Goal: Task Accomplishment & Management: Use online tool/utility

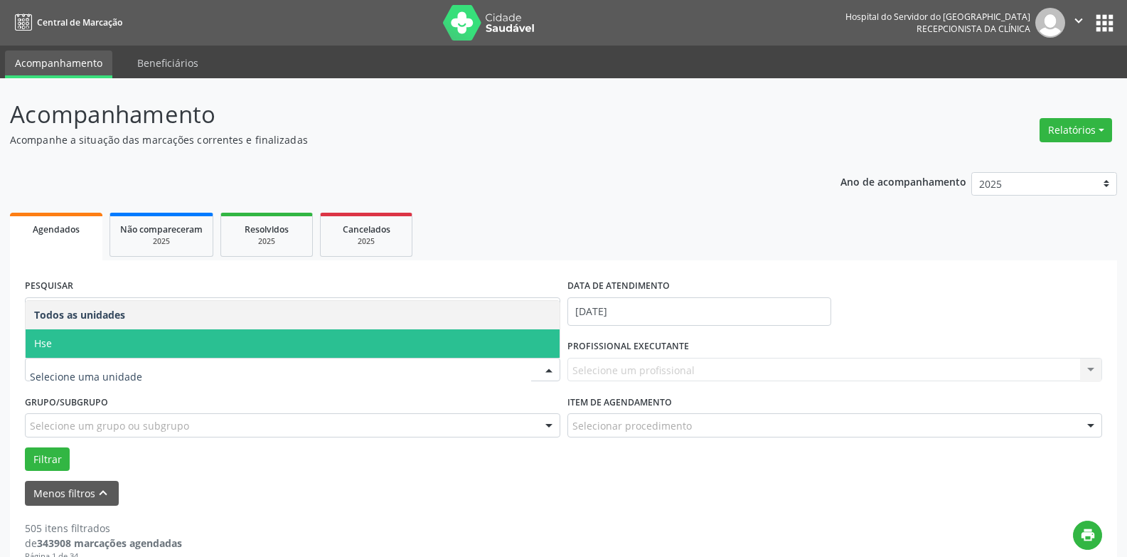
click at [113, 338] on span "Hse" at bounding box center [293, 343] width 534 height 28
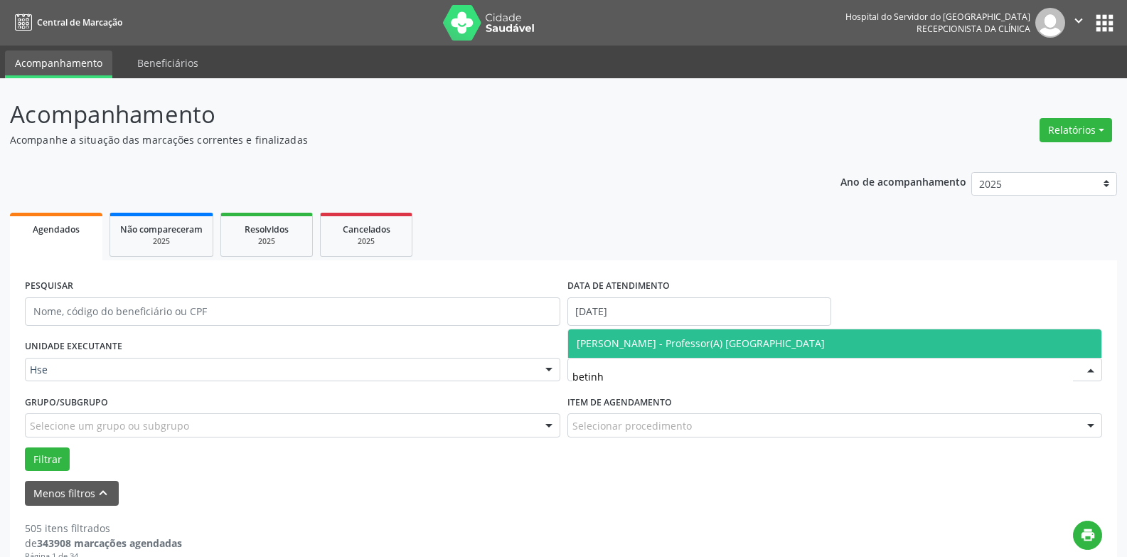
type input "betinha"
drag, startPoint x: 607, startPoint y: 343, endPoint x: 564, endPoint y: 353, distance: 44.5
click at [607, 343] on span "[PERSON_NAME] - Professor(A) [GEOGRAPHIC_DATA]" at bounding box center [701, 343] width 248 height 14
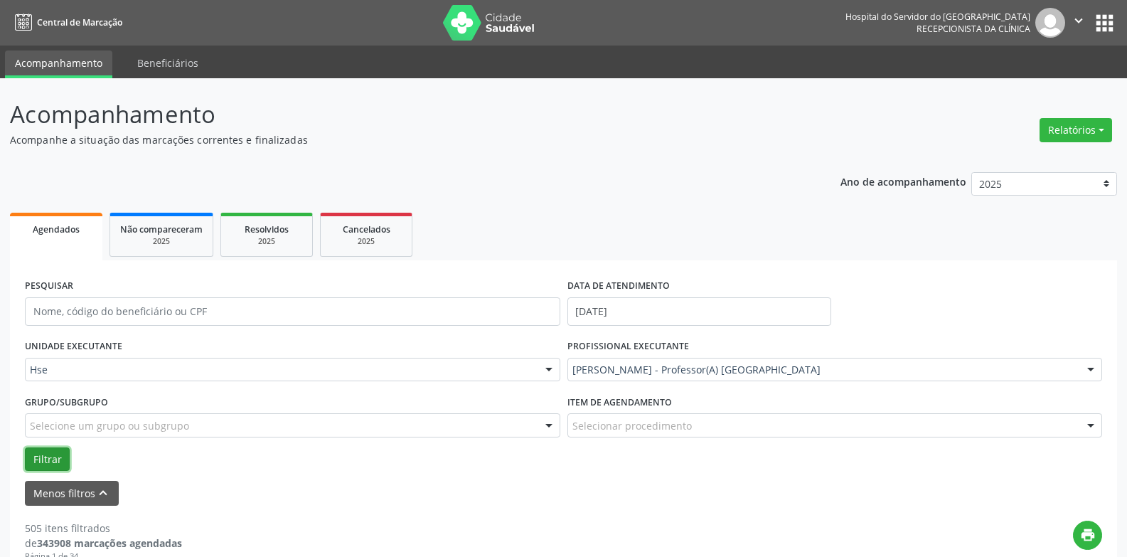
click at [45, 459] on button "Filtrar" at bounding box center [47, 459] width 45 height 24
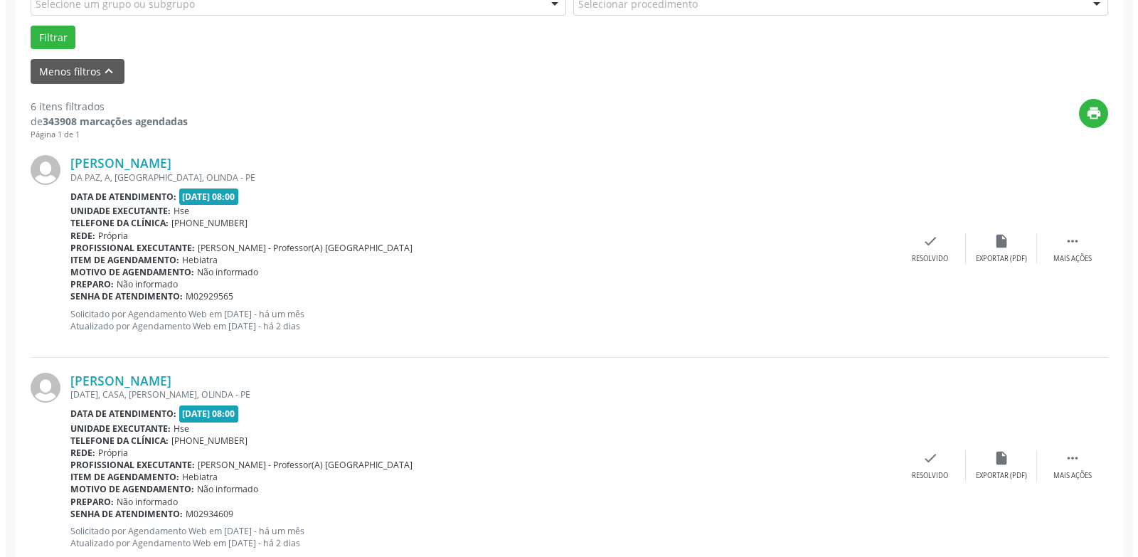
scroll to position [427, 0]
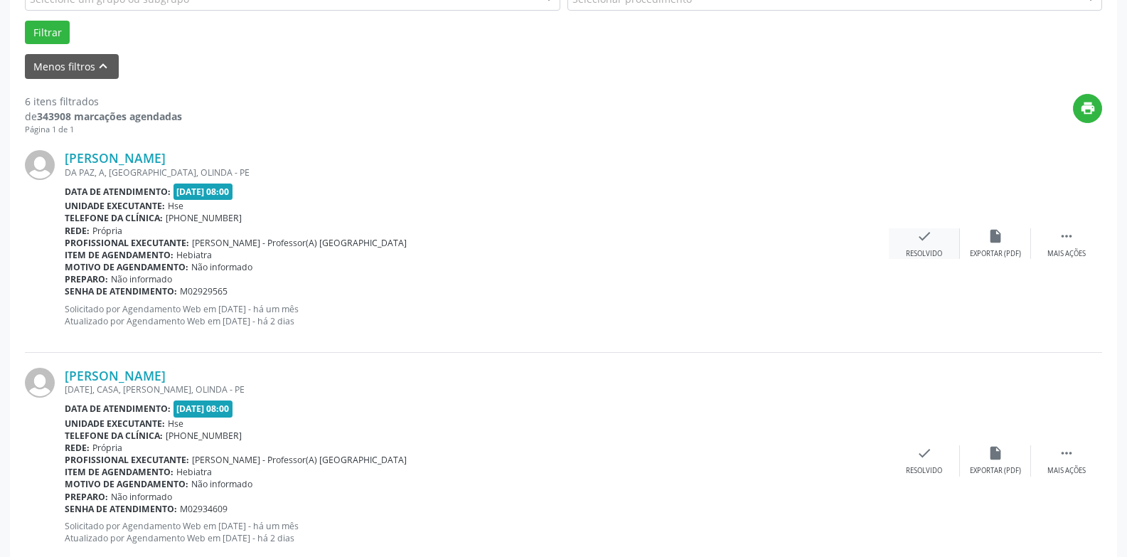
click at [921, 245] on div "check Resolvido" at bounding box center [924, 243] width 71 height 31
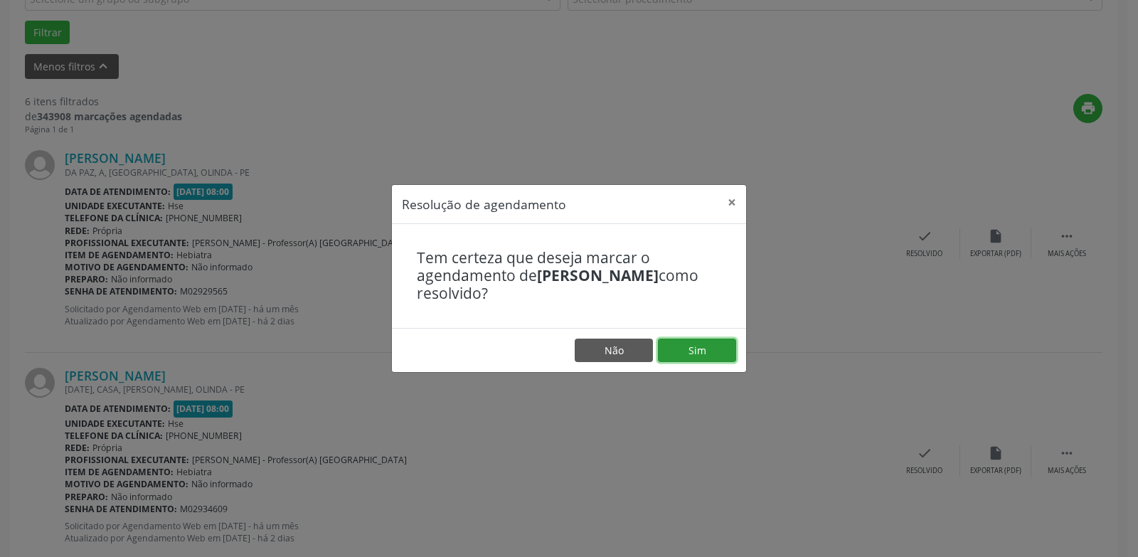
click at [727, 361] on button "Sim" at bounding box center [697, 350] width 78 height 24
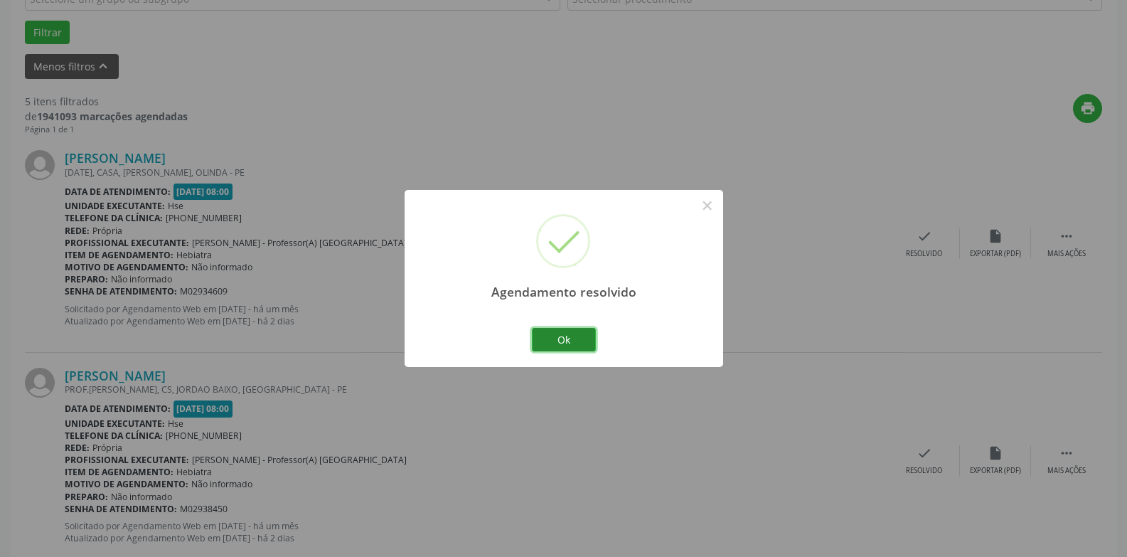
click at [566, 336] on button "Ok" at bounding box center [564, 340] width 64 height 24
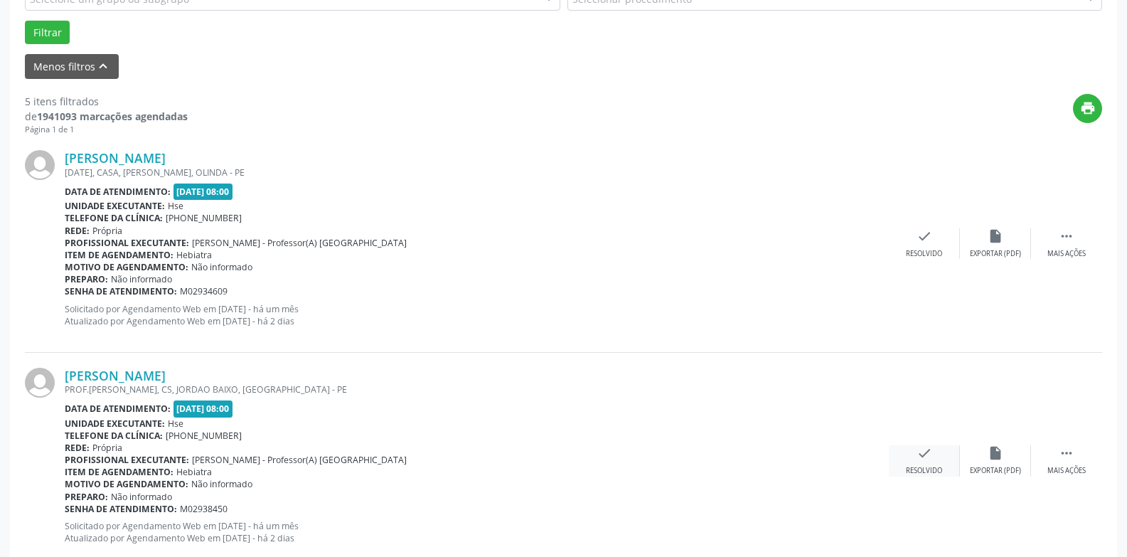
click at [945, 454] on div "check Resolvido" at bounding box center [924, 460] width 71 height 31
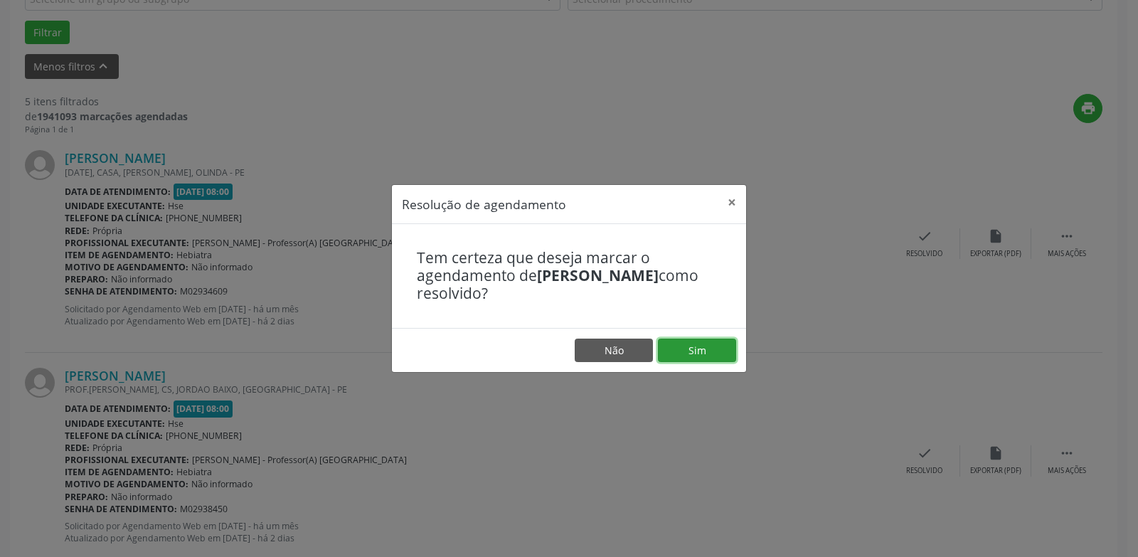
click at [681, 348] on button "Sim" at bounding box center [697, 350] width 78 height 24
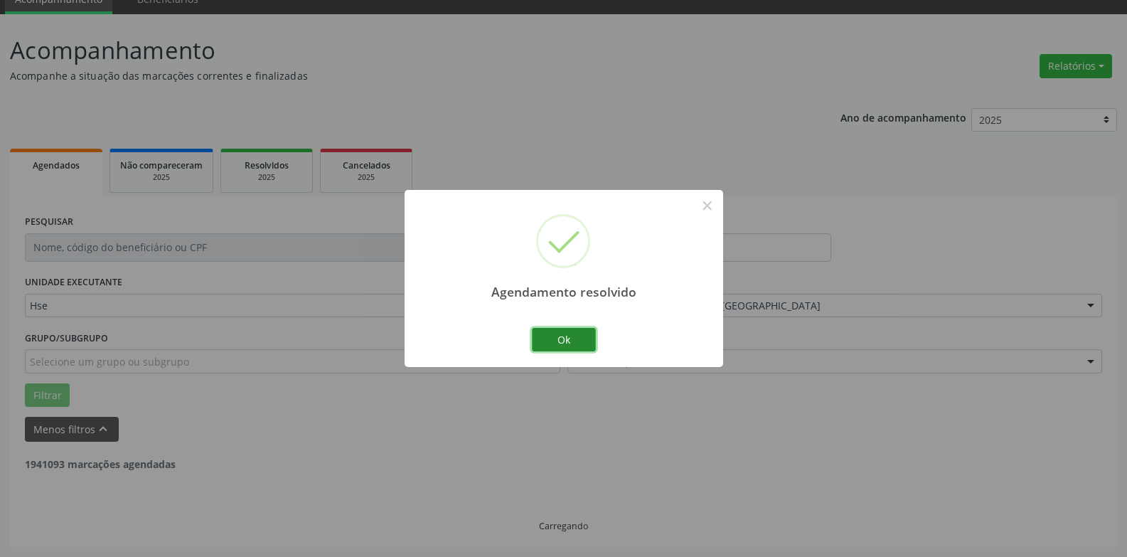
click at [561, 338] on button "Ok" at bounding box center [564, 340] width 64 height 24
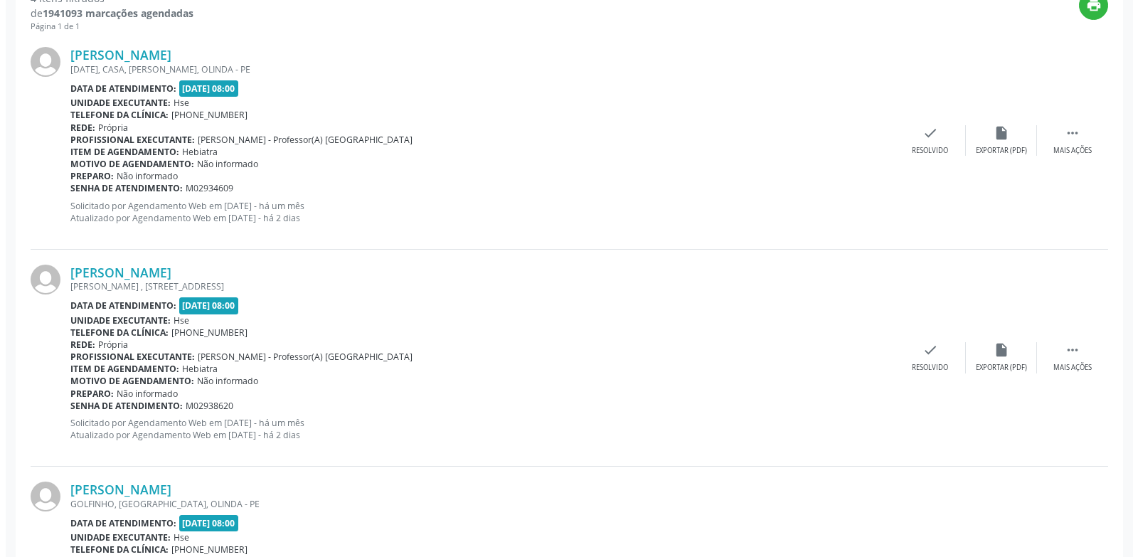
scroll to position [562, 0]
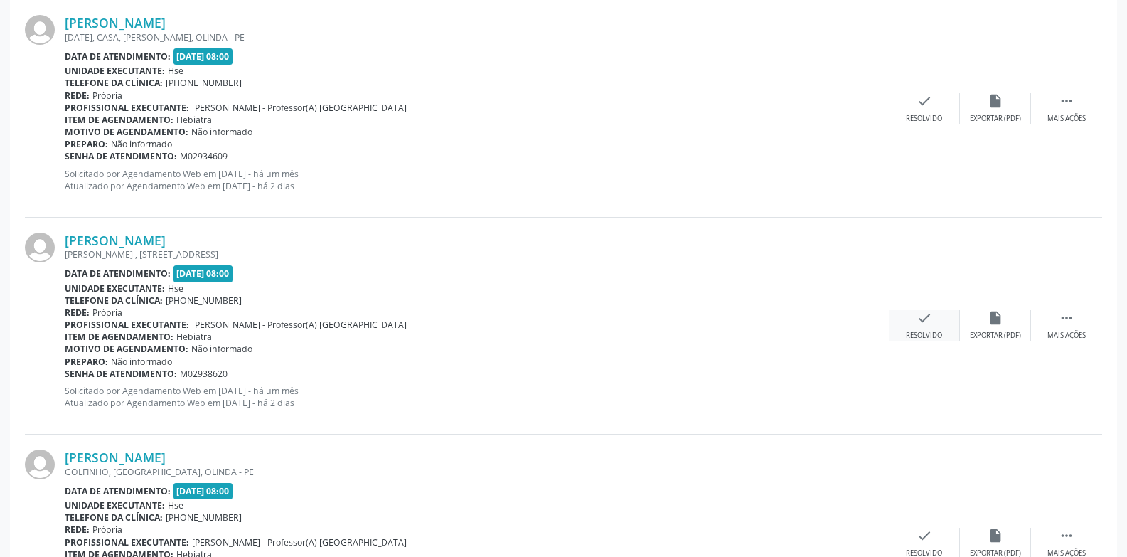
click at [912, 327] on div "check Resolvido" at bounding box center [924, 325] width 71 height 31
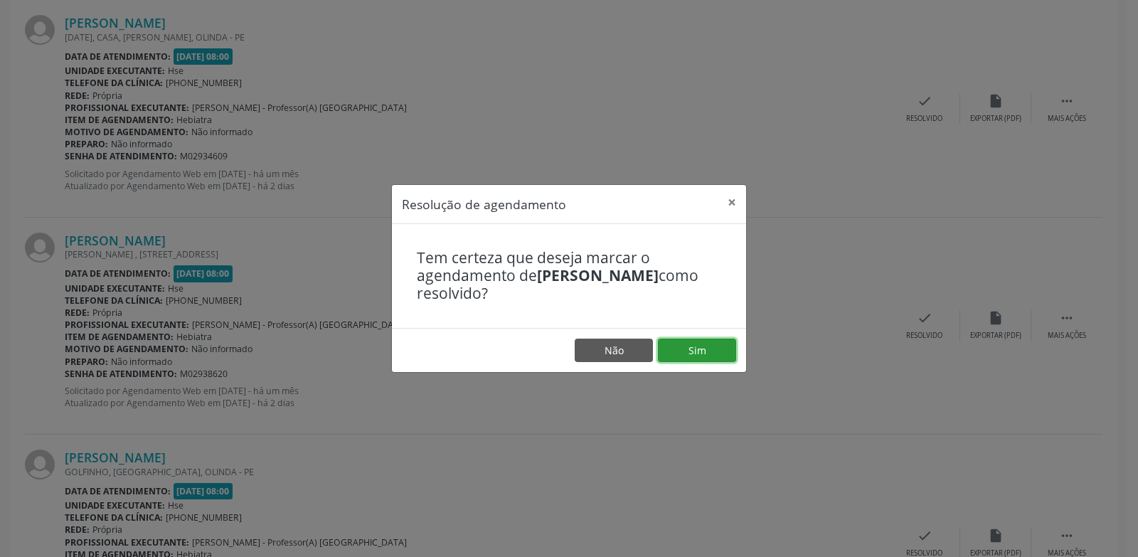
click at [668, 360] on button "Sim" at bounding box center [697, 350] width 78 height 24
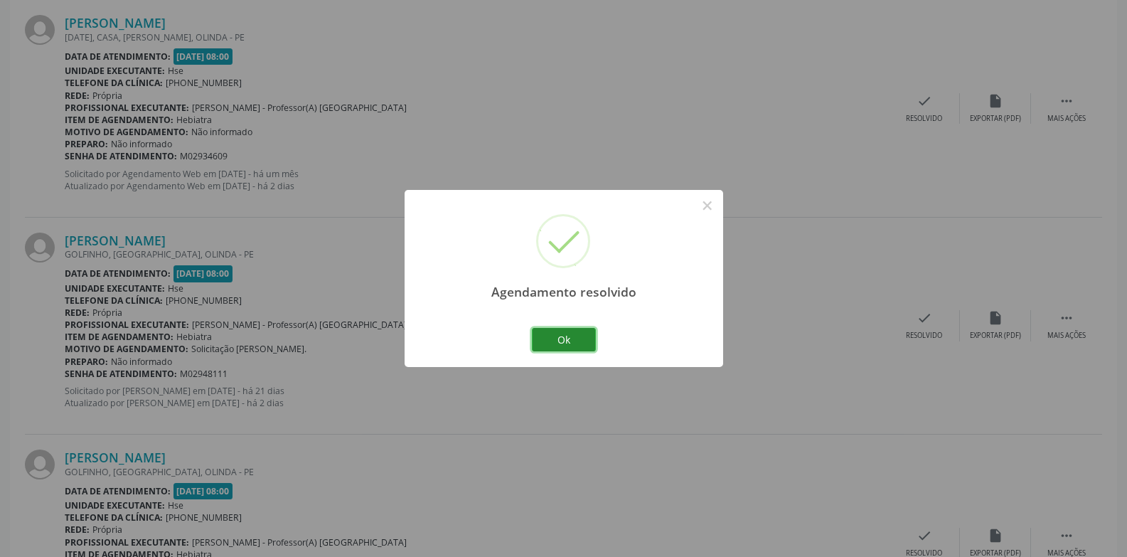
click at [560, 338] on button "Ok" at bounding box center [564, 340] width 64 height 24
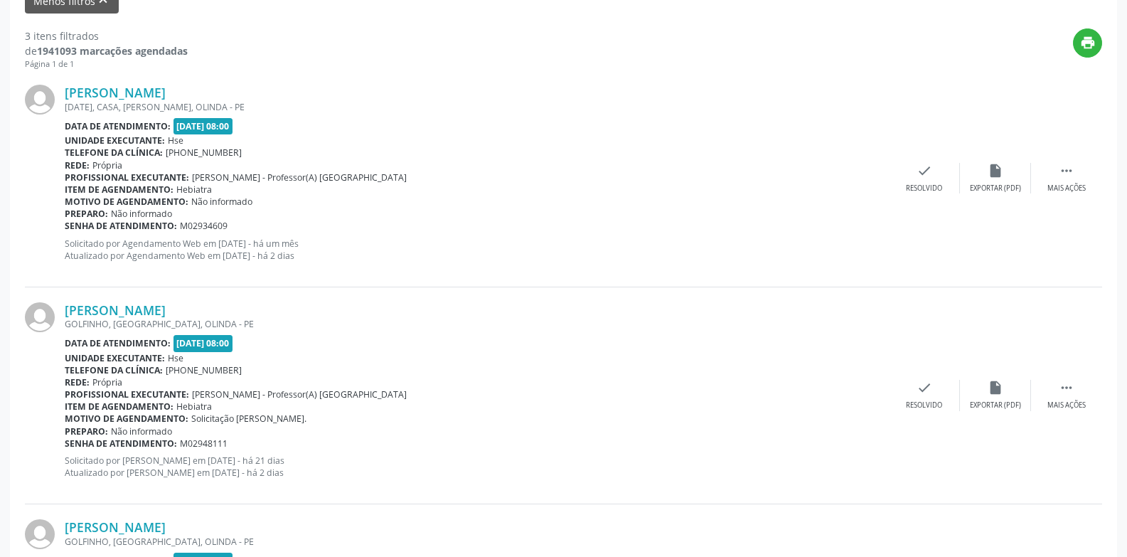
drag, startPoint x: 725, startPoint y: 443, endPoint x: 736, endPoint y: 304, distance: 139.8
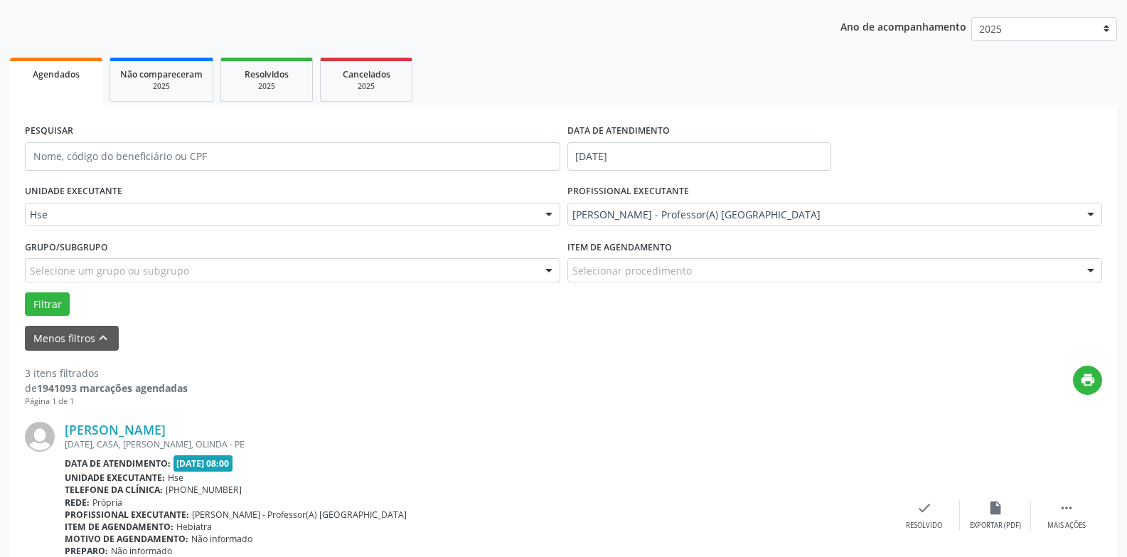
scroll to position [311, 0]
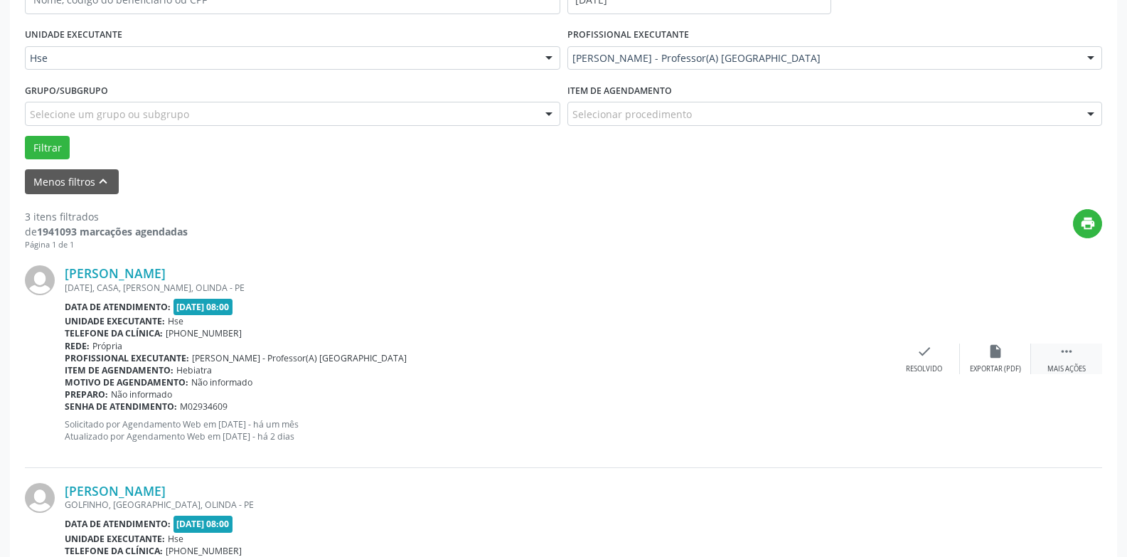
click at [1062, 361] on div " Mais ações" at bounding box center [1066, 358] width 71 height 31
click at [1008, 363] on div "alarm_off Não compareceu" at bounding box center [995, 358] width 71 height 31
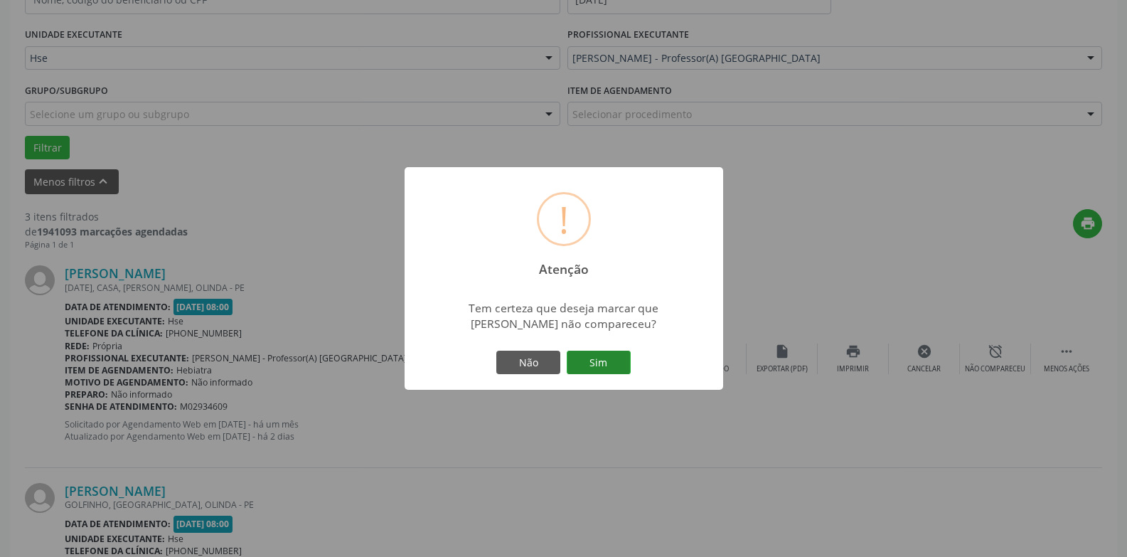
click at [604, 355] on button "Sim" at bounding box center [599, 363] width 64 height 24
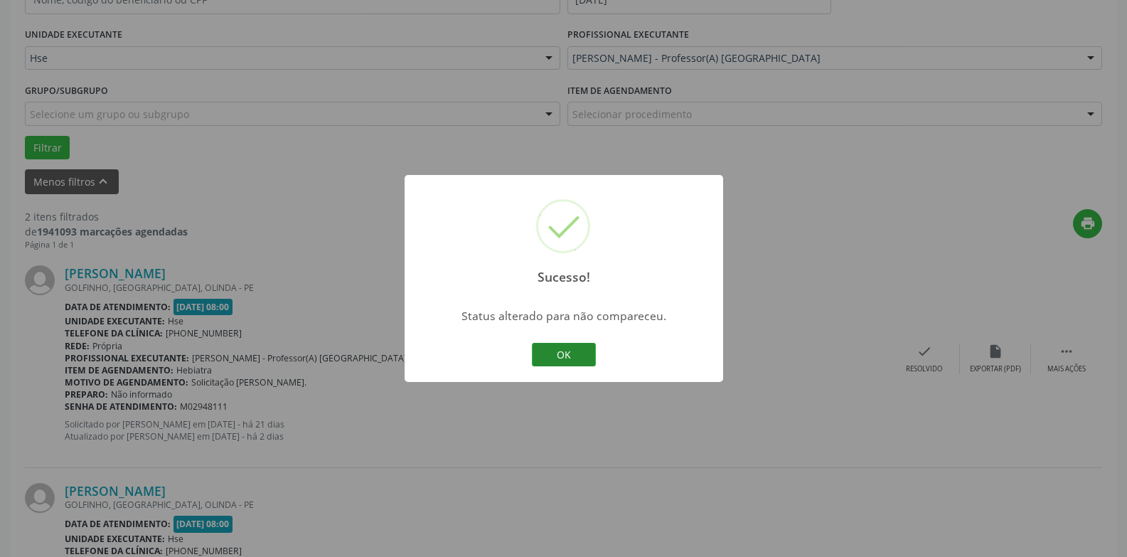
click at [545, 358] on button "OK" at bounding box center [564, 355] width 64 height 24
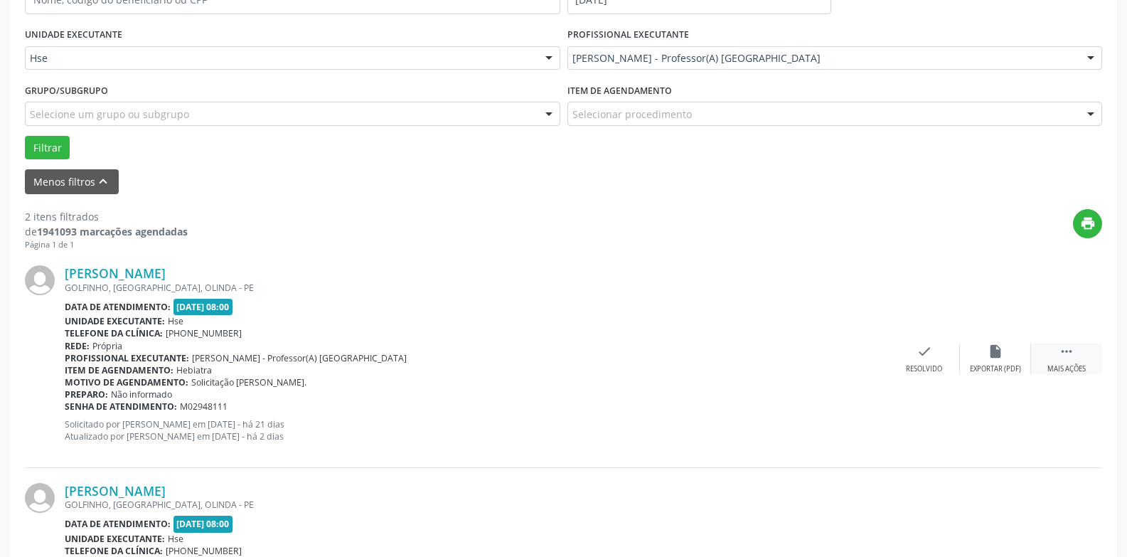
click at [1074, 371] on div "Mais ações" at bounding box center [1066, 369] width 38 height 10
click at [993, 368] on div "Não compareceu" at bounding box center [995, 369] width 60 height 10
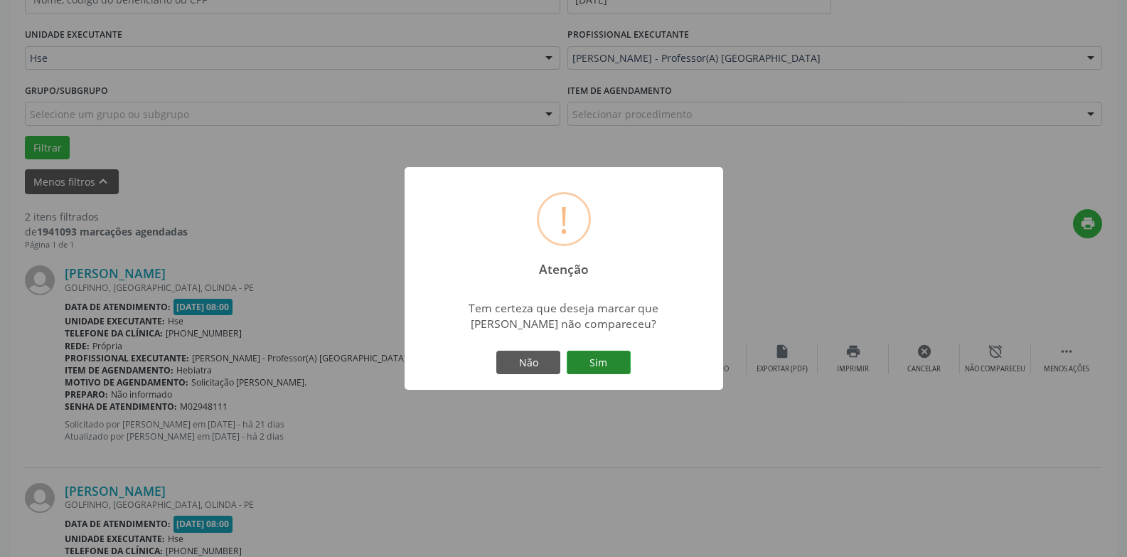
click at [597, 370] on button "Sim" at bounding box center [599, 363] width 64 height 24
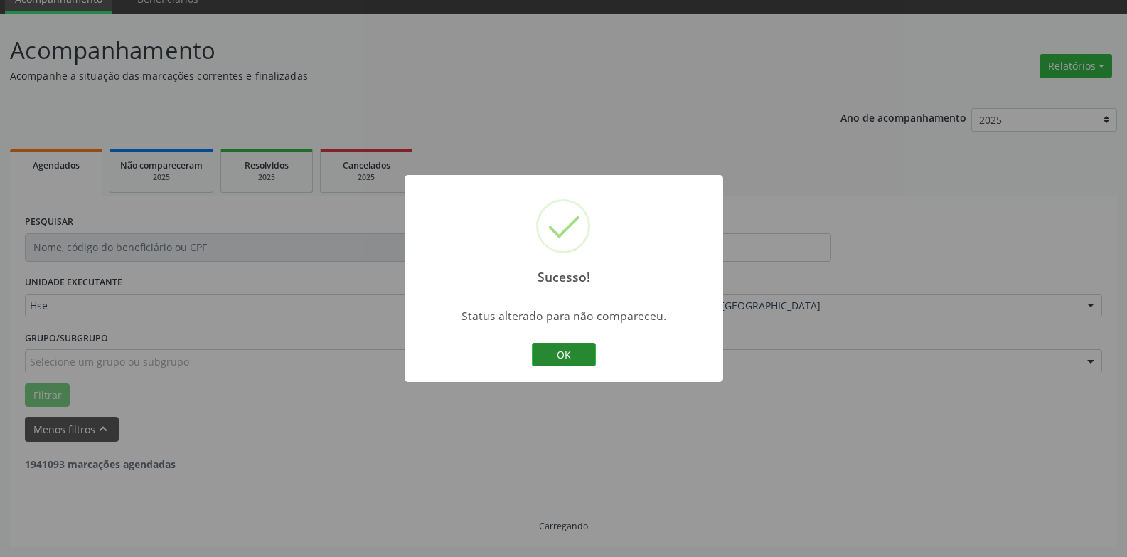
click at [567, 356] on button "OK" at bounding box center [564, 355] width 64 height 24
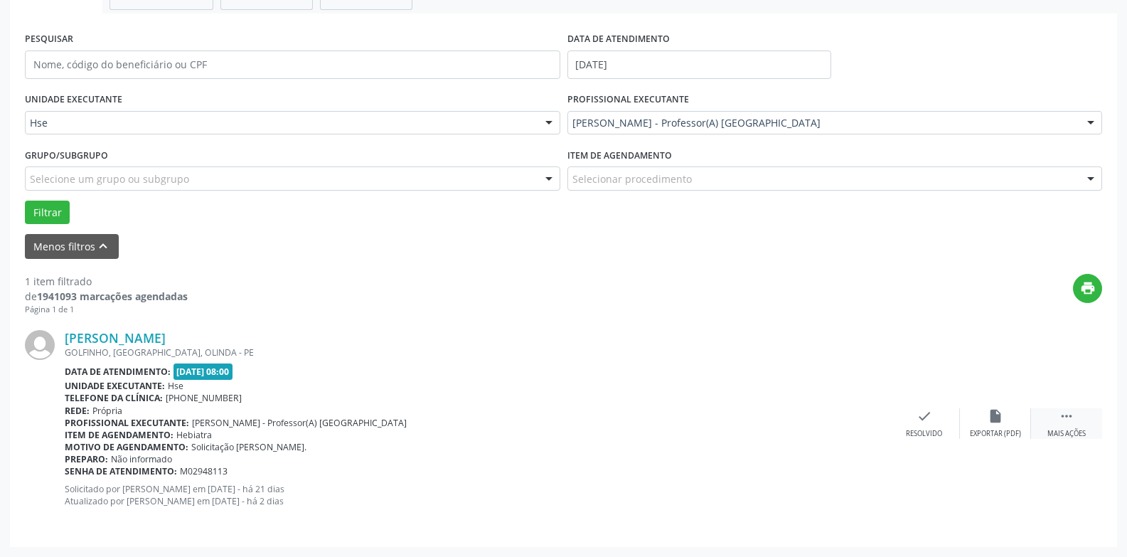
click at [1052, 427] on div " Mais ações" at bounding box center [1066, 423] width 71 height 31
click at [1009, 432] on div "Não compareceu" at bounding box center [995, 434] width 60 height 10
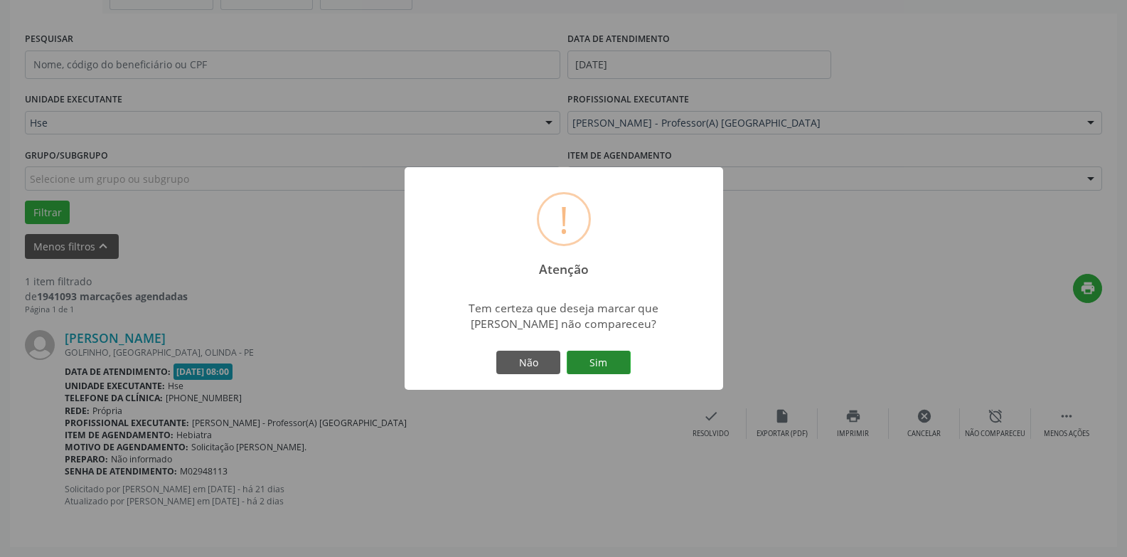
click at [600, 363] on button "Sim" at bounding box center [599, 363] width 64 height 24
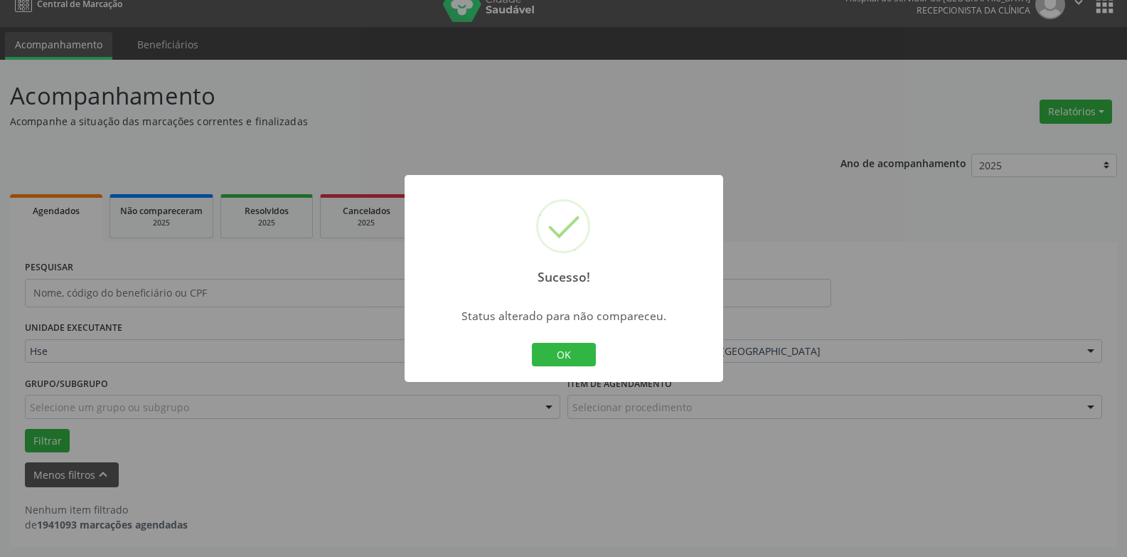
scroll to position [18, 0]
click at [587, 355] on button "OK" at bounding box center [564, 355] width 64 height 24
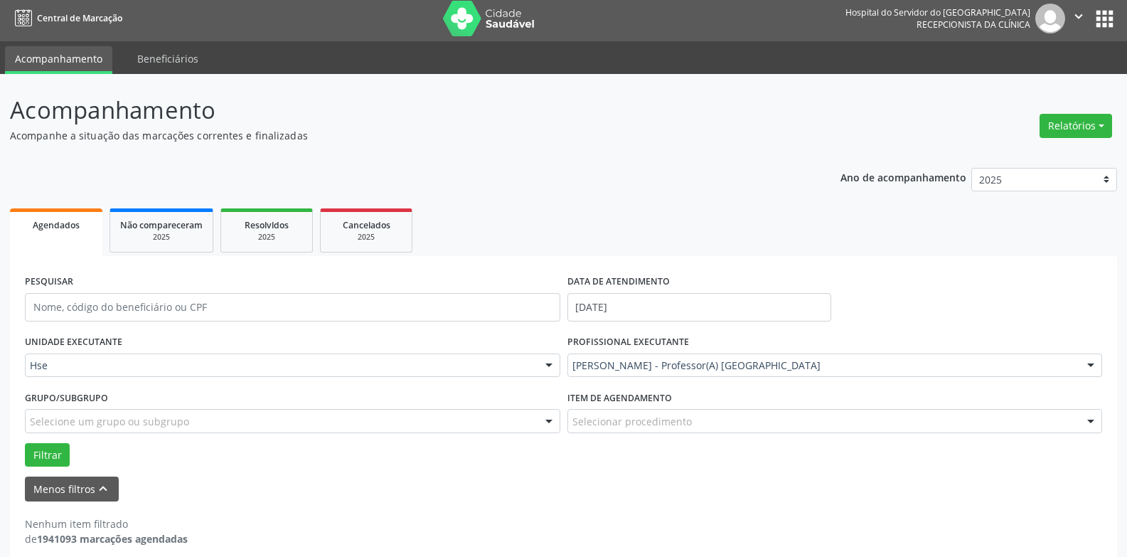
scroll to position [0, 0]
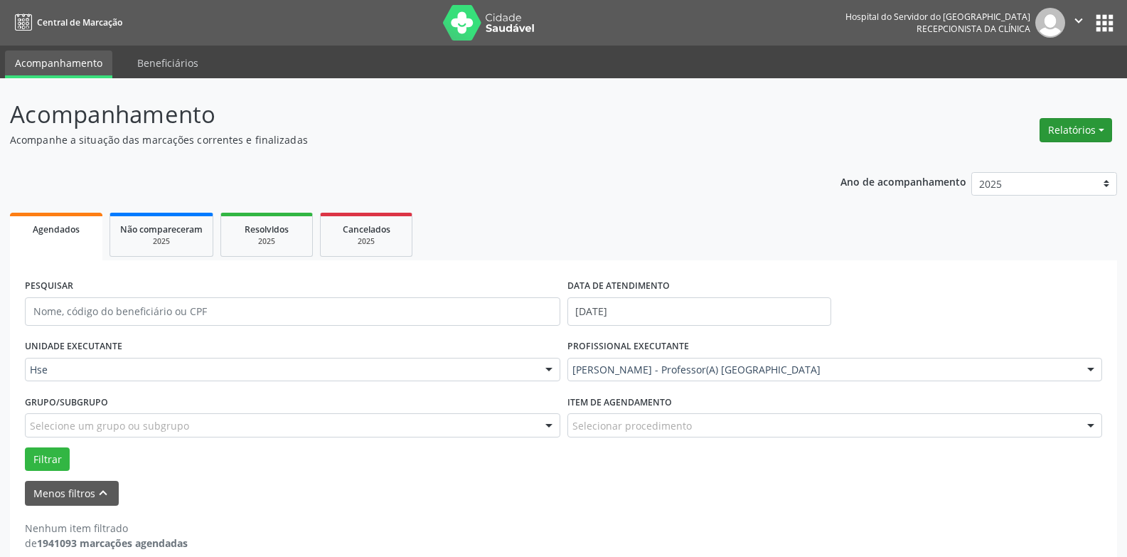
click at [1061, 132] on button "Relatórios" at bounding box center [1076, 130] width 73 height 24
click at [998, 161] on link "Agendamentos" at bounding box center [1036, 161] width 153 height 20
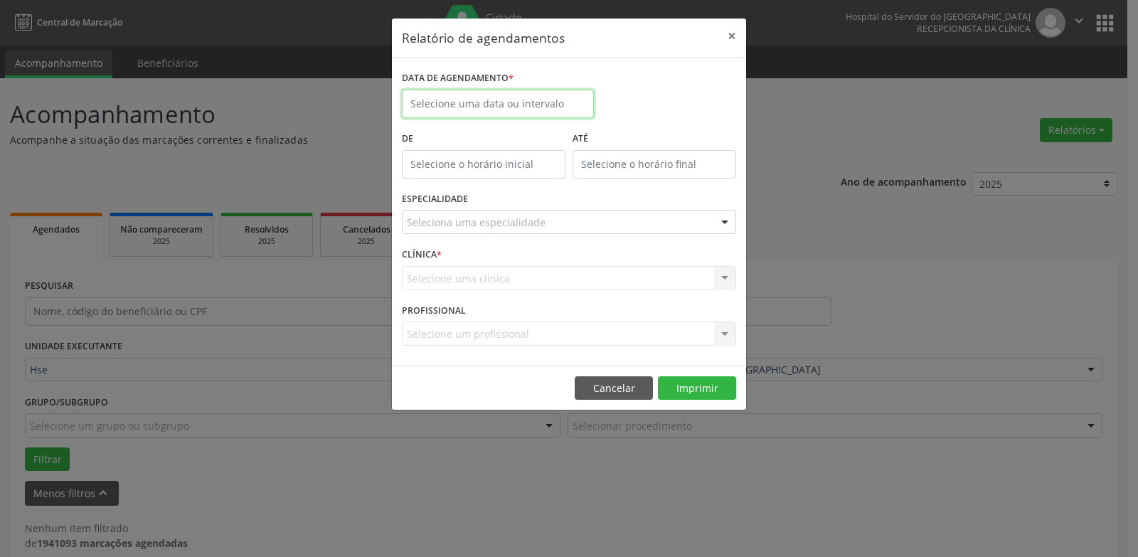
click at [503, 95] on input "text" at bounding box center [498, 104] width 192 height 28
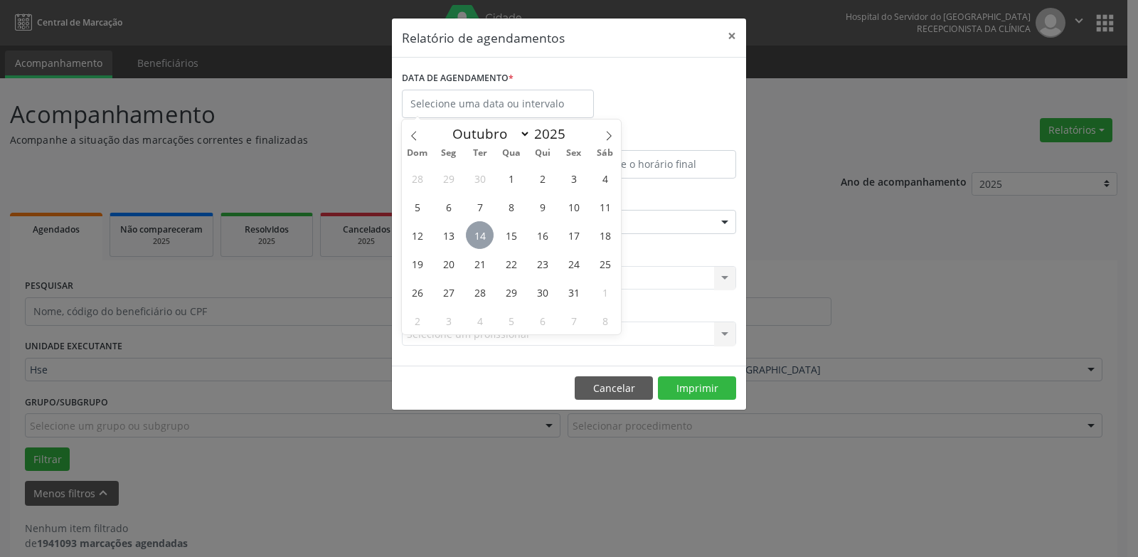
click at [484, 235] on span "14" at bounding box center [480, 235] width 28 height 28
type input "[DATE]"
click at [484, 236] on span "14" at bounding box center [480, 235] width 28 height 28
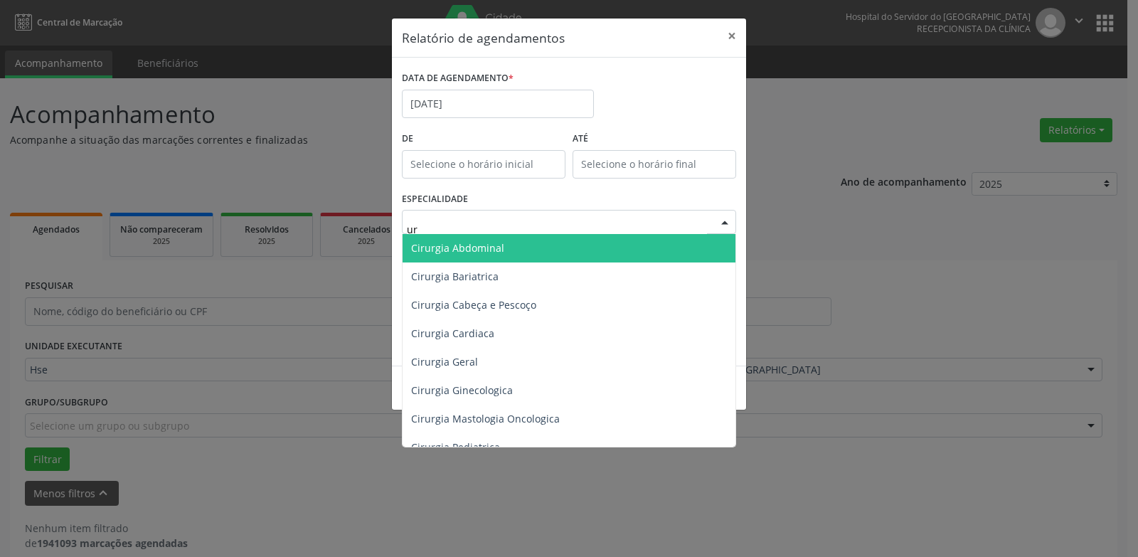
type input "uro"
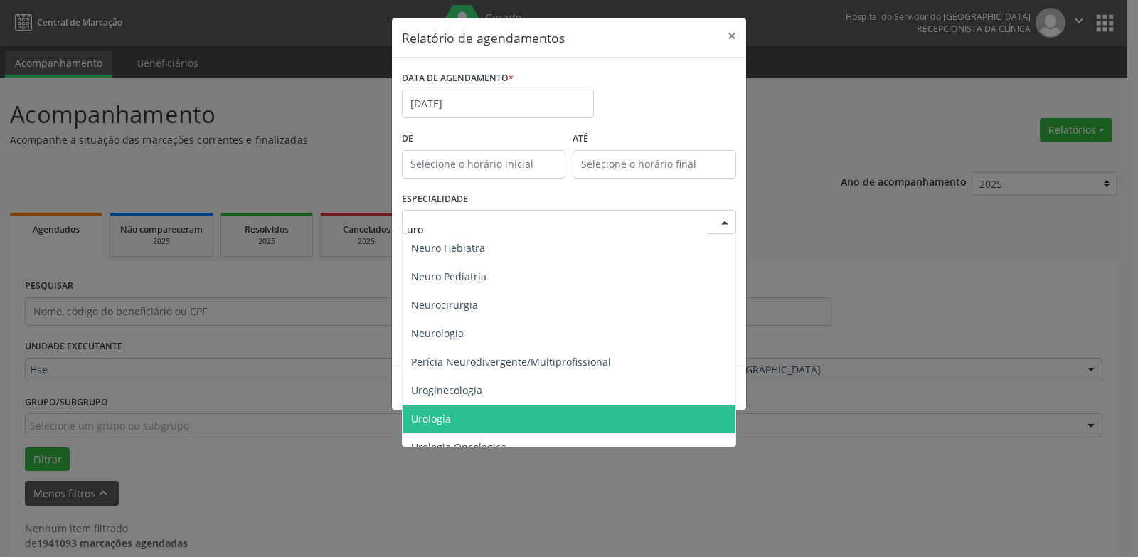
click at [464, 420] on span "Urologia" at bounding box center [569, 419] width 333 height 28
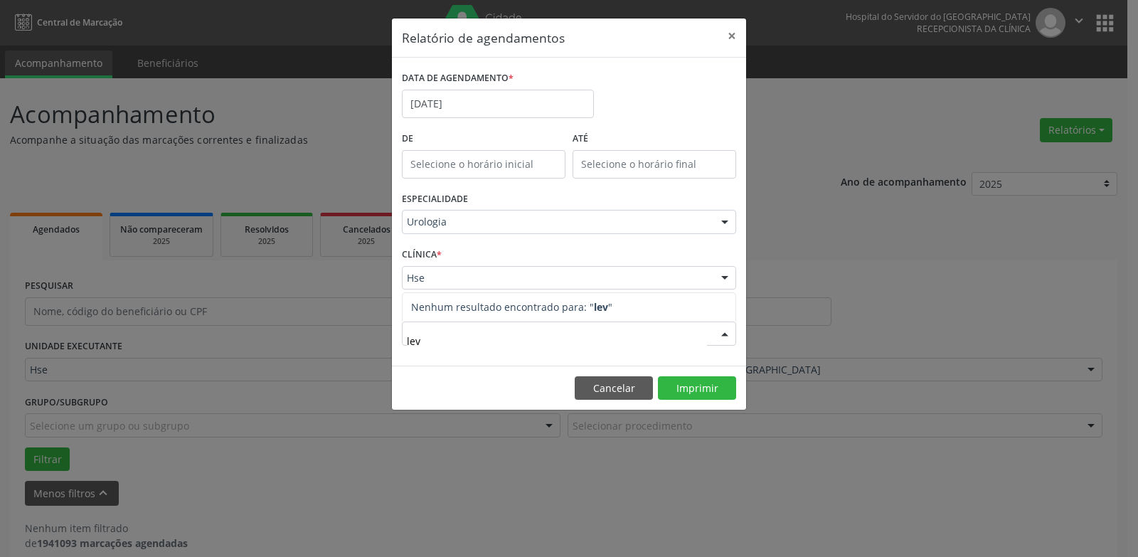
type input "levi"
click at [701, 390] on button "Imprimir" at bounding box center [697, 388] width 78 height 24
click at [609, 390] on button "Cancelar" at bounding box center [614, 388] width 78 height 24
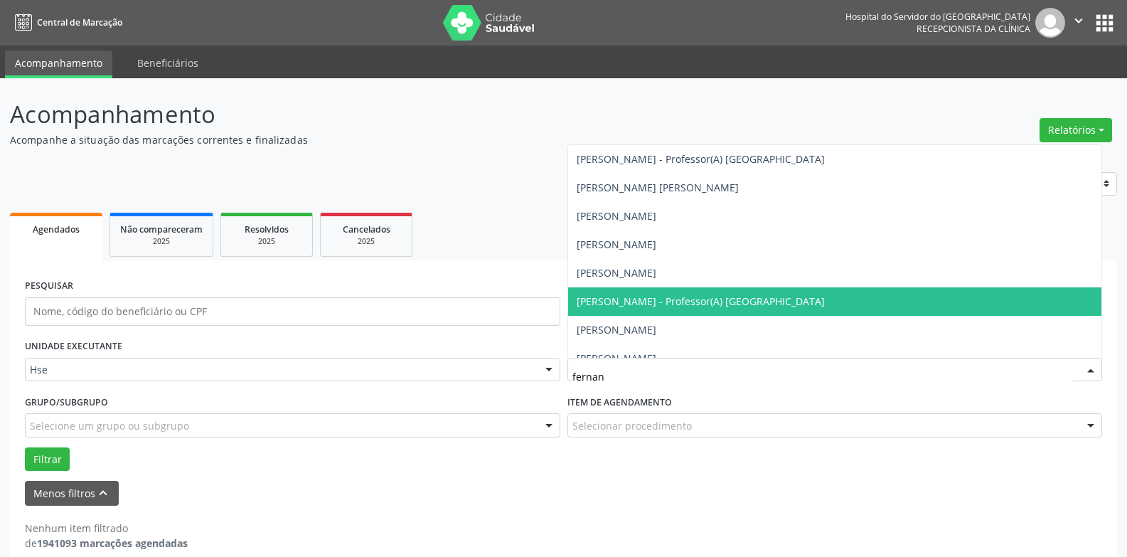
click at [646, 306] on span "[PERSON_NAME] - Professor(A) [GEOGRAPHIC_DATA]" at bounding box center [701, 301] width 248 height 14
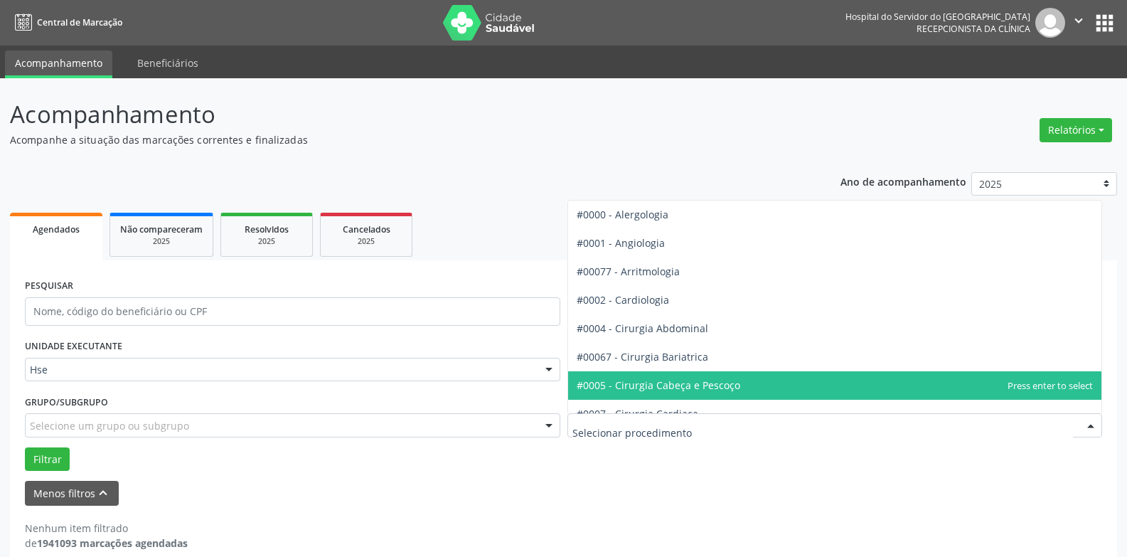
click at [679, 389] on span "#0005 - Cirurgia Cabeça e Pescoço" at bounding box center [659, 385] width 164 height 14
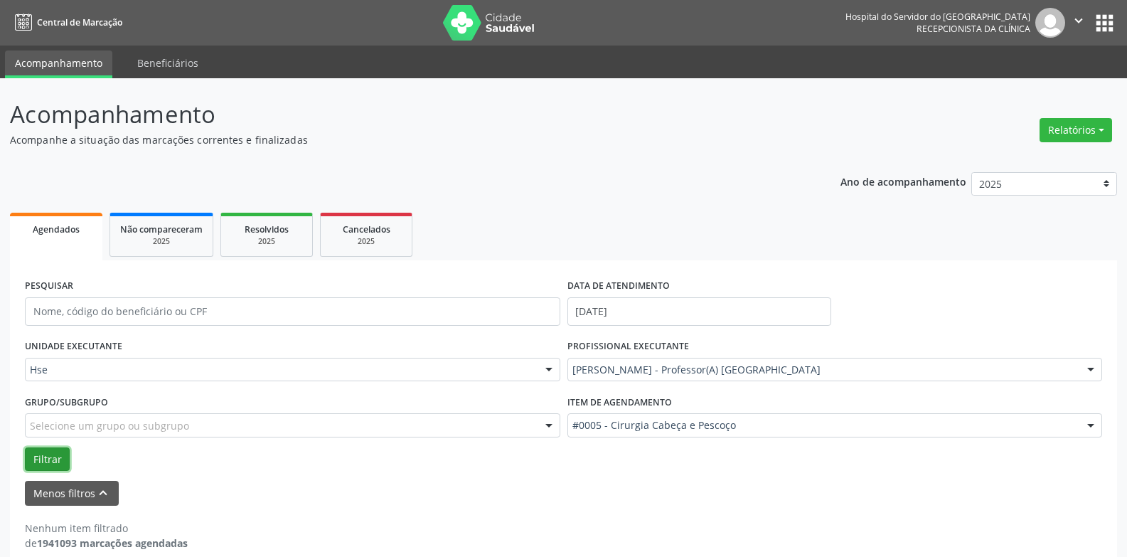
click at [46, 462] on button "Filtrar" at bounding box center [47, 459] width 45 height 24
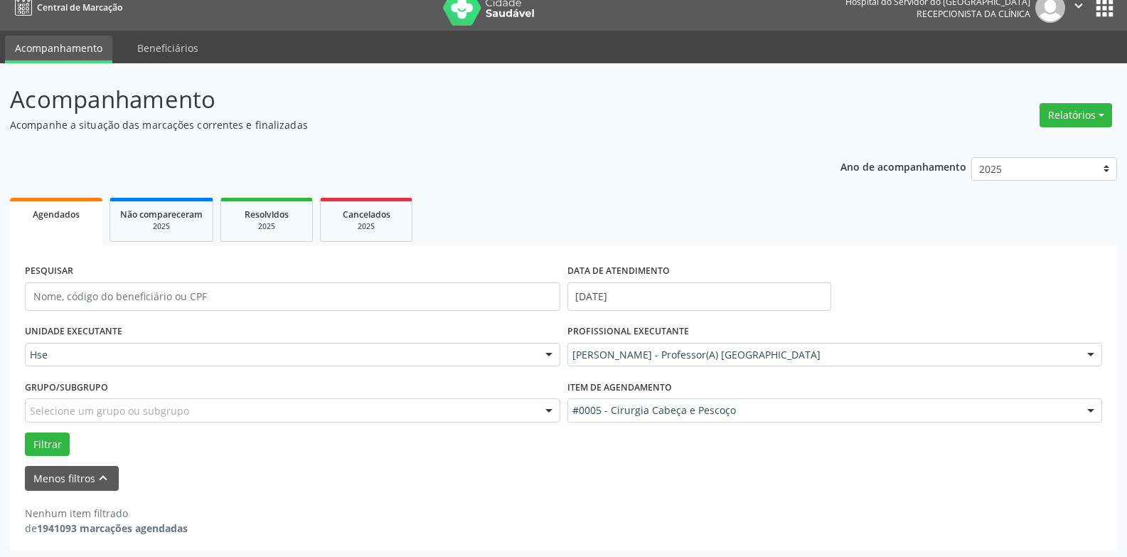
scroll to position [18, 0]
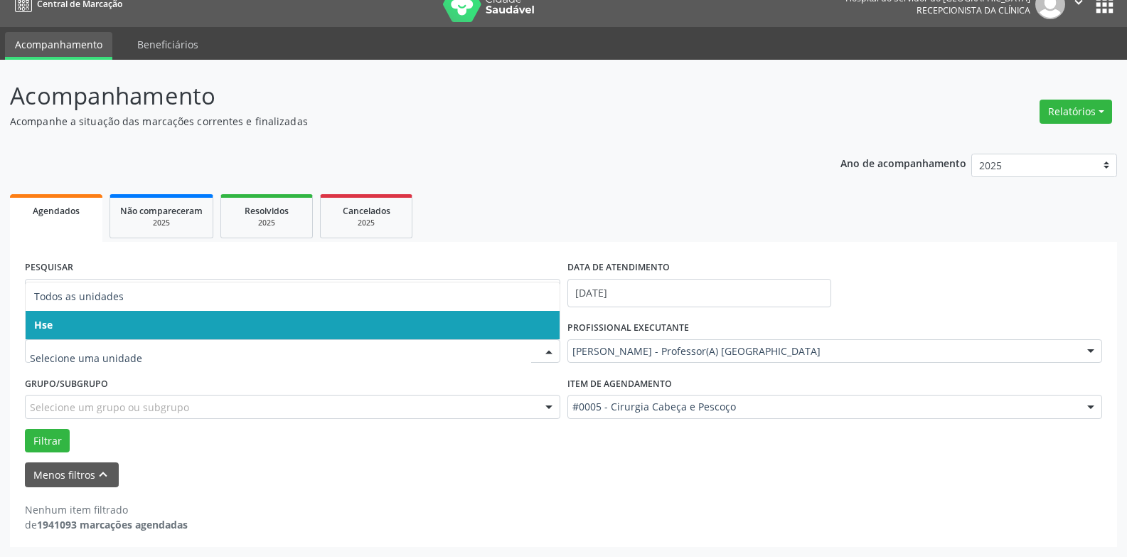
click at [74, 336] on span "Hse" at bounding box center [293, 325] width 534 height 28
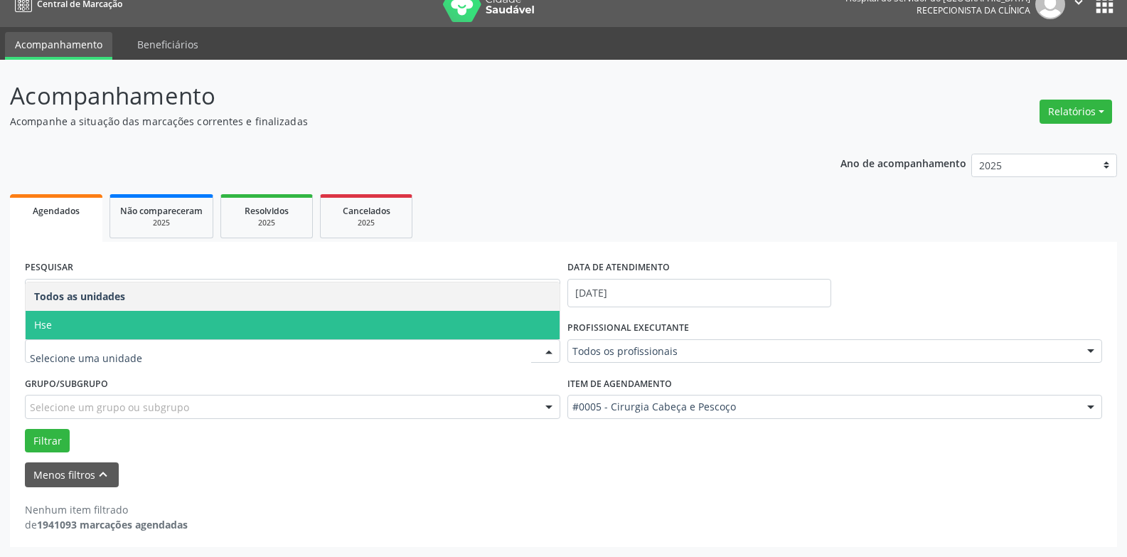
click at [83, 325] on span "Hse" at bounding box center [293, 325] width 534 height 28
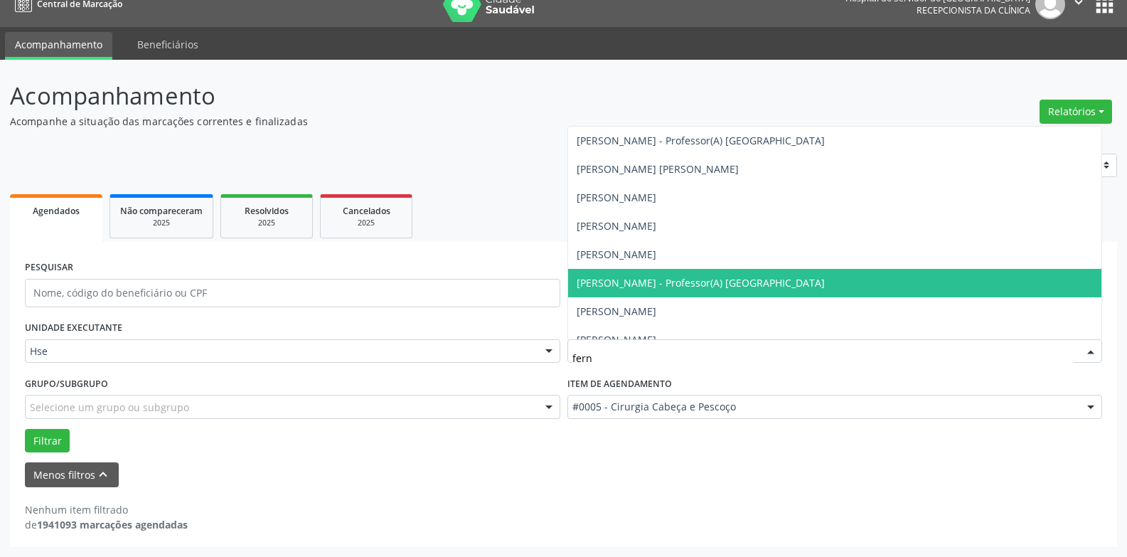
click at [691, 283] on span "[PERSON_NAME] - Professor(A) [GEOGRAPHIC_DATA]" at bounding box center [701, 283] width 248 height 14
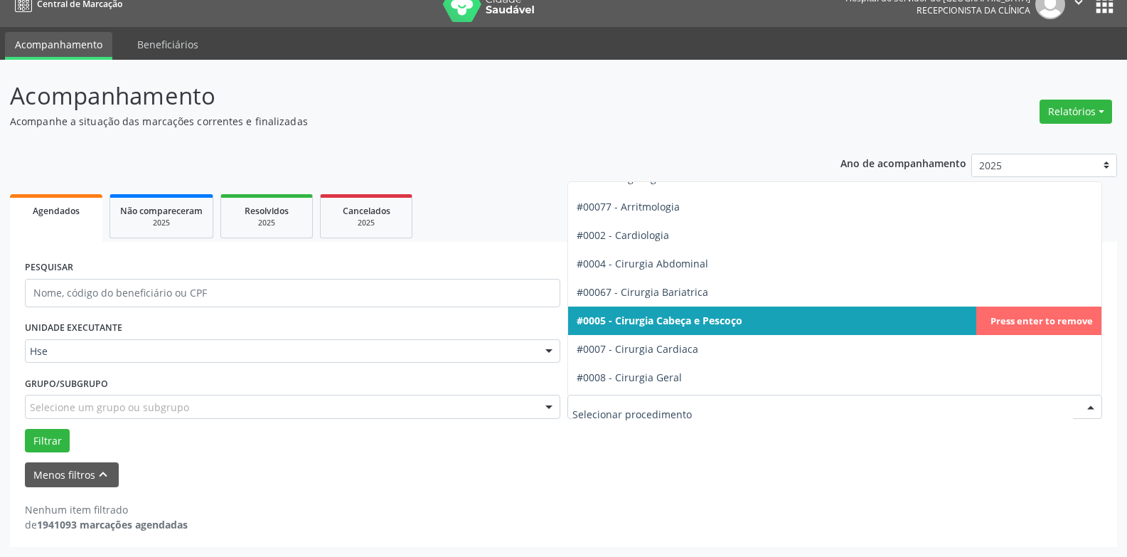
scroll to position [71, 0]
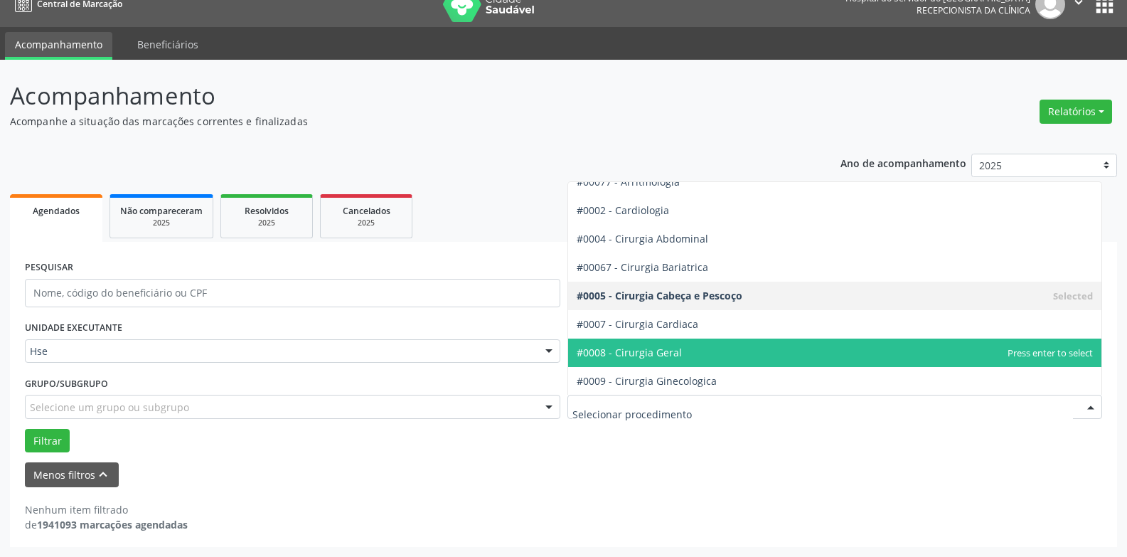
click at [654, 349] on span "#0008 - Cirurgia Geral" at bounding box center [629, 353] width 105 height 14
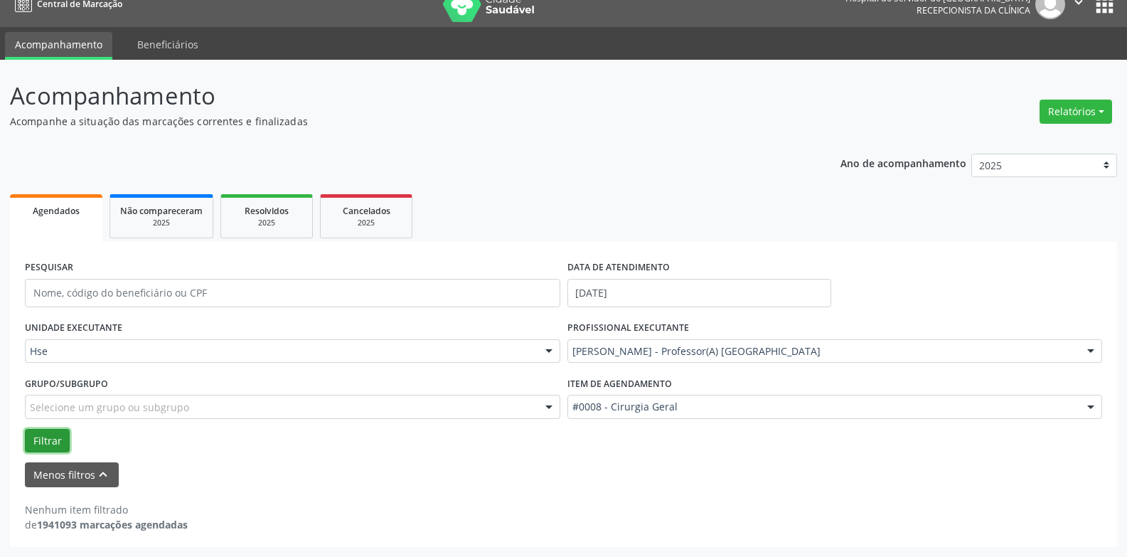
click at [42, 438] on button "Filtrar" at bounding box center [47, 441] width 45 height 24
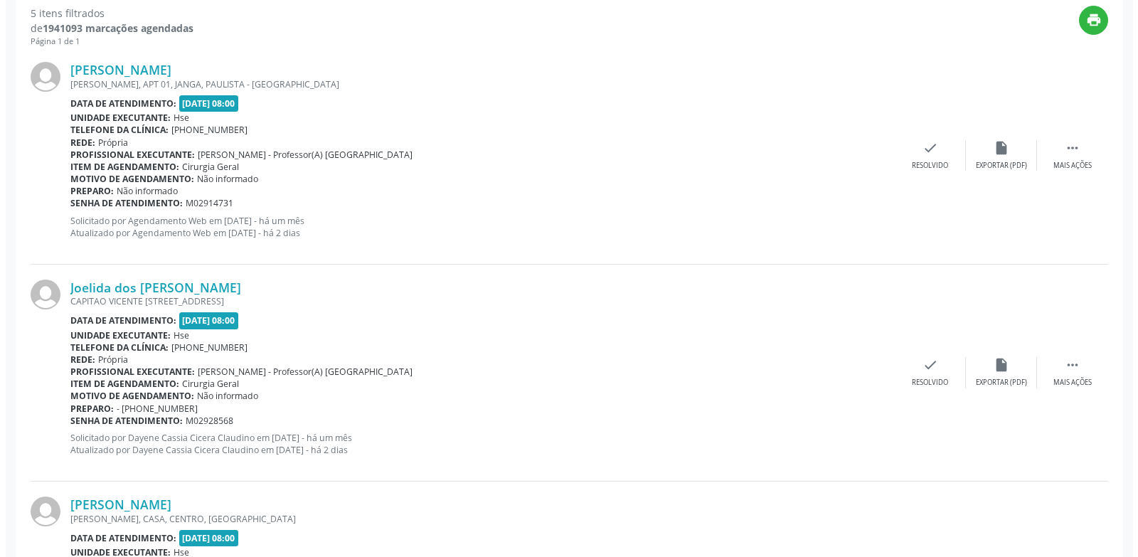
scroll to position [516, 0]
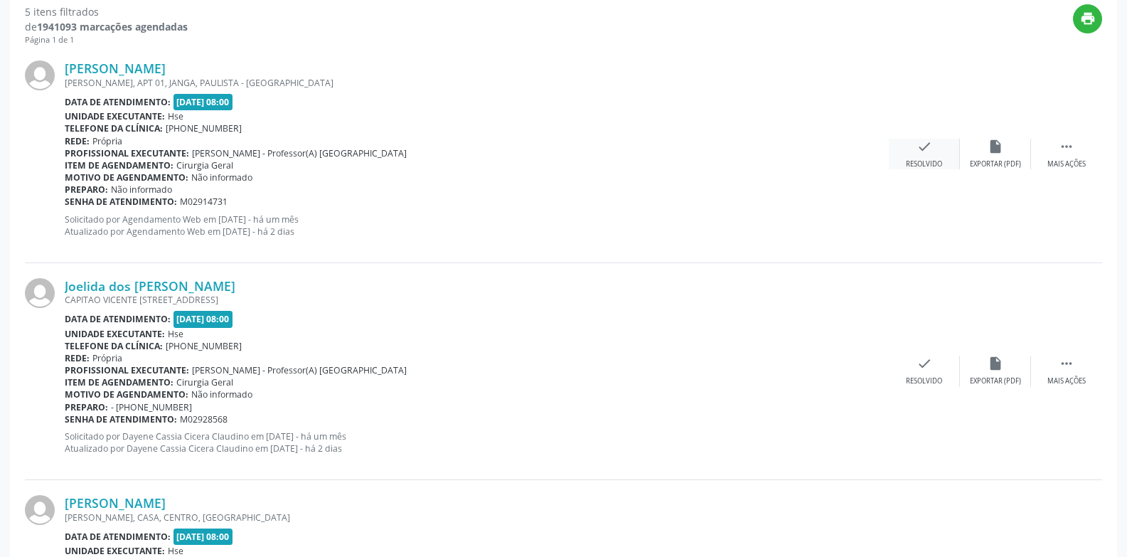
click at [923, 154] on icon "check" at bounding box center [925, 147] width 16 height 16
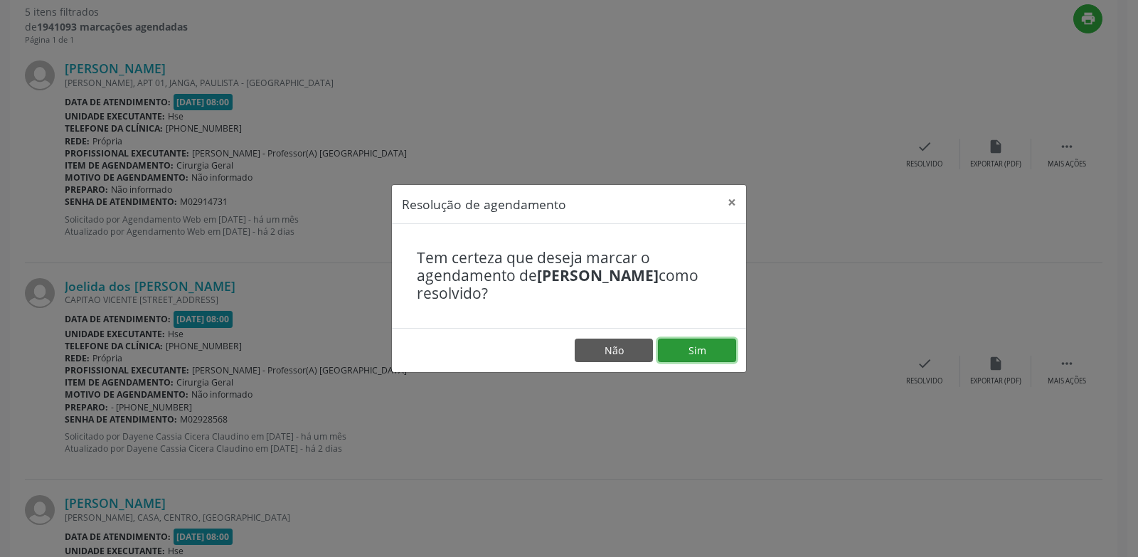
click at [695, 349] on button "Sim" at bounding box center [697, 350] width 78 height 24
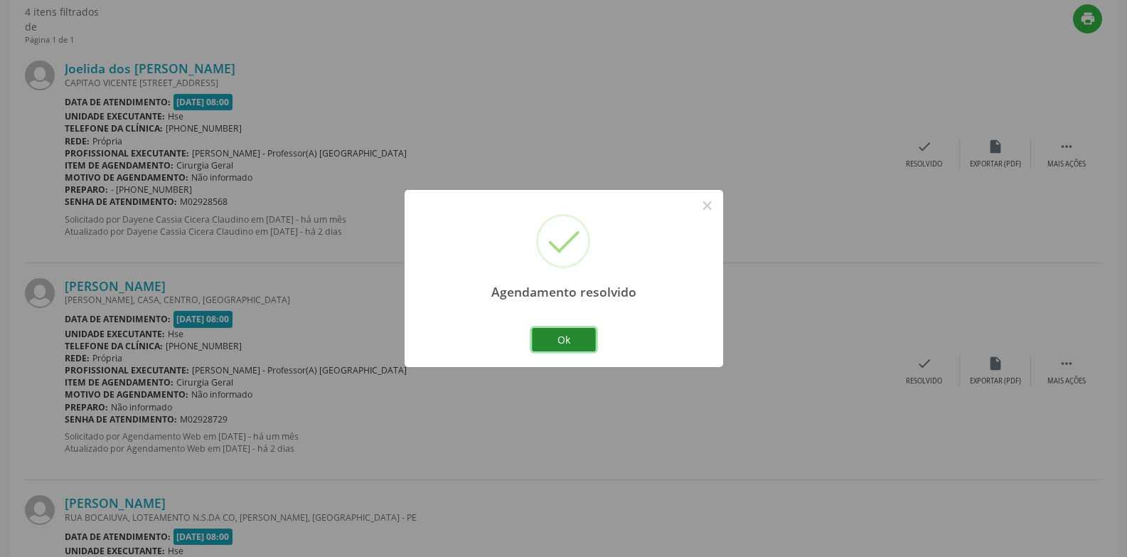
click at [573, 337] on button "Ok" at bounding box center [564, 340] width 64 height 24
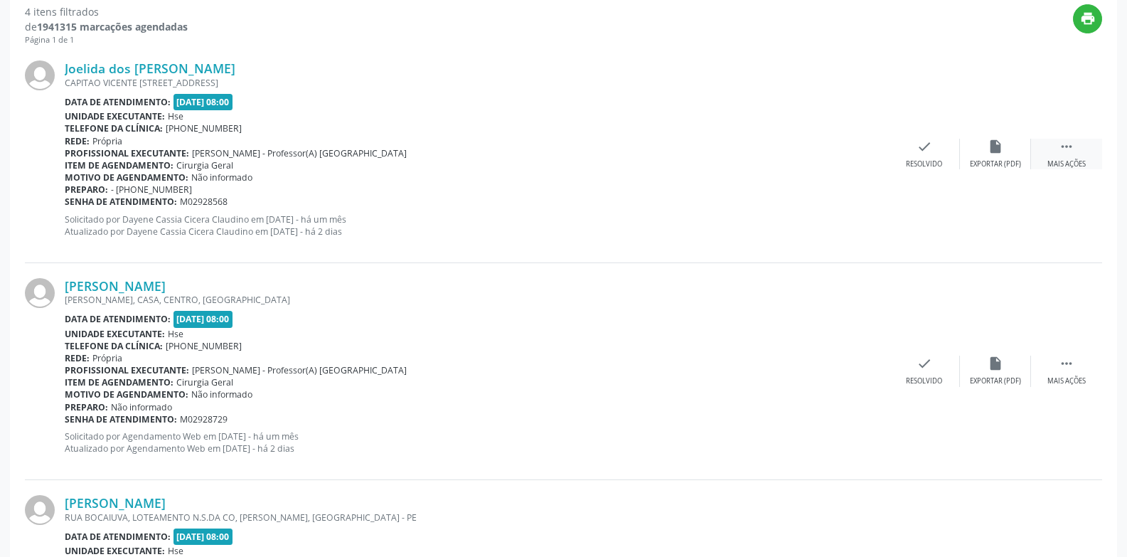
click at [1064, 162] on div "Mais ações" at bounding box center [1066, 164] width 38 height 10
click at [1000, 159] on div "Não compareceu" at bounding box center [995, 164] width 60 height 10
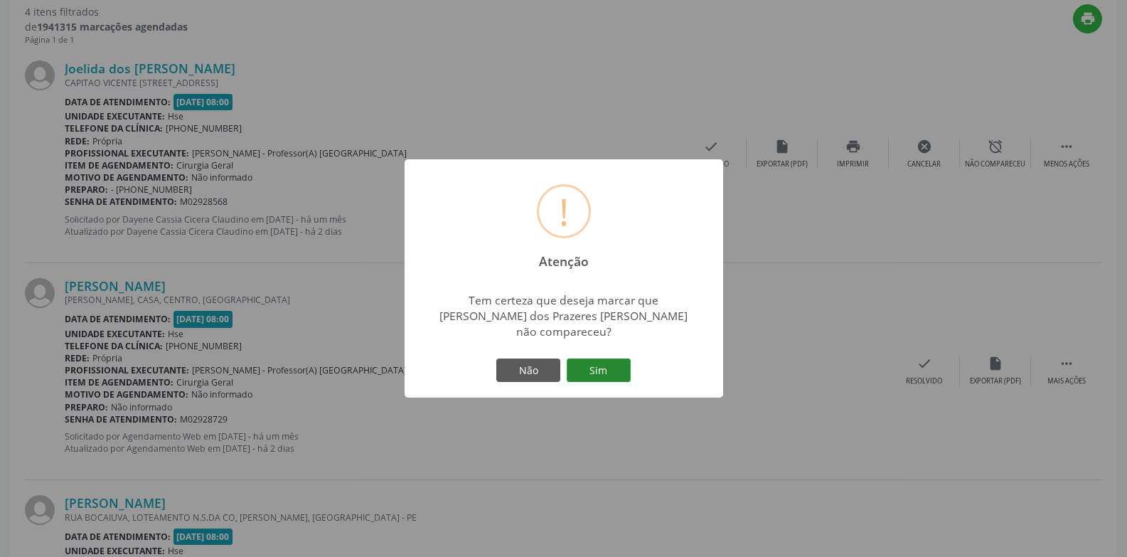
click at [586, 359] on button "Sim" at bounding box center [599, 370] width 64 height 24
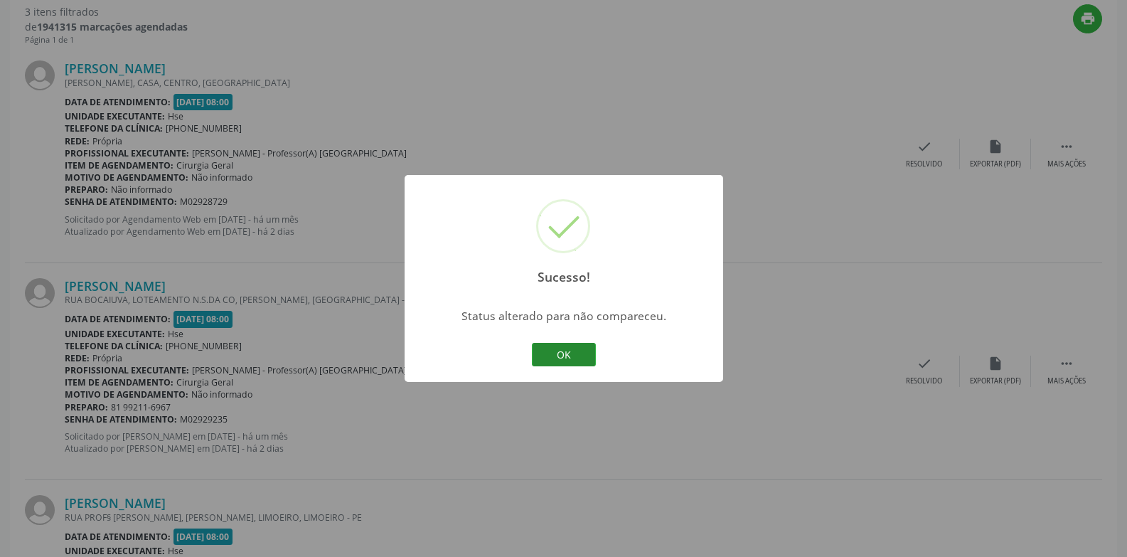
click at [558, 357] on button "OK" at bounding box center [564, 355] width 64 height 24
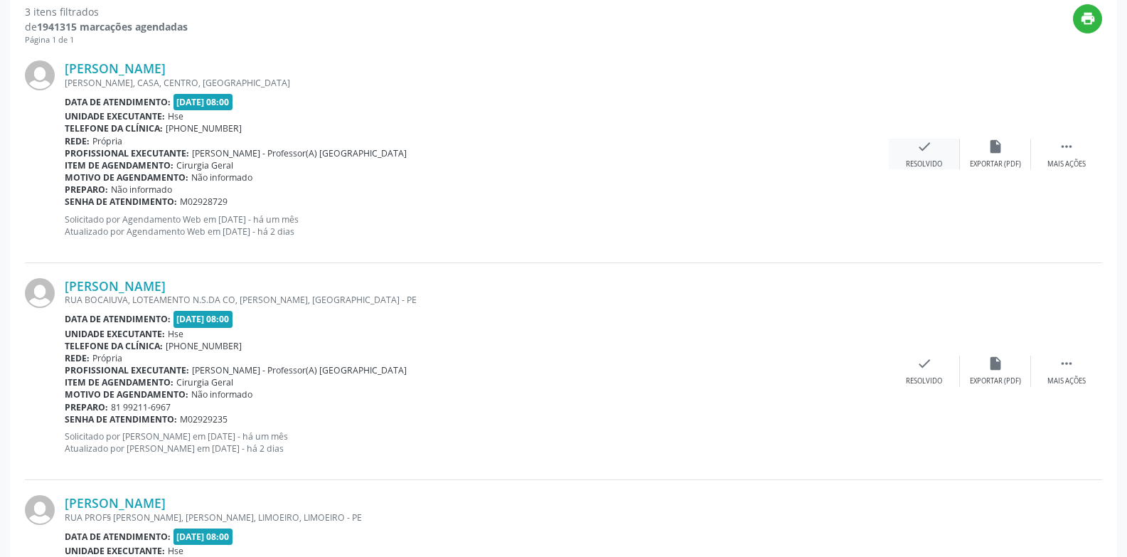
click at [917, 156] on div "check Resolvido" at bounding box center [924, 154] width 71 height 31
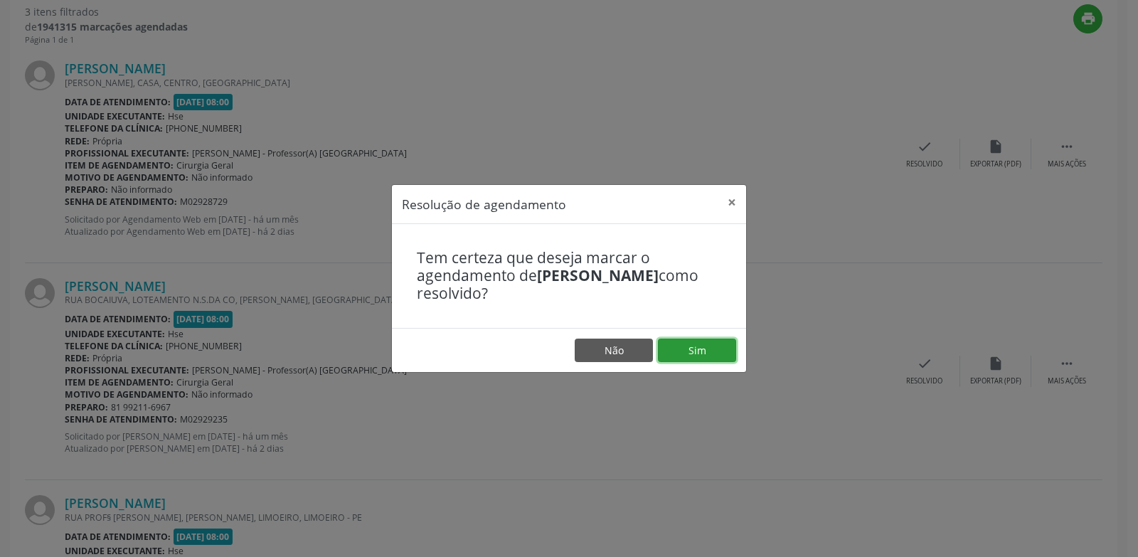
click at [703, 352] on button "Sim" at bounding box center [697, 350] width 78 height 24
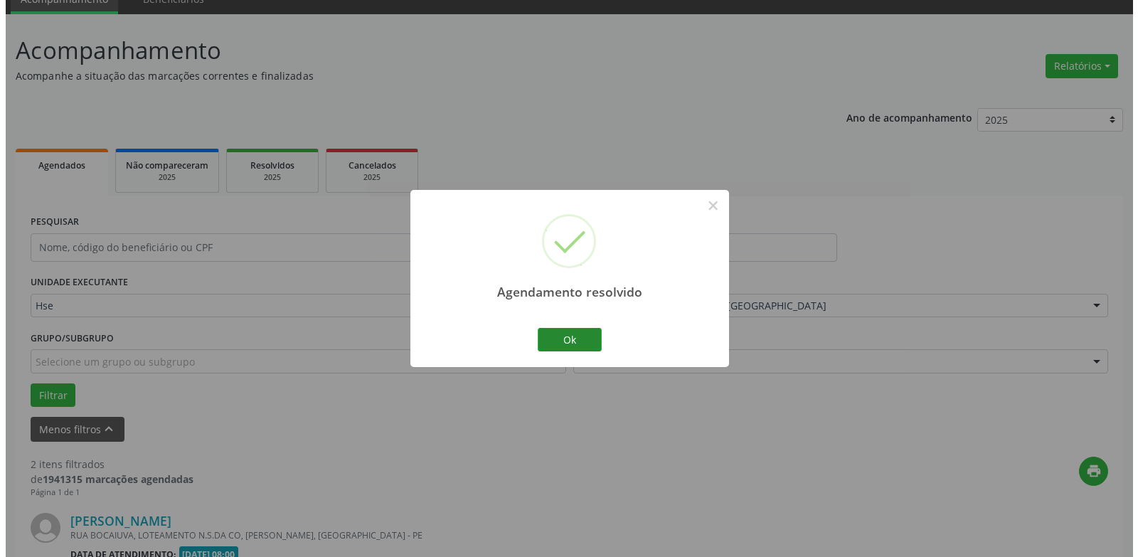
scroll to position [464, 0]
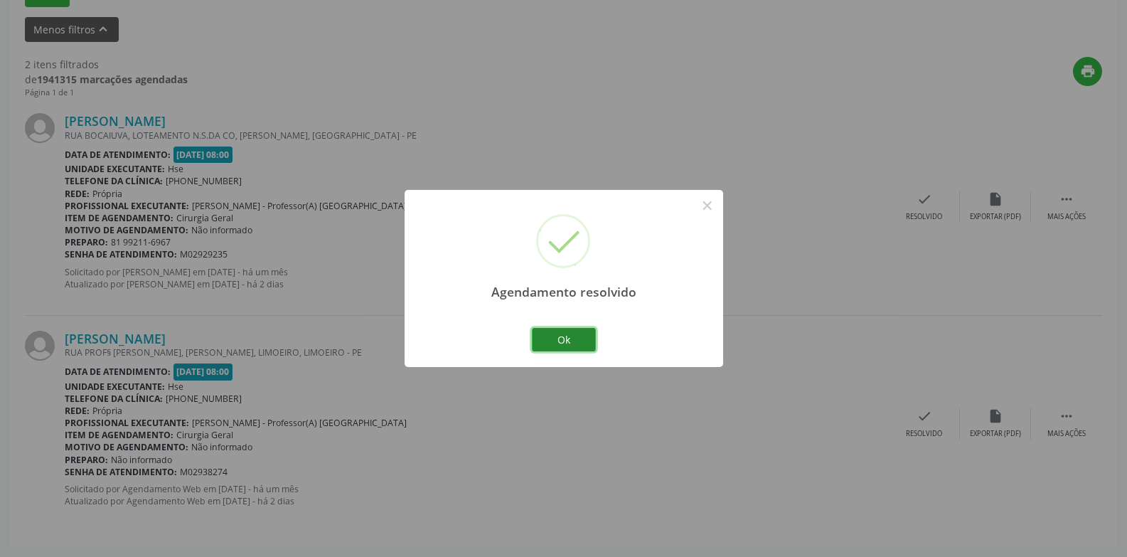
click at [569, 333] on button "Ok" at bounding box center [564, 340] width 64 height 24
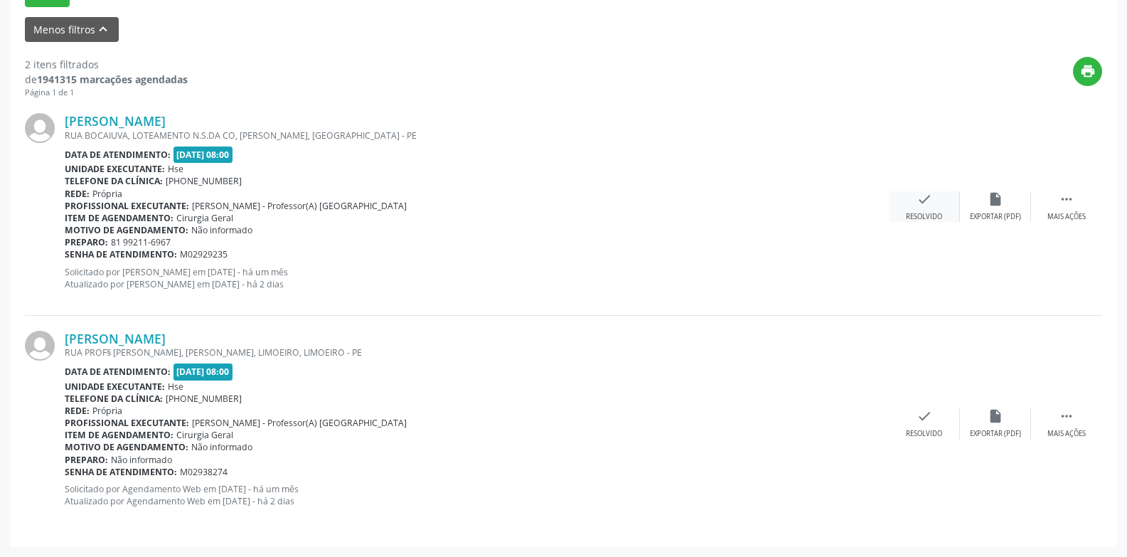
click at [925, 209] on div "check Resolvido" at bounding box center [924, 206] width 71 height 31
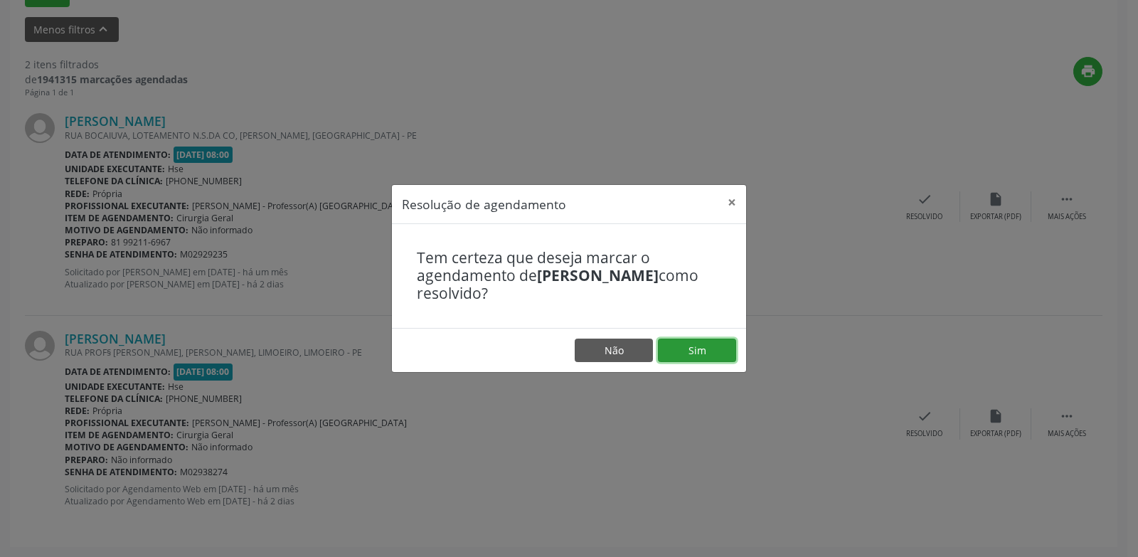
click at [707, 350] on button "Sim" at bounding box center [697, 350] width 78 height 24
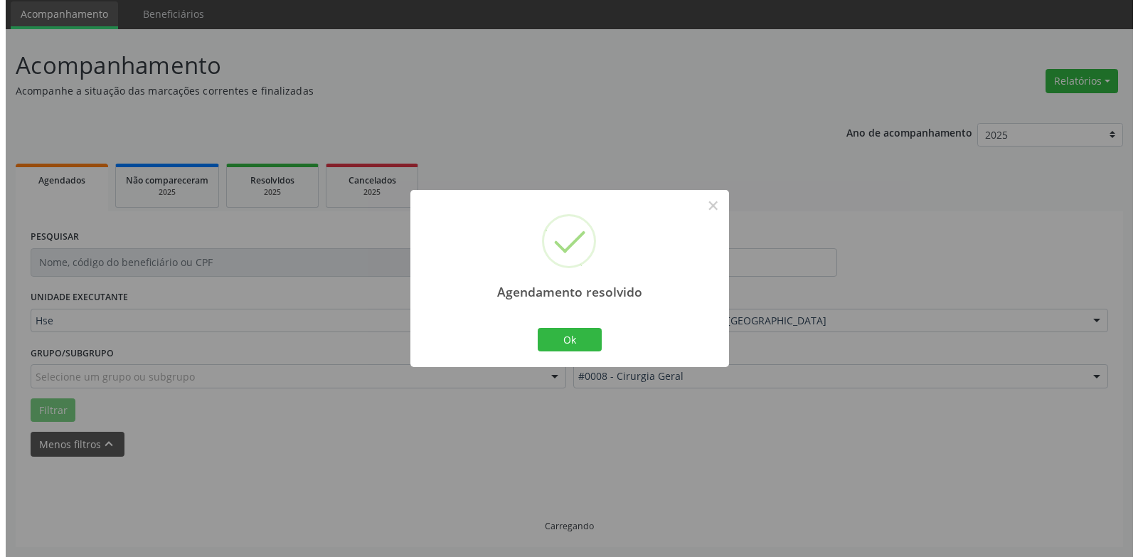
scroll to position [247, 0]
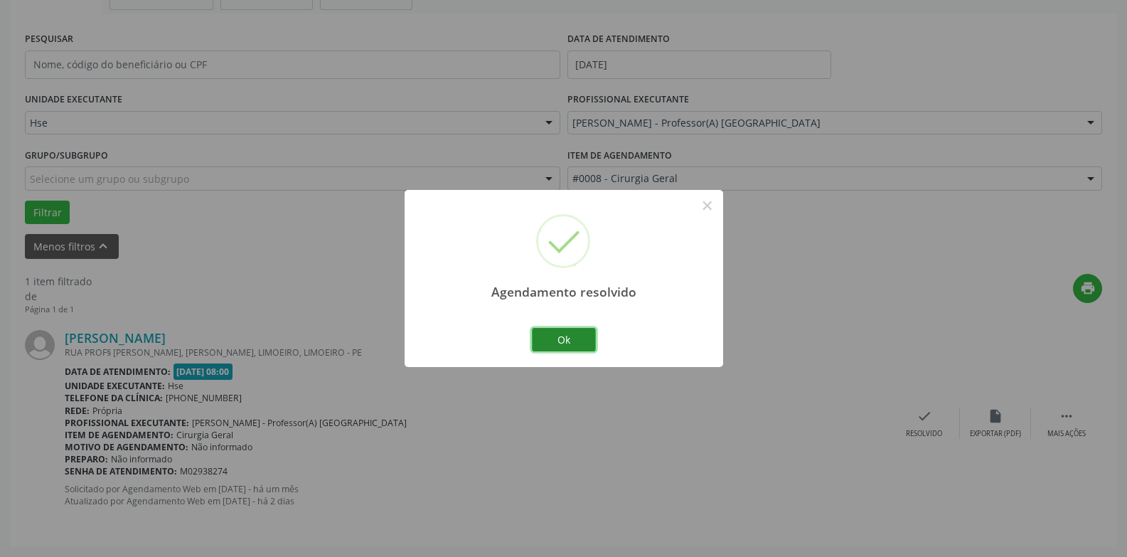
click at [568, 344] on button "Ok" at bounding box center [564, 340] width 64 height 24
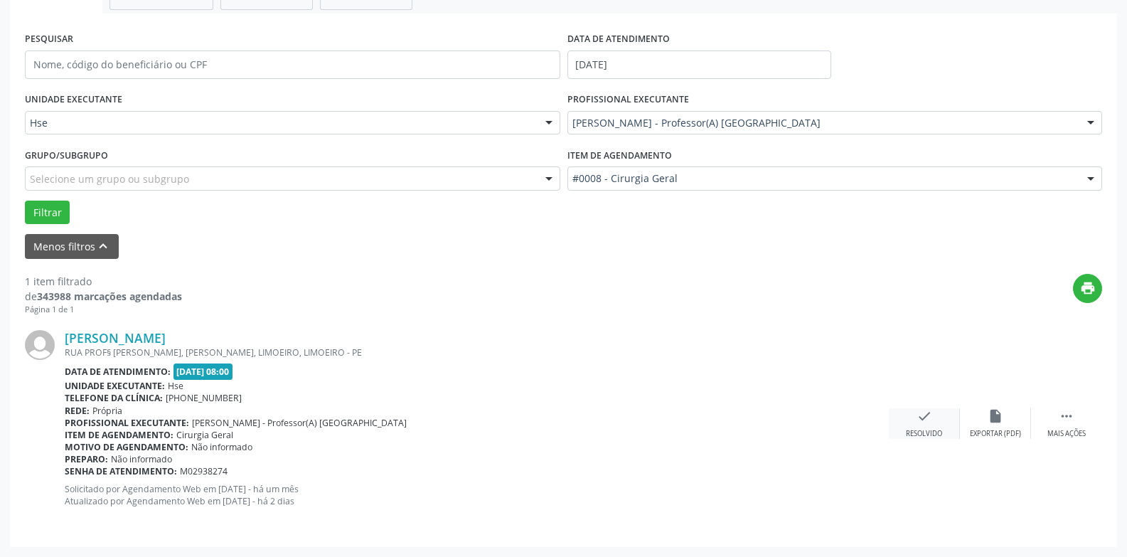
click at [931, 431] on div "Resolvido" at bounding box center [924, 434] width 36 height 10
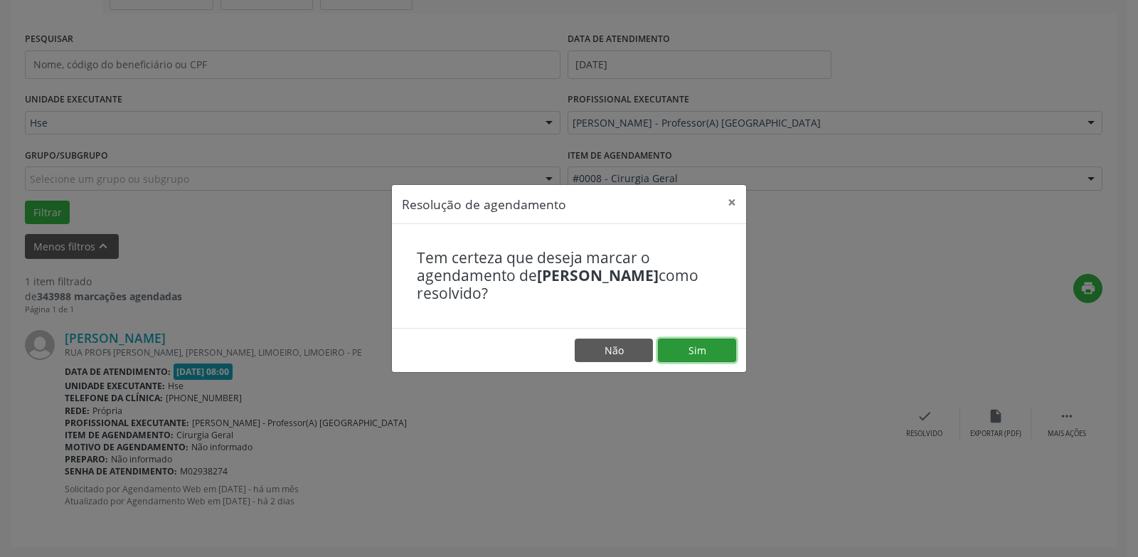
click at [701, 356] on button "Sim" at bounding box center [697, 350] width 78 height 24
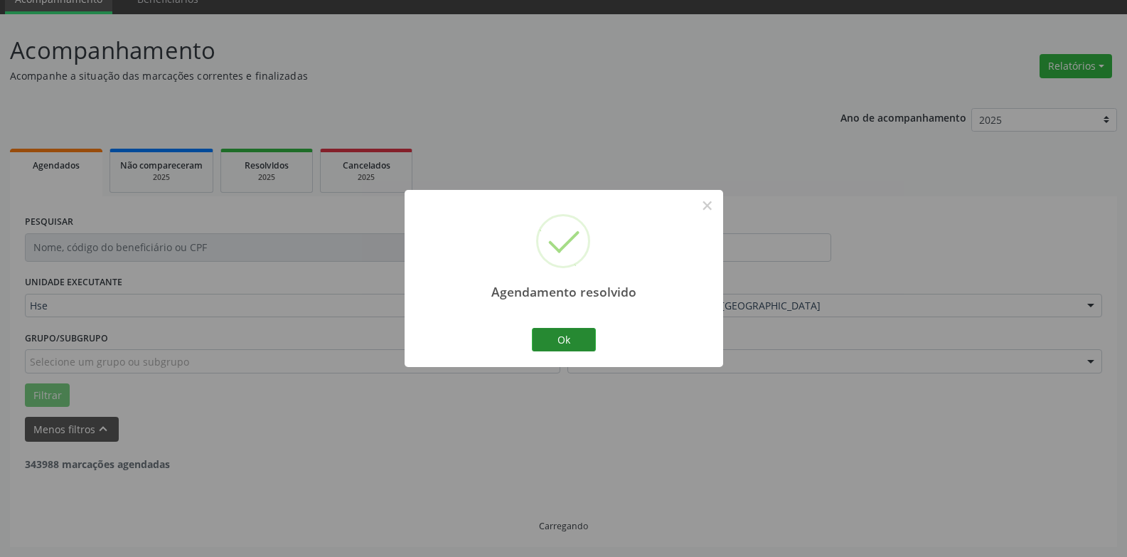
scroll to position [18, 0]
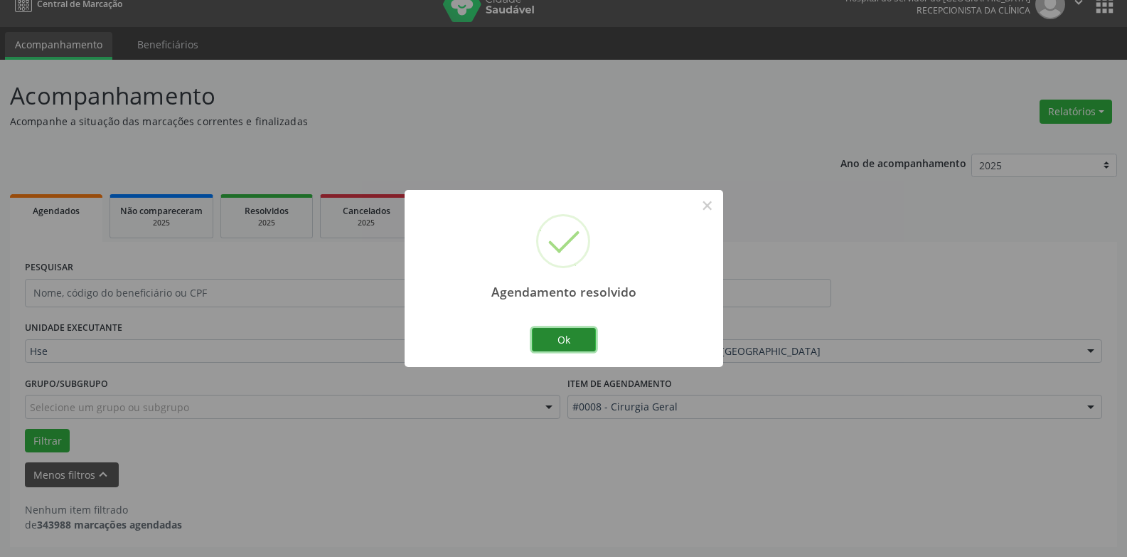
click at [572, 345] on button "Ok" at bounding box center [564, 340] width 64 height 24
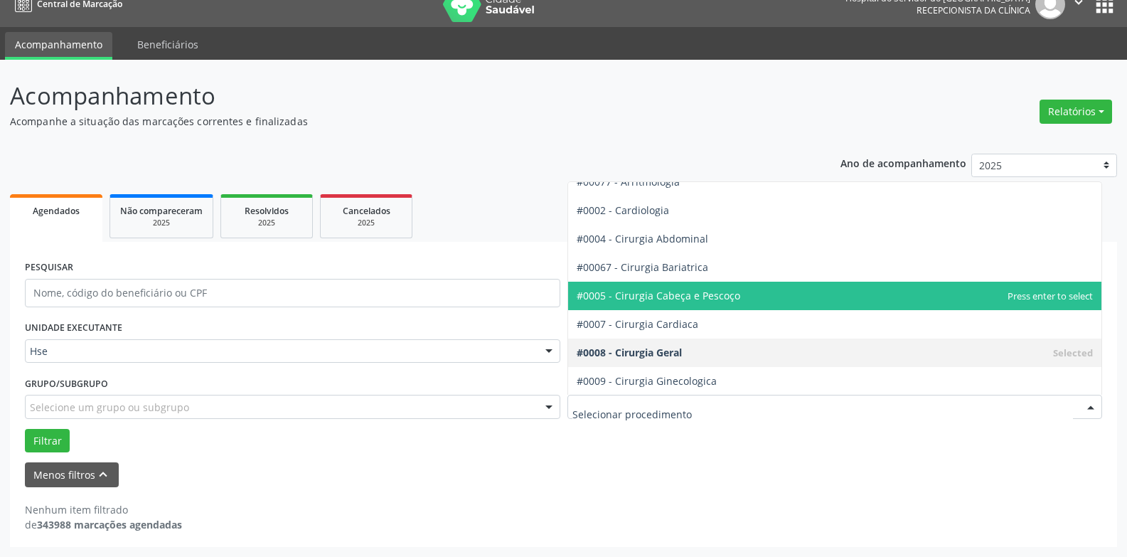
click at [692, 297] on span "#0005 - Cirurgia Cabeça e Pescoço" at bounding box center [659, 296] width 164 height 14
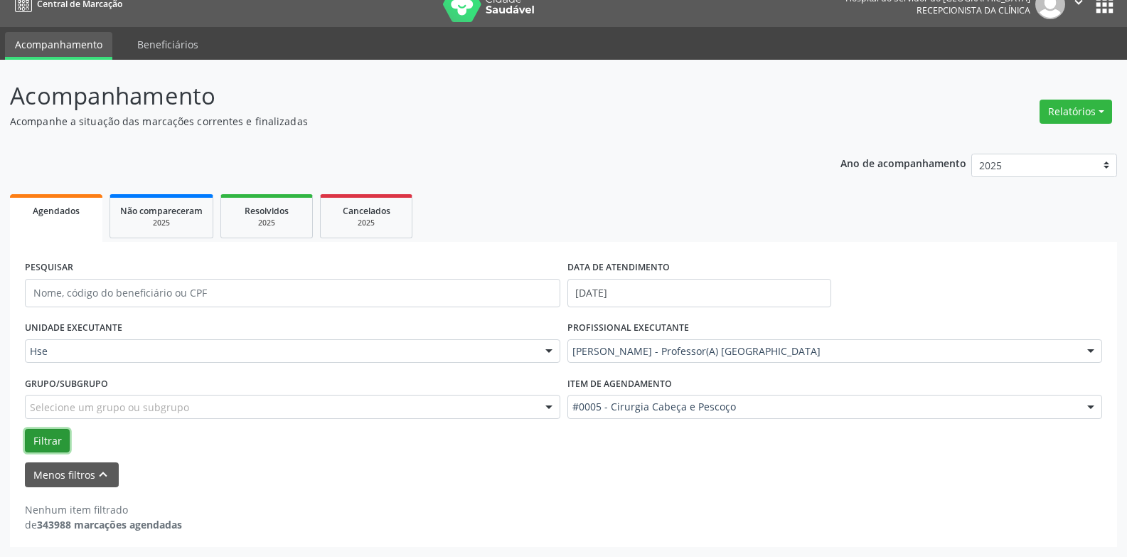
click at [46, 435] on button "Filtrar" at bounding box center [47, 441] width 45 height 24
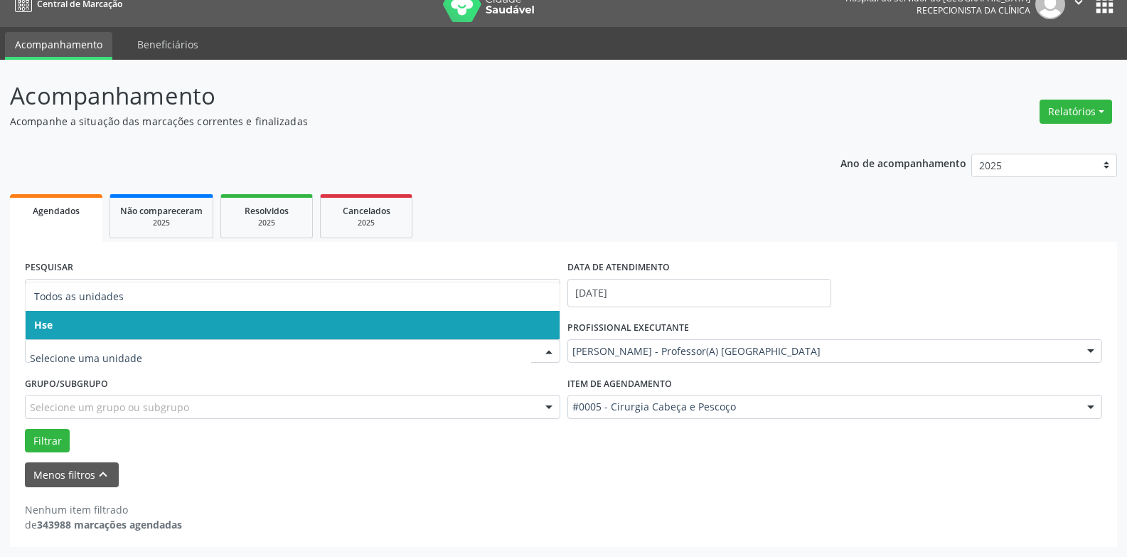
click at [95, 325] on span "Hse" at bounding box center [293, 325] width 534 height 28
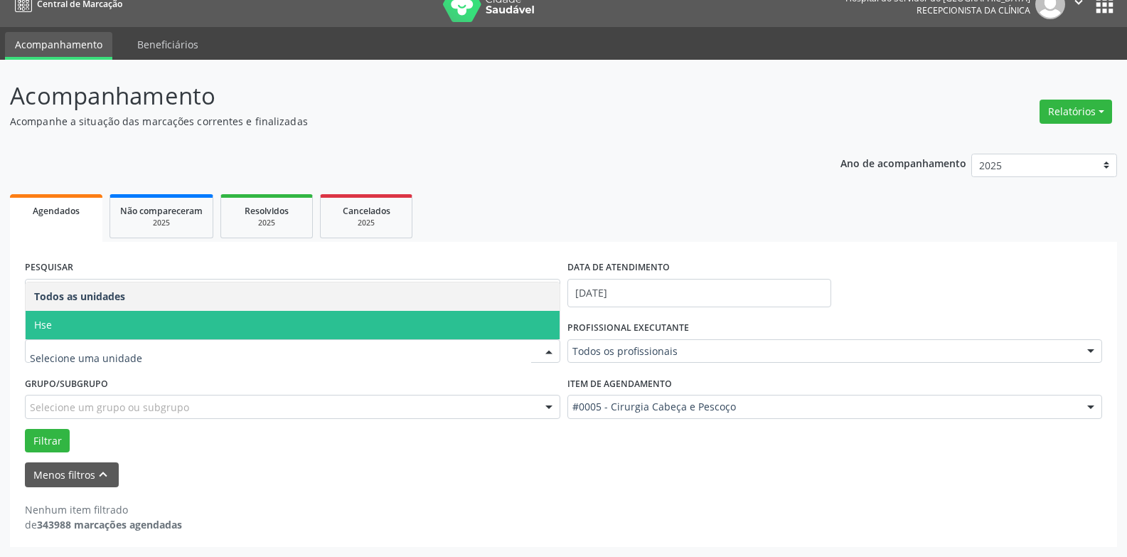
click at [99, 326] on span "Hse" at bounding box center [293, 325] width 534 height 28
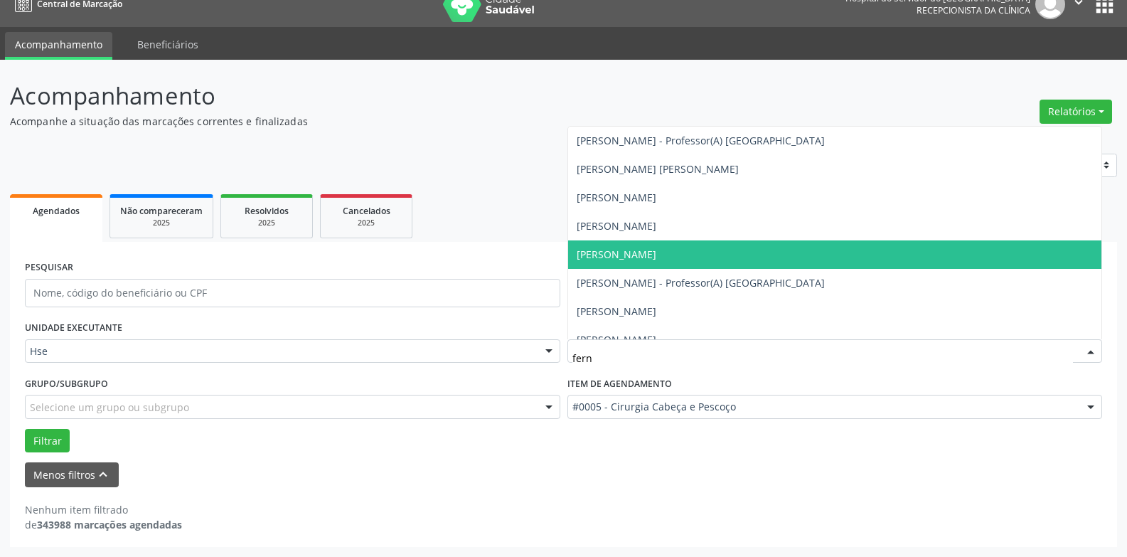
type input "ferna"
click at [656, 255] on span "[PERSON_NAME]" at bounding box center [617, 254] width 80 height 14
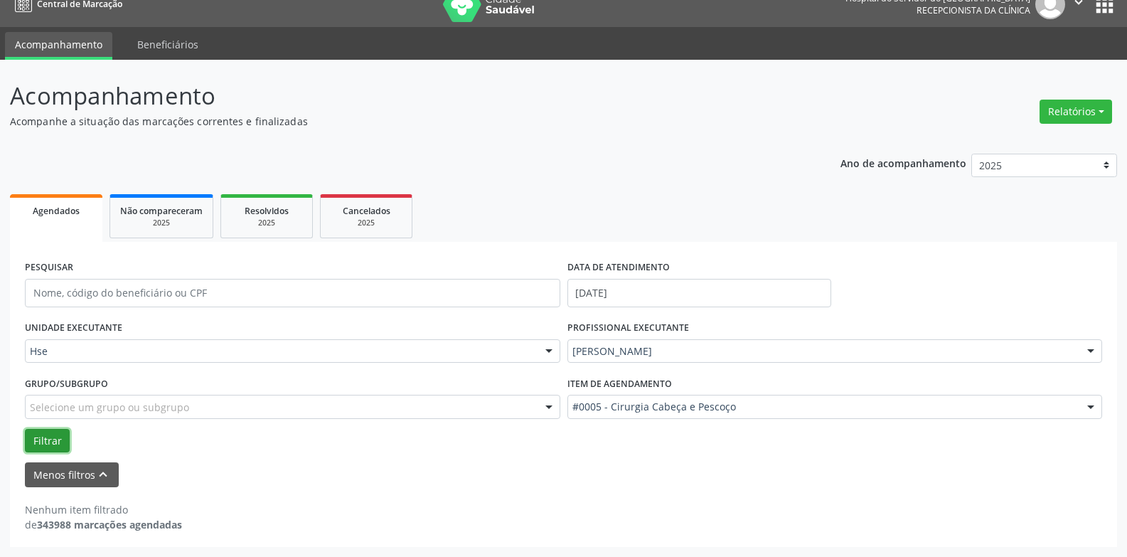
click at [36, 443] on button "Filtrar" at bounding box center [47, 441] width 45 height 24
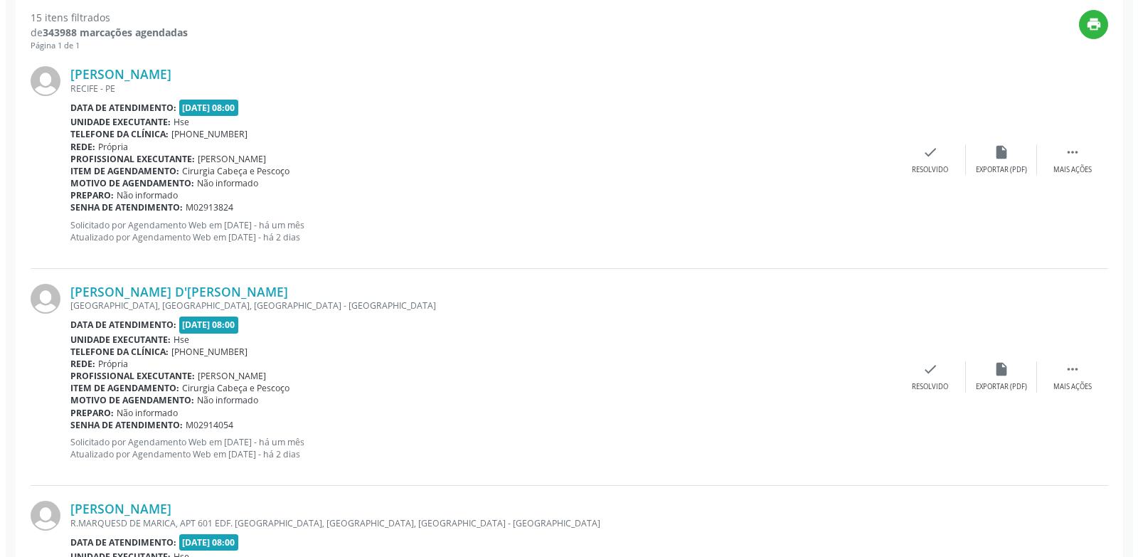
scroll to position [516, 0]
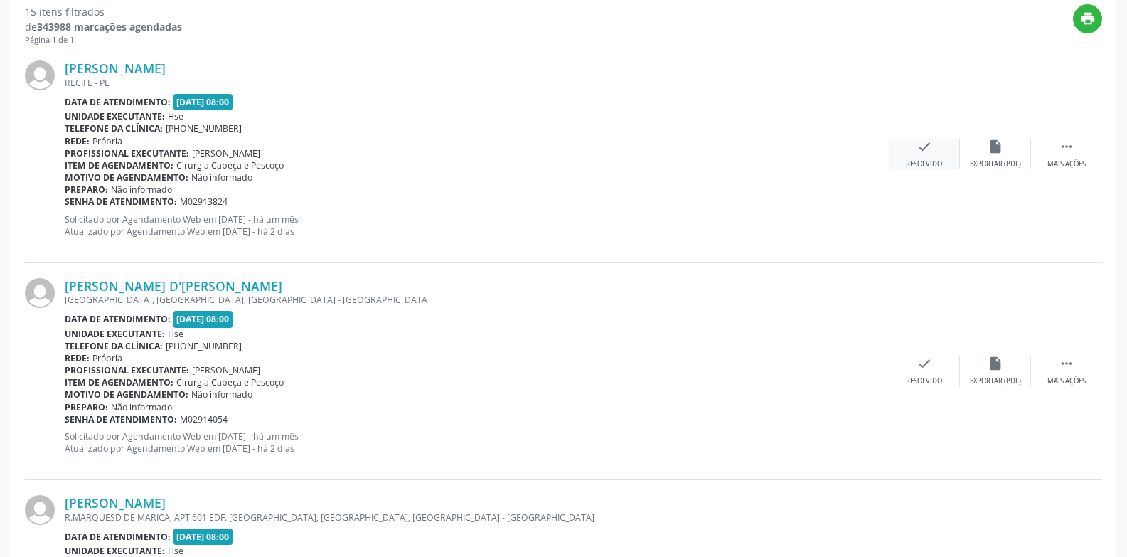
click at [921, 158] on div "check Resolvido" at bounding box center [924, 154] width 71 height 31
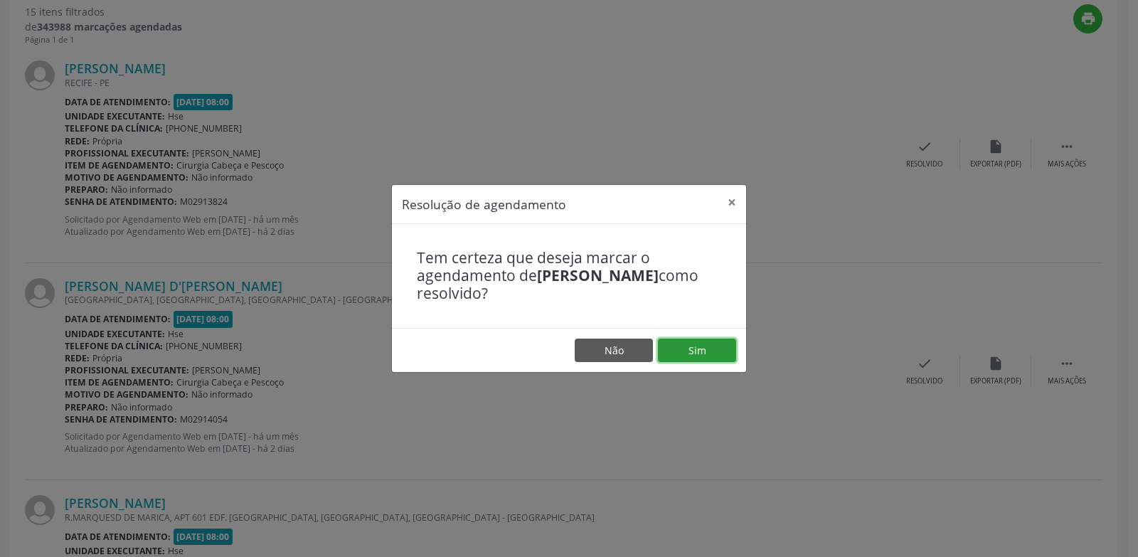
drag, startPoint x: 693, startPoint y: 348, endPoint x: 692, endPoint y: 336, distance: 11.4
click at [693, 347] on button "Sim" at bounding box center [697, 350] width 78 height 24
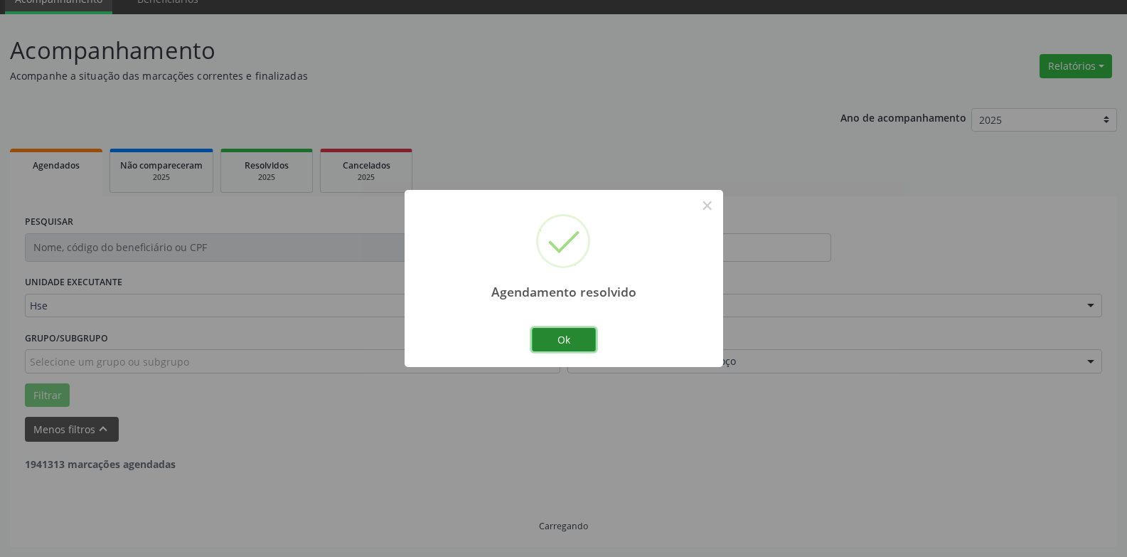
click at [567, 338] on button "Ok" at bounding box center [564, 340] width 64 height 24
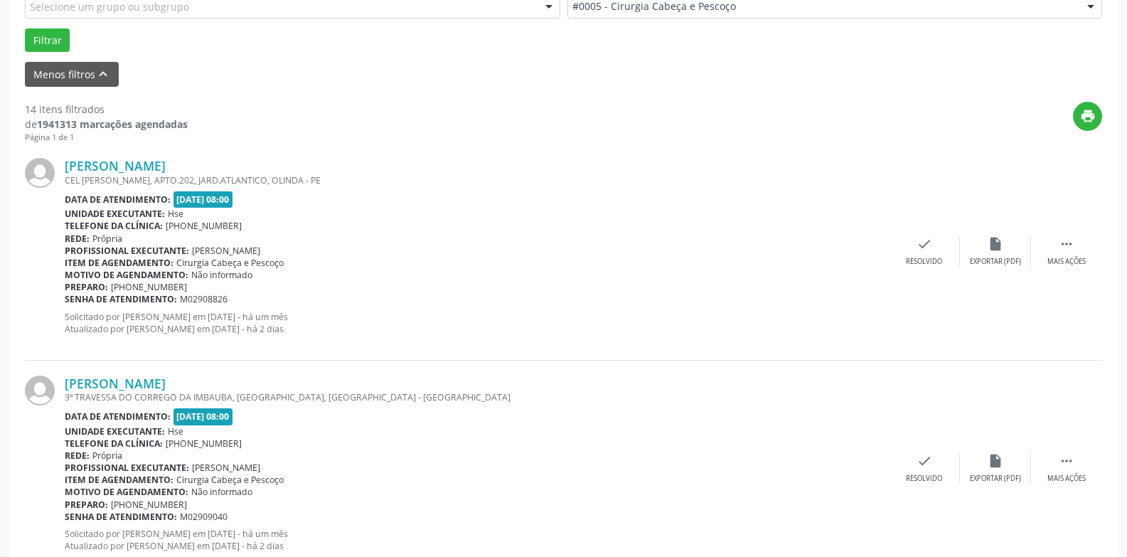
scroll to position [420, 0]
click at [1064, 247] on icon "" at bounding box center [1067, 243] width 16 height 16
click at [990, 248] on icon "alarm_off" at bounding box center [996, 243] width 16 height 16
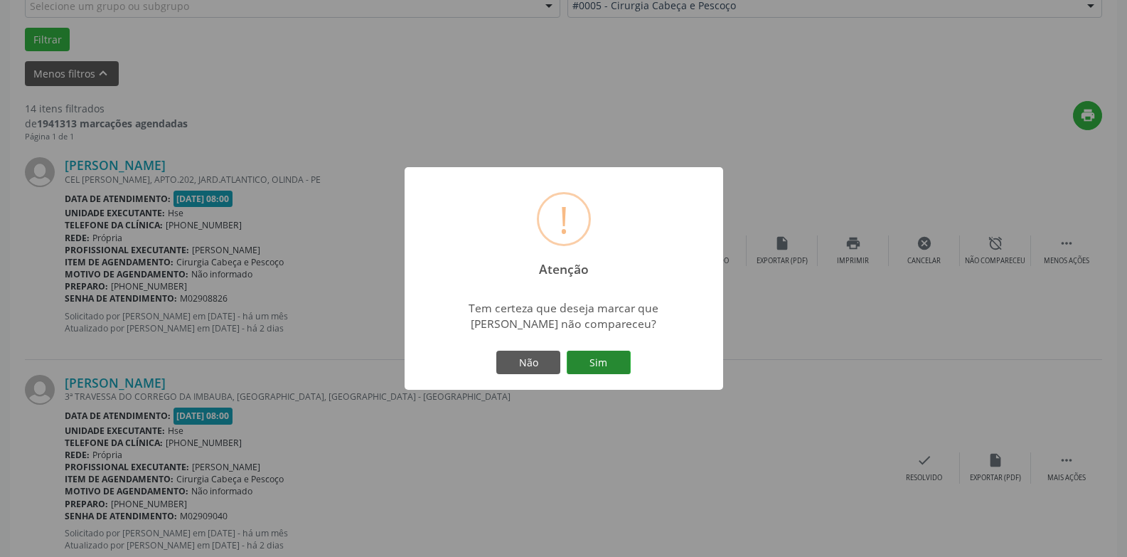
click at [608, 364] on button "Sim" at bounding box center [599, 363] width 64 height 24
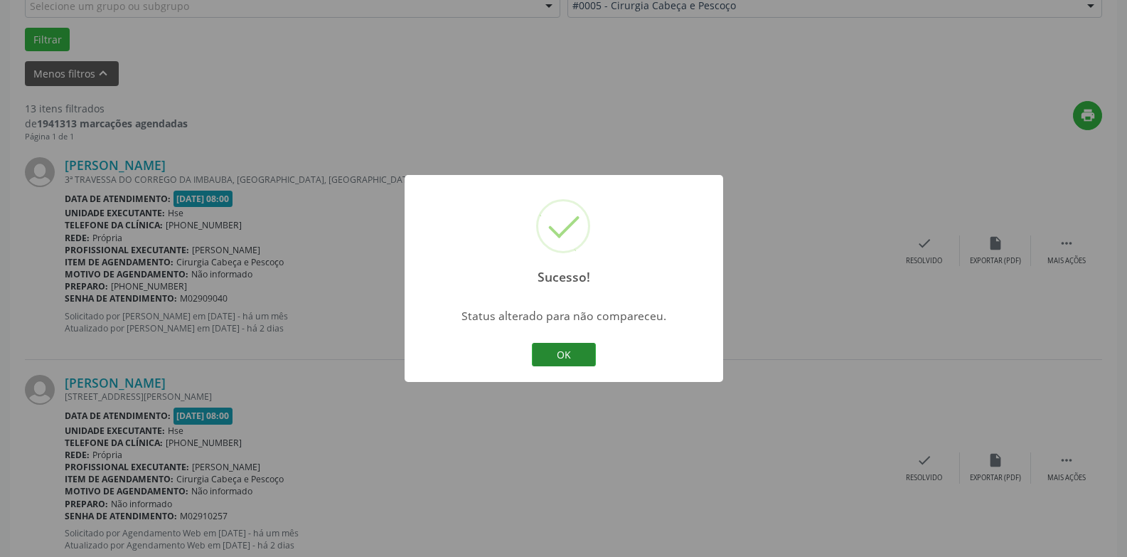
click at [582, 361] on button "OK" at bounding box center [564, 355] width 64 height 24
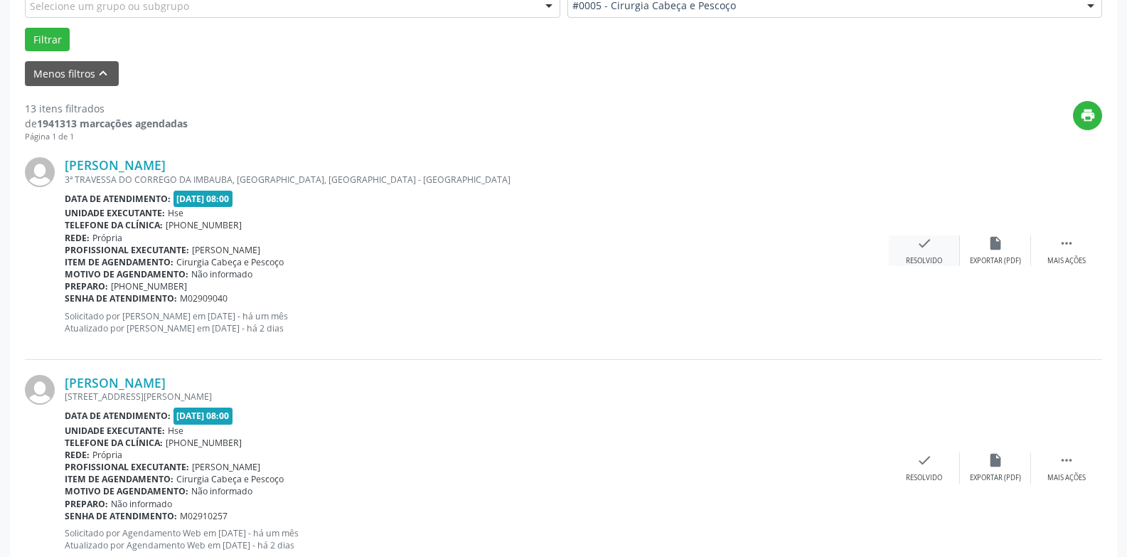
click at [924, 247] on icon "check" at bounding box center [925, 243] width 16 height 16
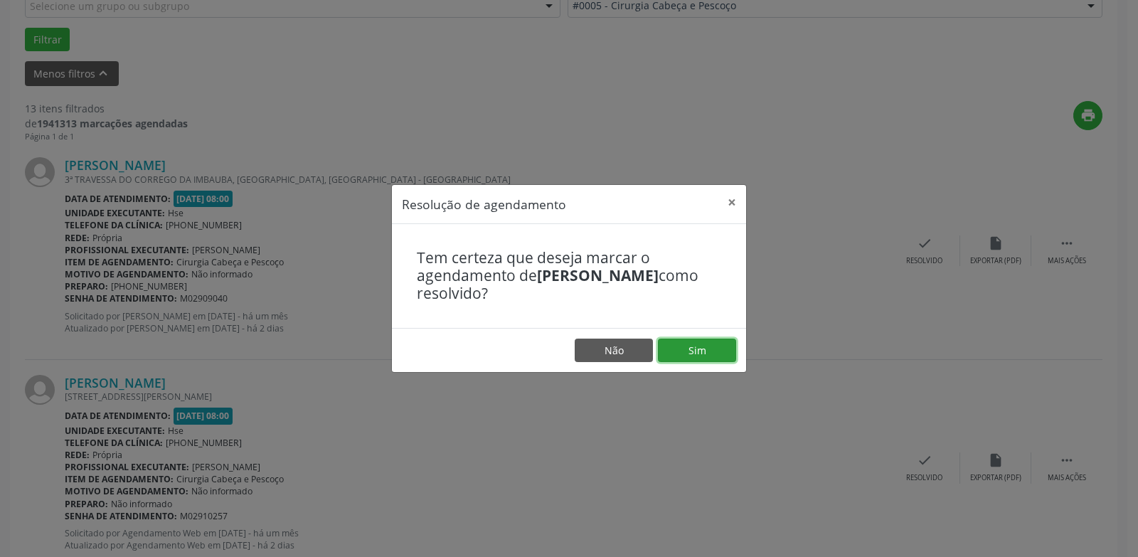
click at [697, 348] on button "Sim" at bounding box center [697, 350] width 78 height 24
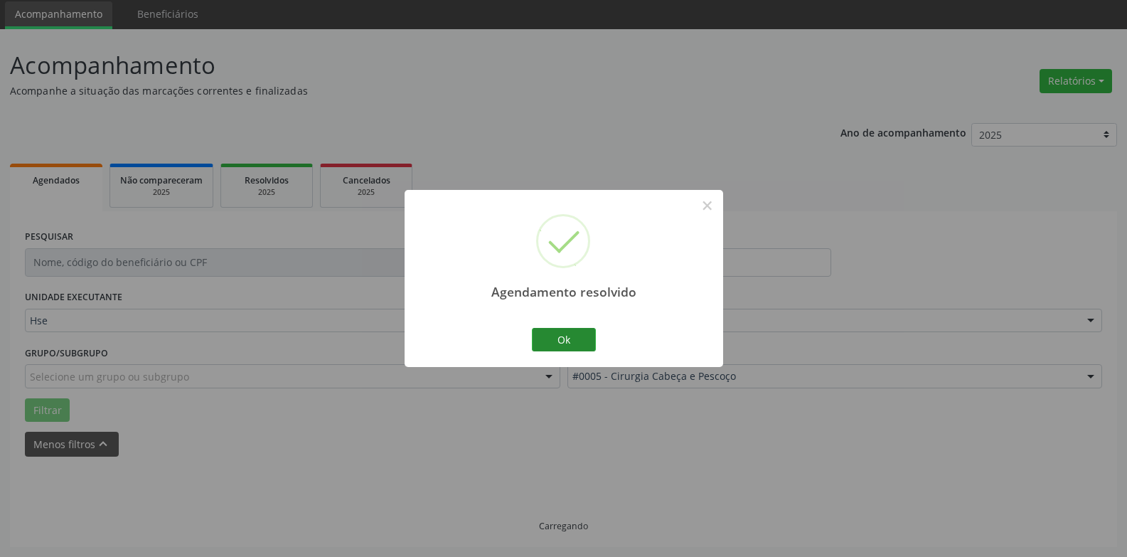
scroll to position [64, 0]
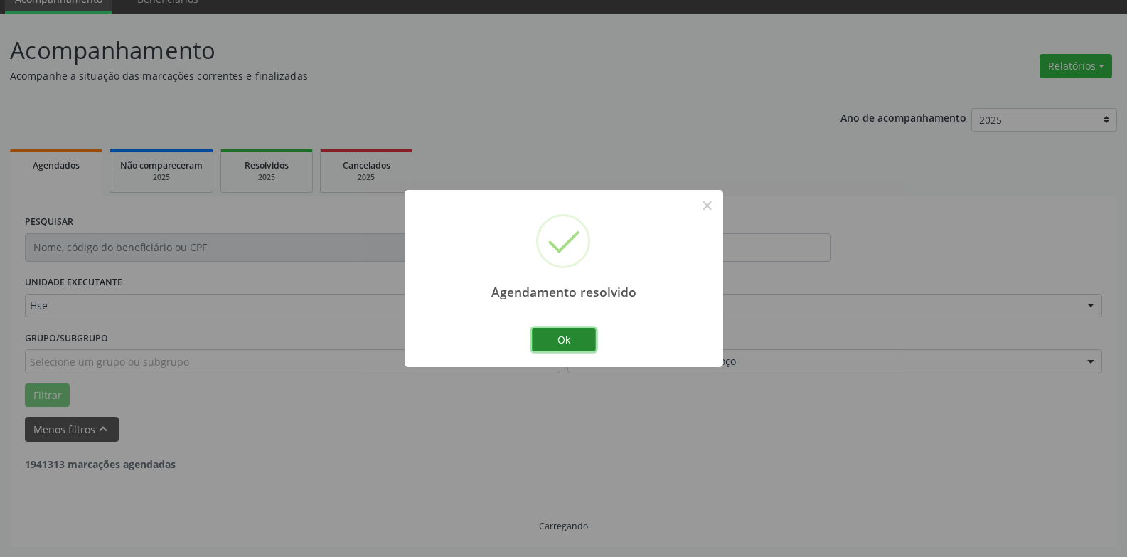
click at [553, 341] on button "Ok" at bounding box center [564, 340] width 64 height 24
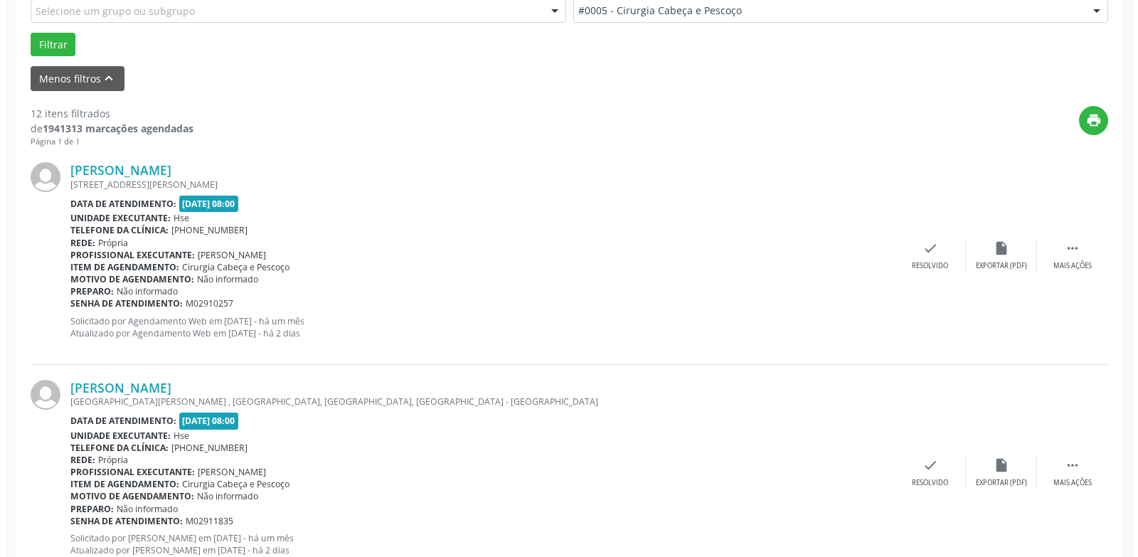
scroll to position [420, 0]
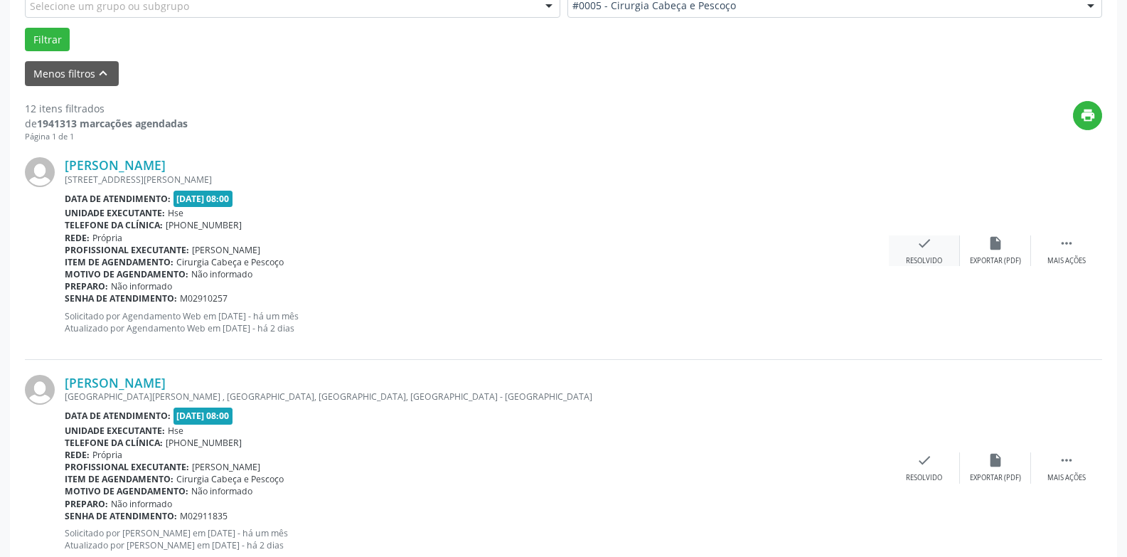
click at [917, 249] on div "check Resolvido" at bounding box center [924, 250] width 71 height 31
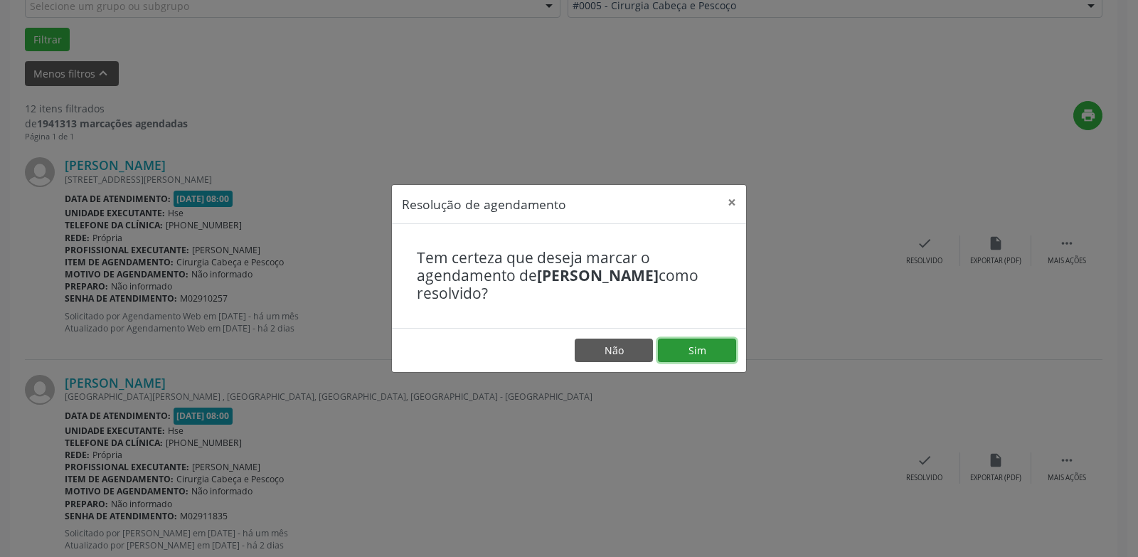
click at [715, 350] on button "Sim" at bounding box center [697, 350] width 78 height 24
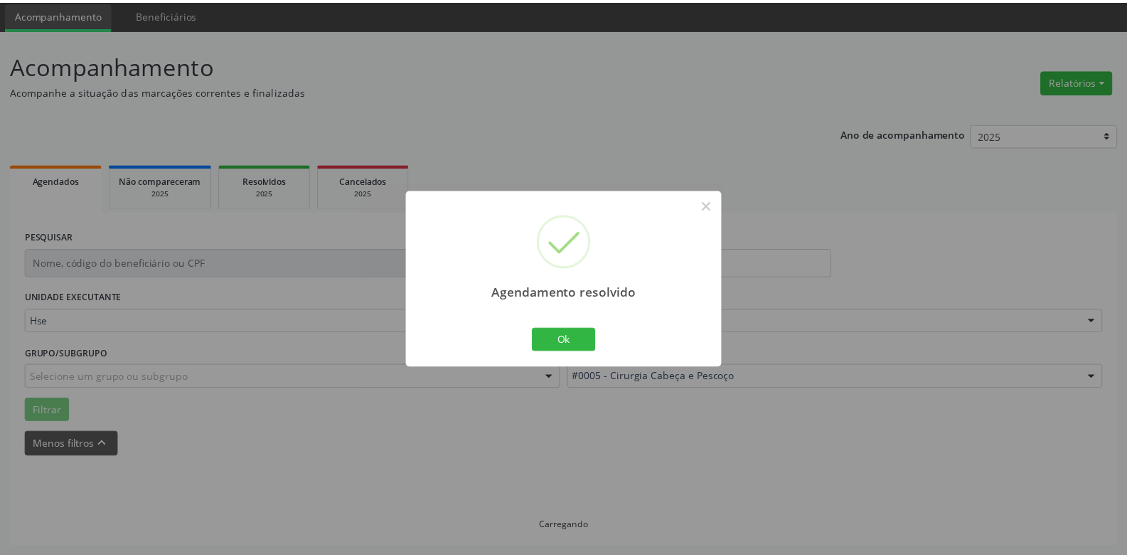
scroll to position [49, 0]
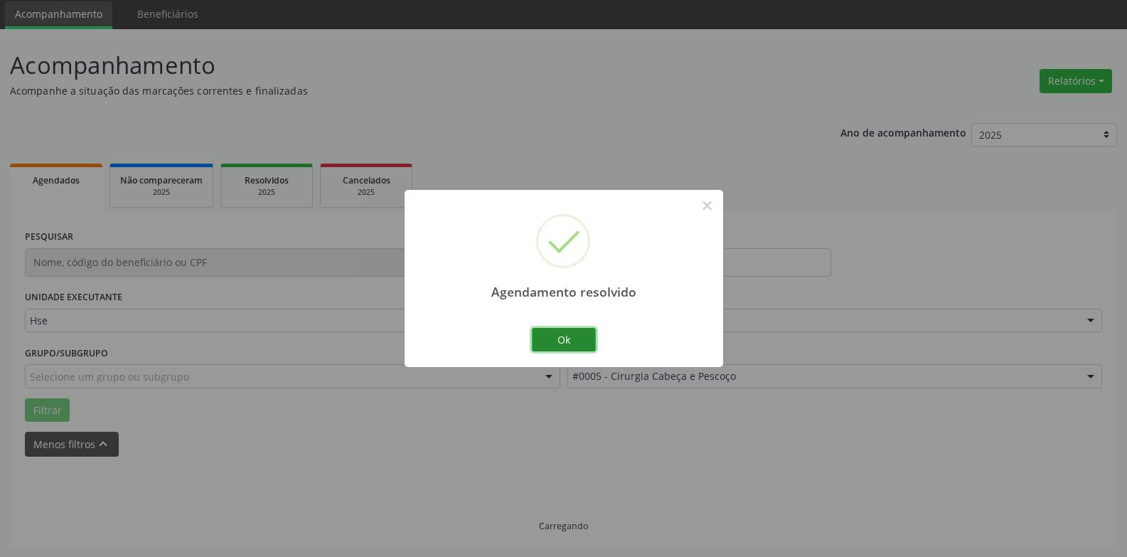
click at [555, 335] on button "Ok" at bounding box center [564, 340] width 64 height 24
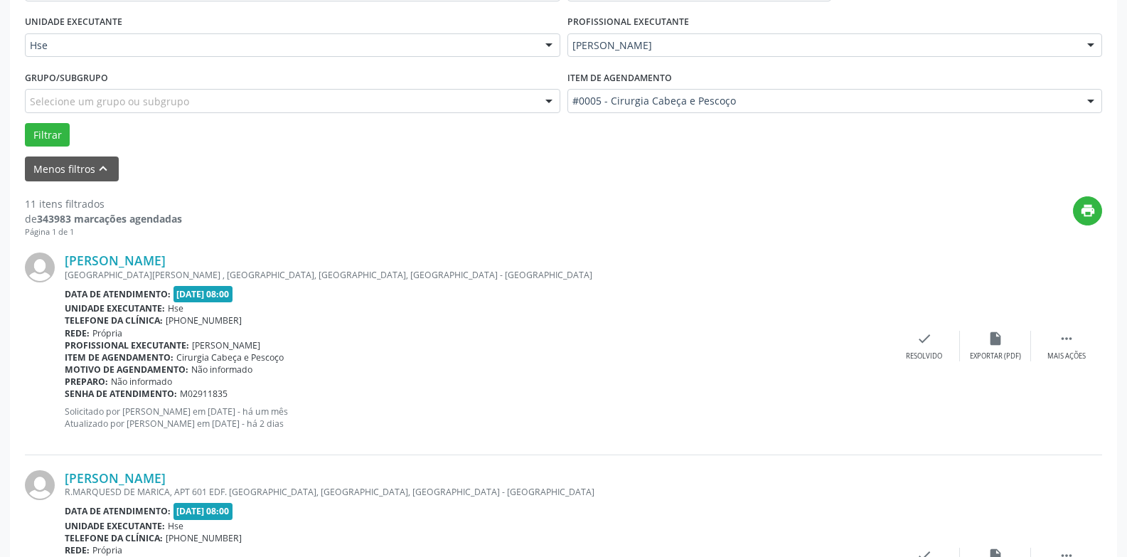
scroll to position [405, 0]
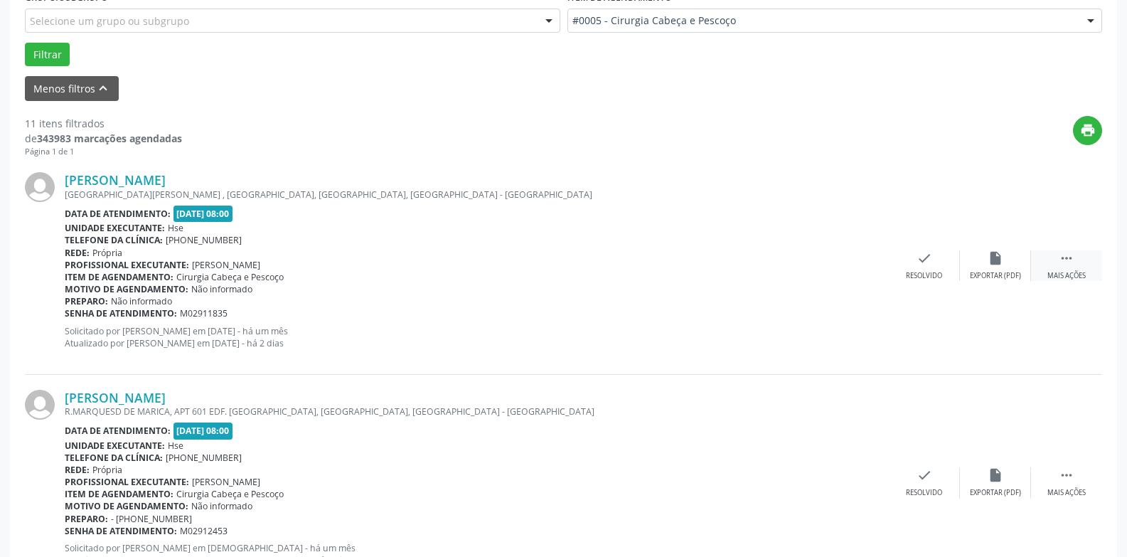
click at [1065, 270] on div " Mais ações" at bounding box center [1066, 265] width 71 height 31
click at [991, 267] on div "alarm_off Não compareceu" at bounding box center [995, 265] width 71 height 31
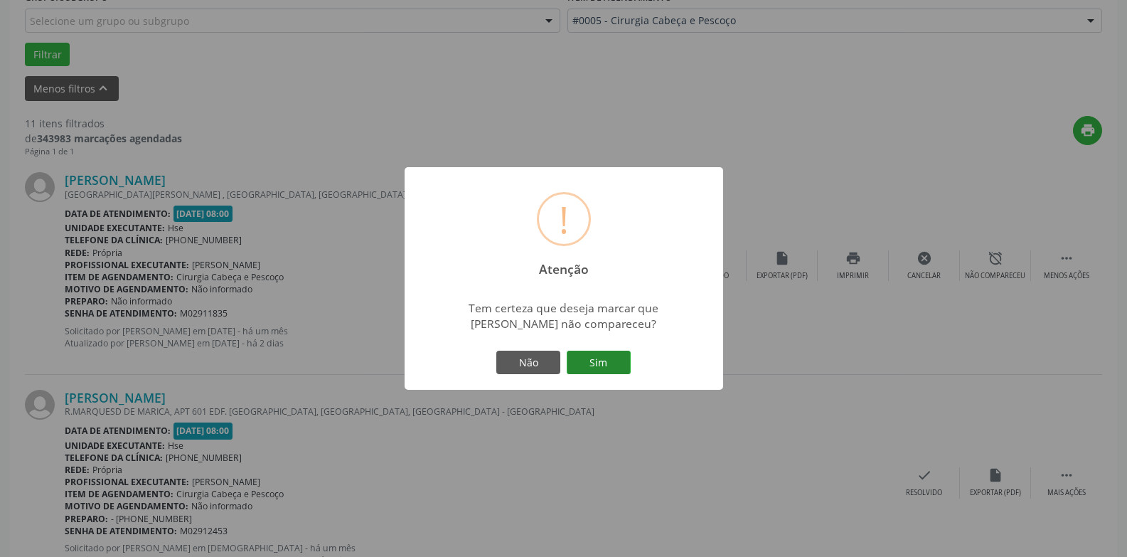
click at [609, 370] on button "Sim" at bounding box center [599, 363] width 64 height 24
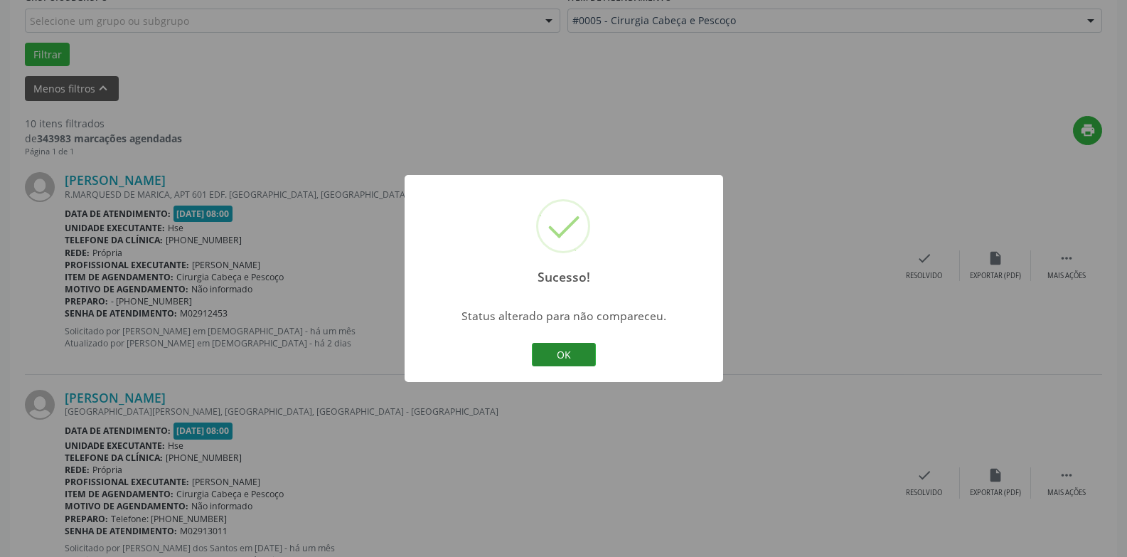
click at [563, 349] on button "OK" at bounding box center [564, 355] width 64 height 24
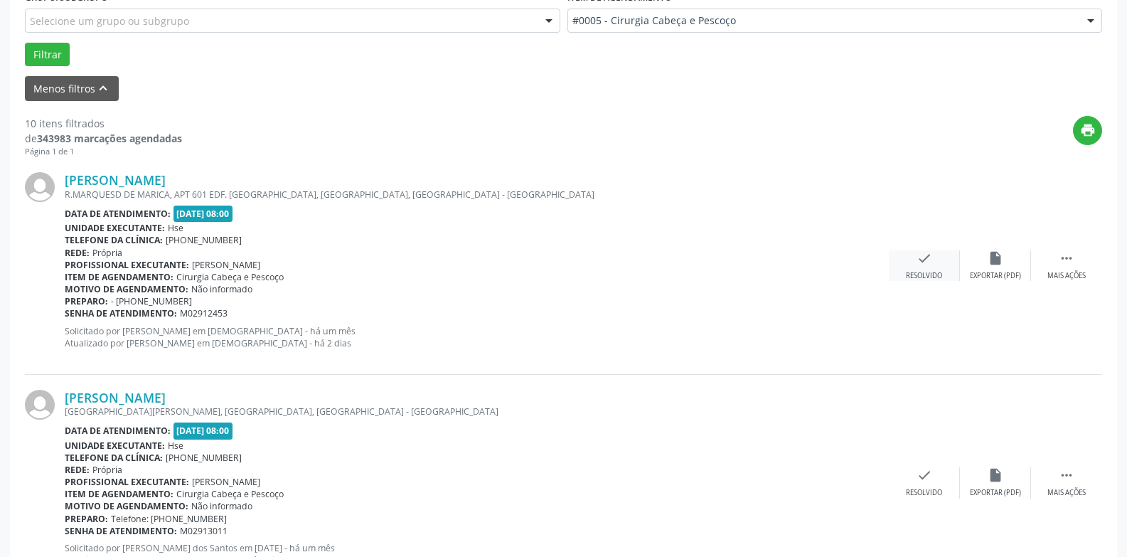
click at [924, 267] on div "check Resolvido" at bounding box center [924, 265] width 71 height 31
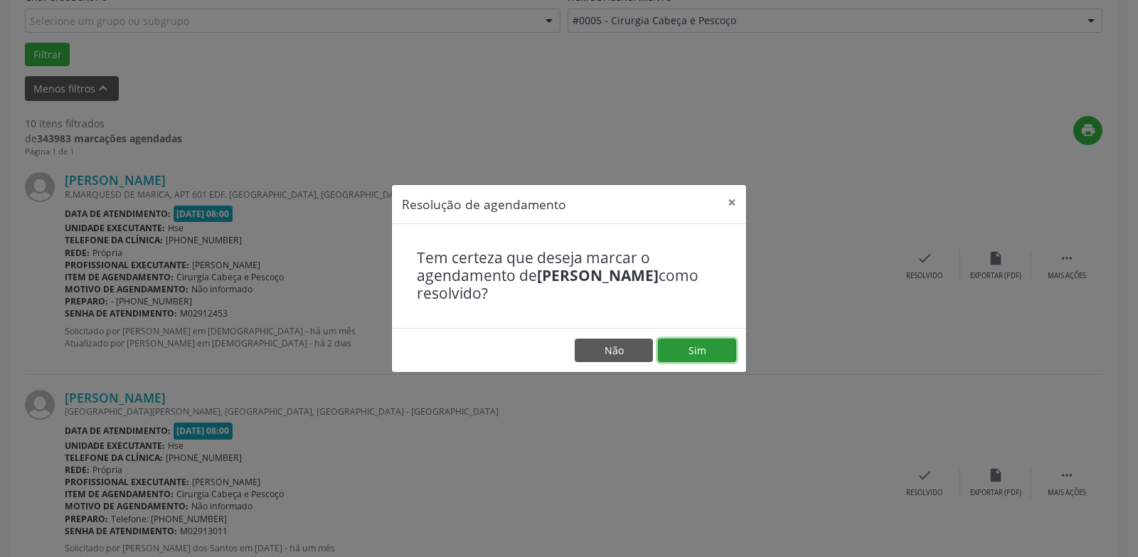
click at [688, 353] on button "Sim" at bounding box center [697, 350] width 78 height 24
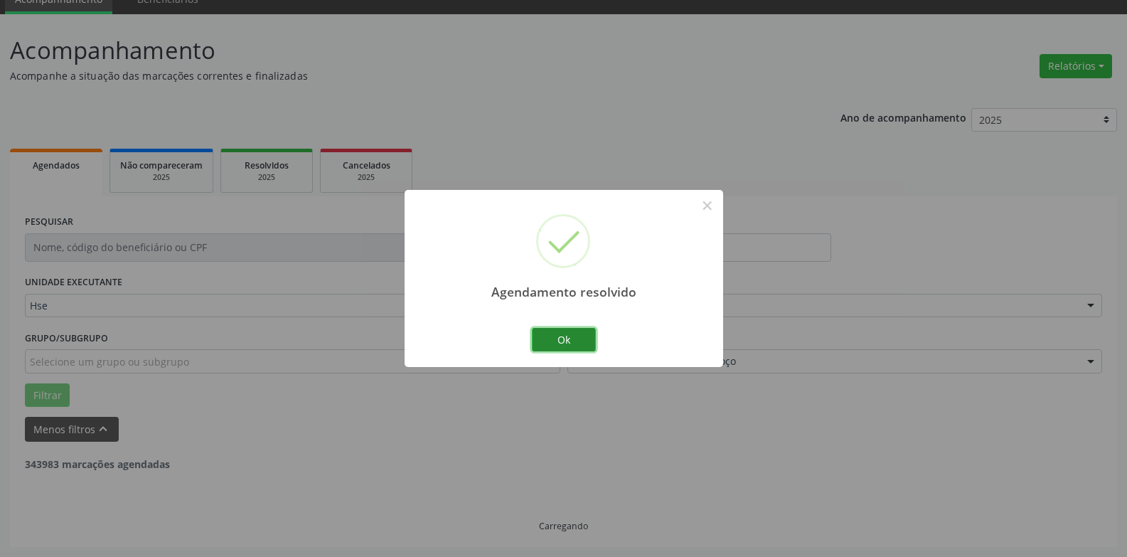
click at [568, 345] on button "Ok" at bounding box center [564, 340] width 64 height 24
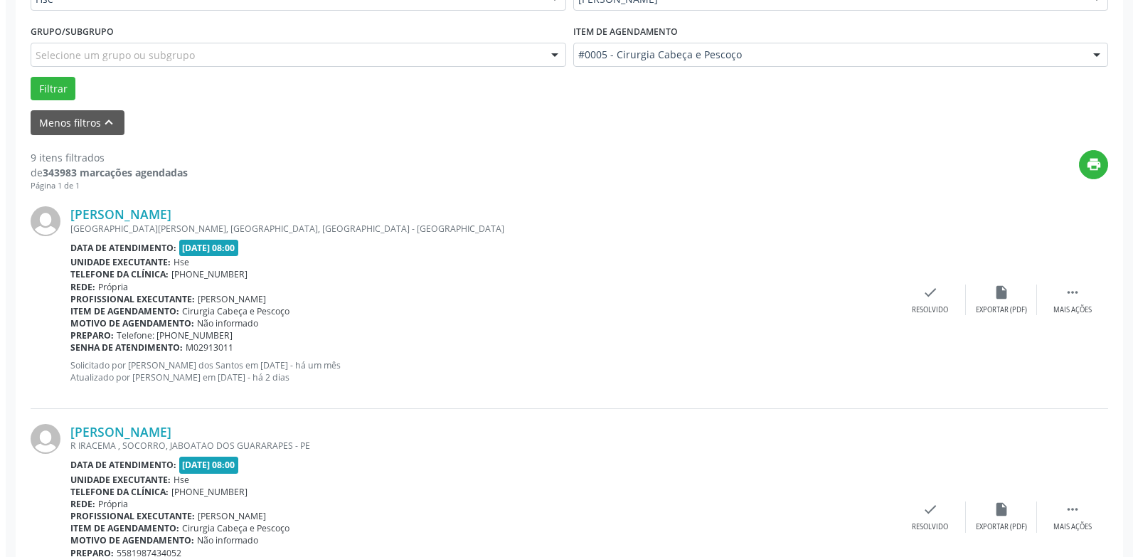
scroll to position [491, 0]
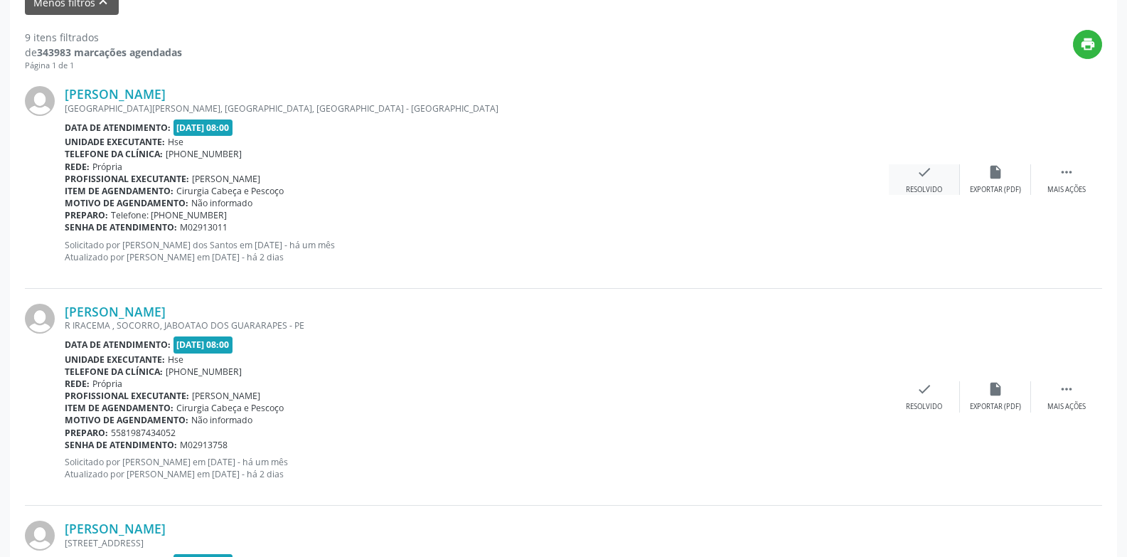
click at [920, 184] on div "check Resolvido" at bounding box center [924, 179] width 71 height 31
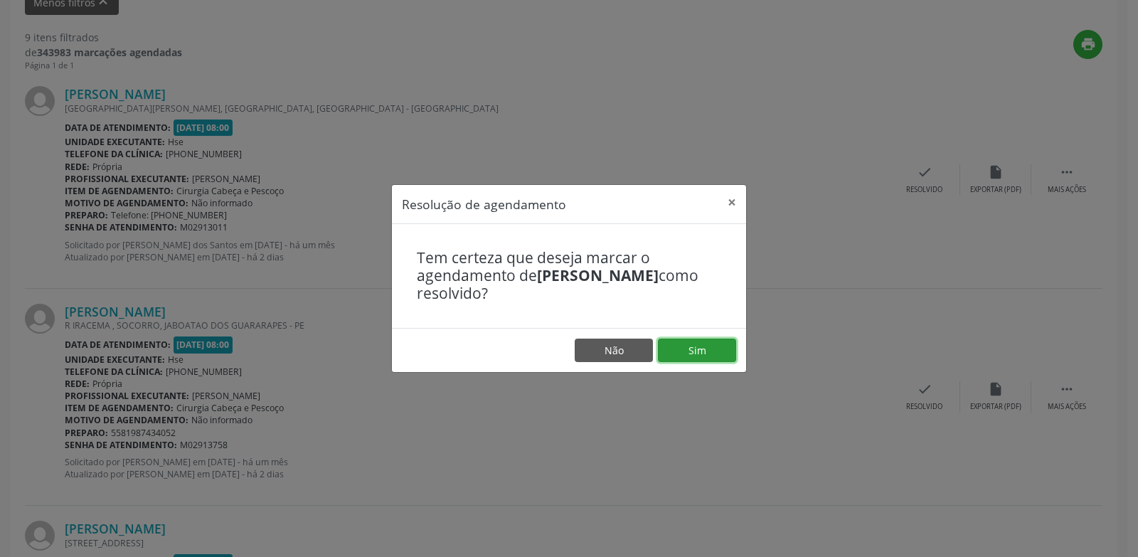
click at [708, 352] on button "Sim" at bounding box center [697, 350] width 78 height 24
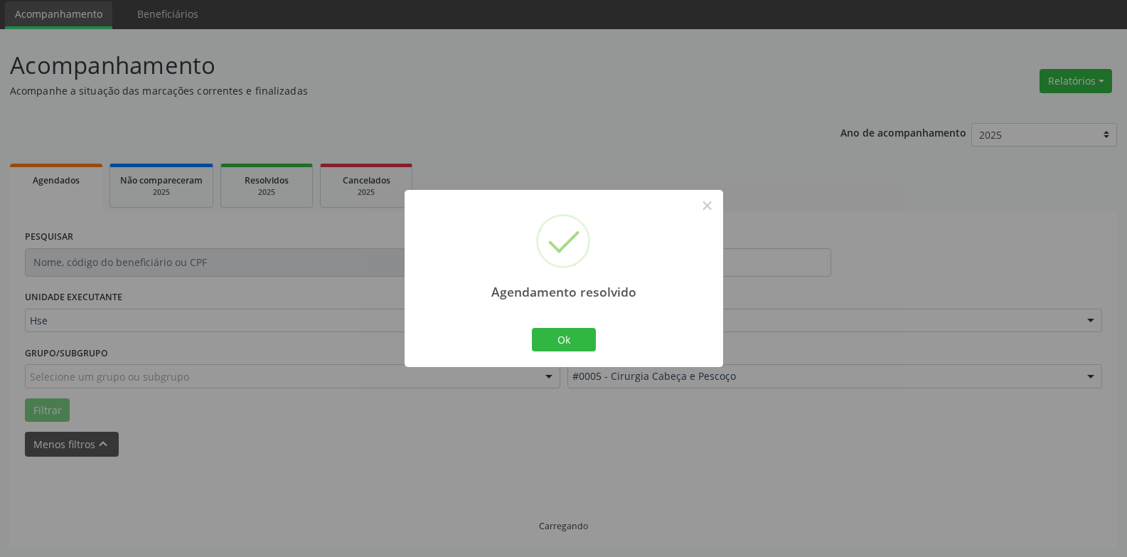
scroll to position [64, 0]
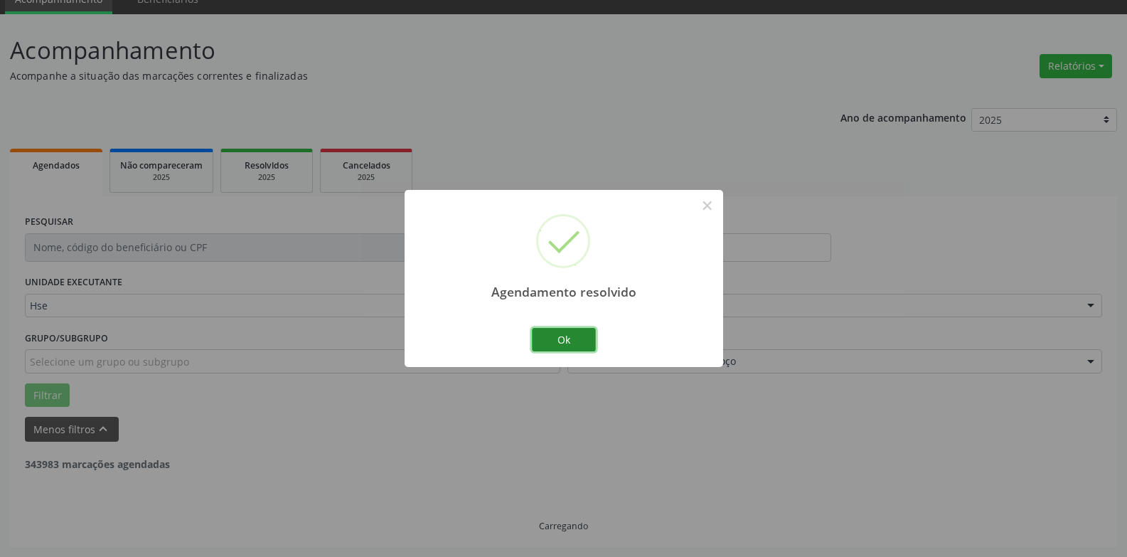
click at [564, 338] on button "Ok" at bounding box center [564, 340] width 64 height 24
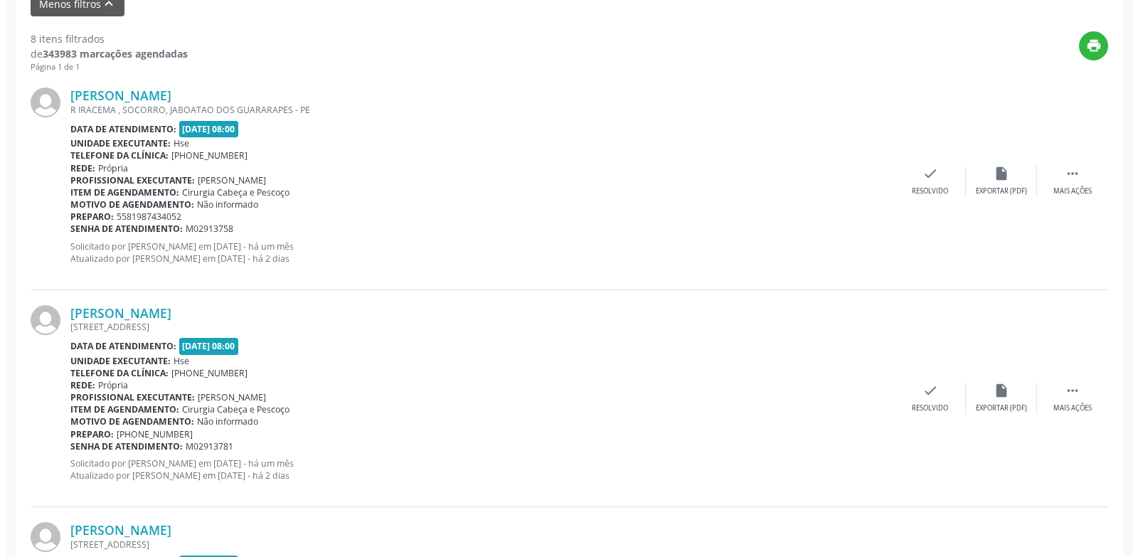
scroll to position [491, 0]
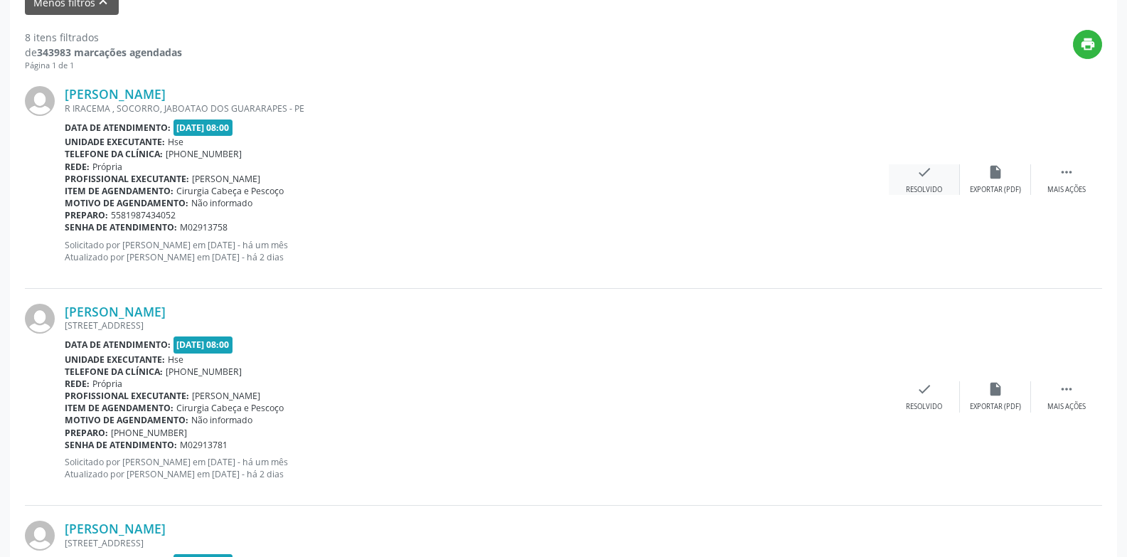
click at [936, 186] on div "Resolvido" at bounding box center [924, 190] width 36 height 10
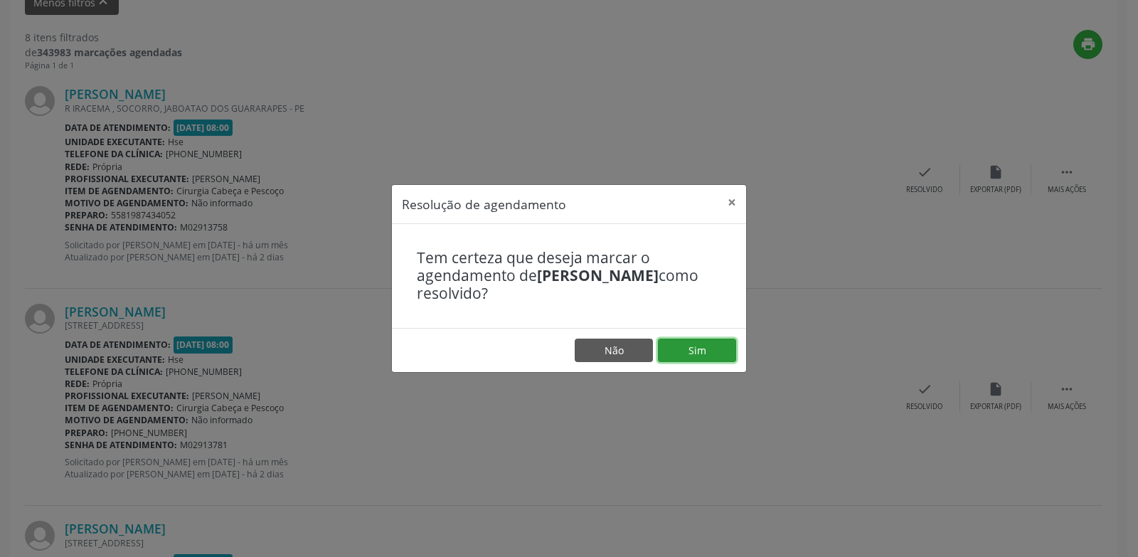
click at [698, 350] on button "Sim" at bounding box center [697, 350] width 78 height 24
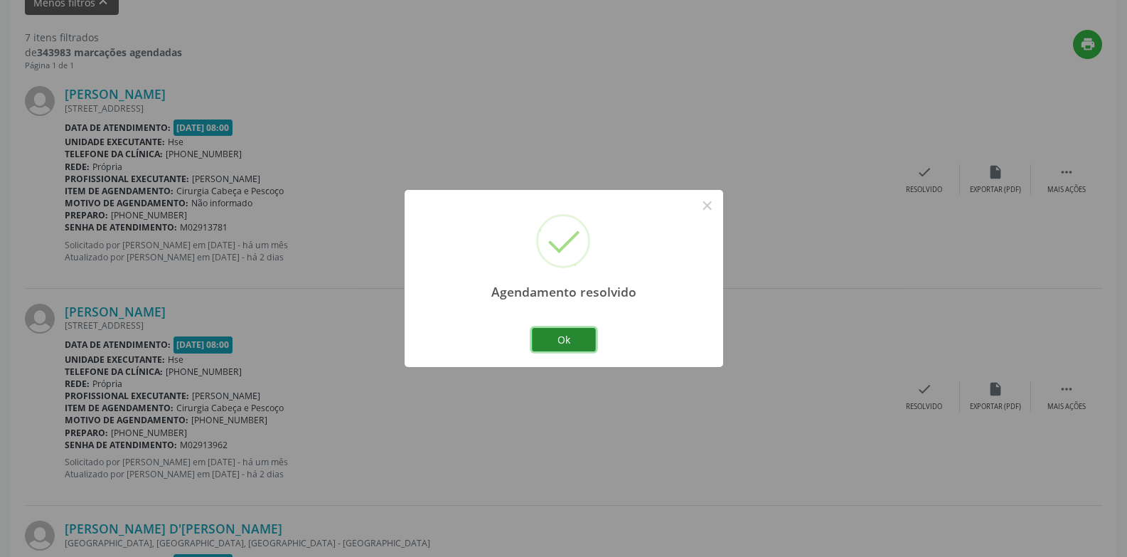
click at [560, 338] on button "Ok" at bounding box center [564, 340] width 64 height 24
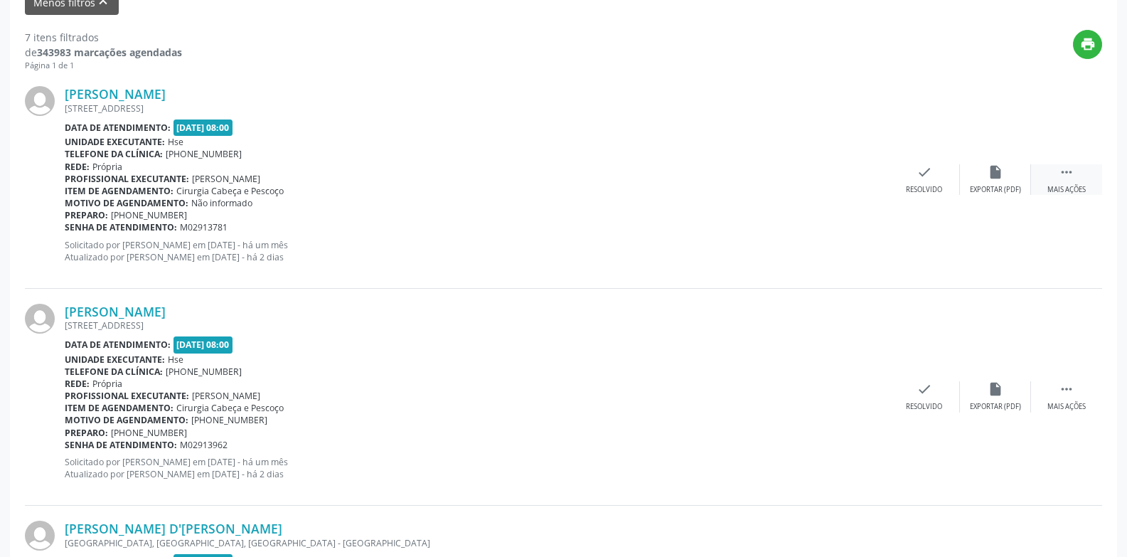
click at [1066, 178] on icon "" at bounding box center [1067, 172] width 16 height 16
click at [986, 176] on div "alarm_off Não compareceu" at bounding box center [995, 179] width 71 height 31
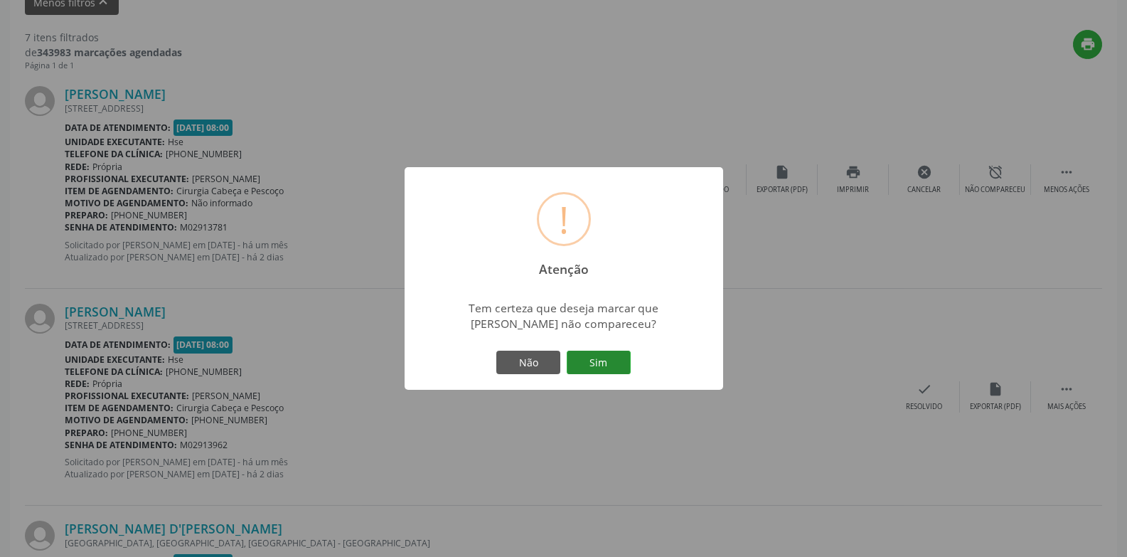
click at [603, 368] on button "Sim" at bounding box center [599, 363] width 64 height 24
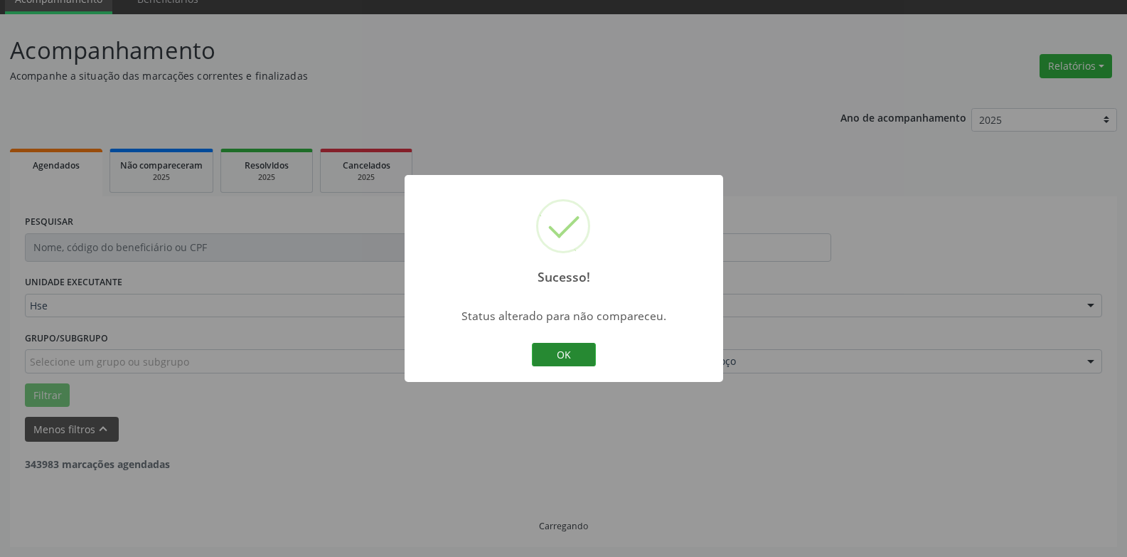
click at [585, 356] on button "OK" at bounding box center [564, 355] width 64 height 24
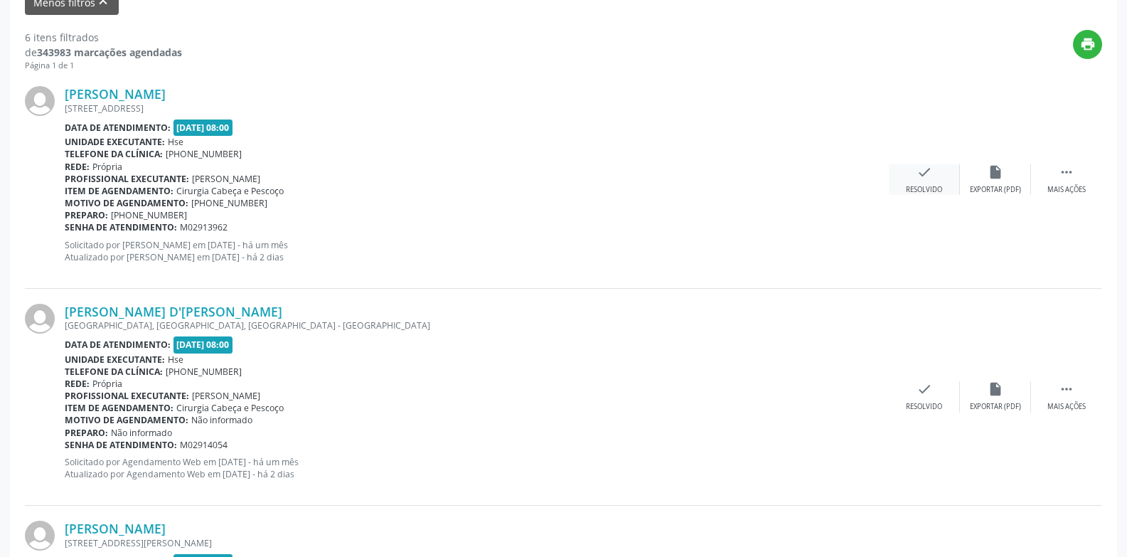
click at [927, 186] on div "Resolvido" at bounding box center [924, 190] width 36 height 10
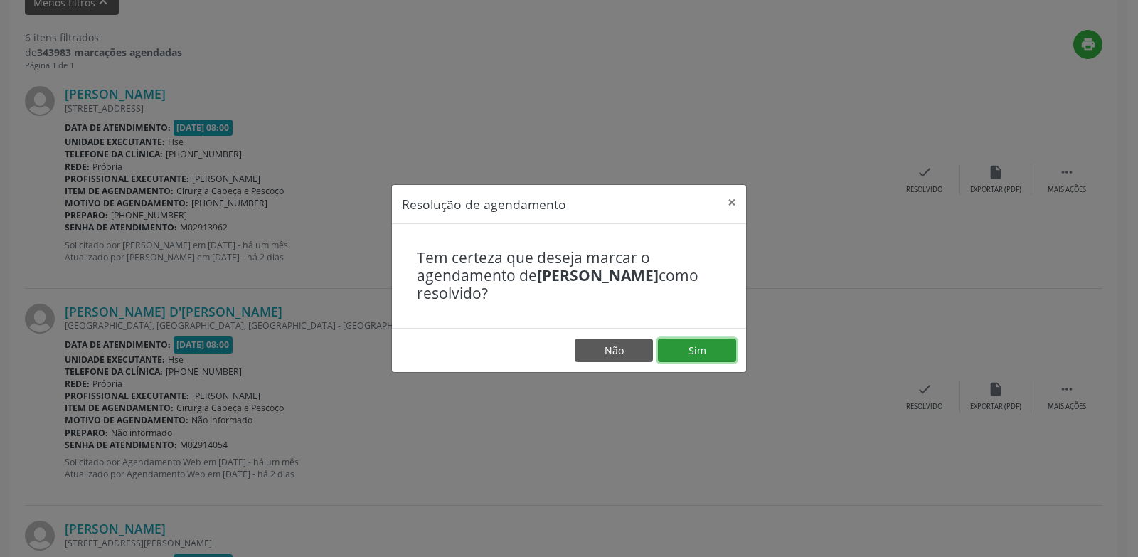
click at [669, 341] on button "Sim" at bounding box center [697, 350] width 78 height 24
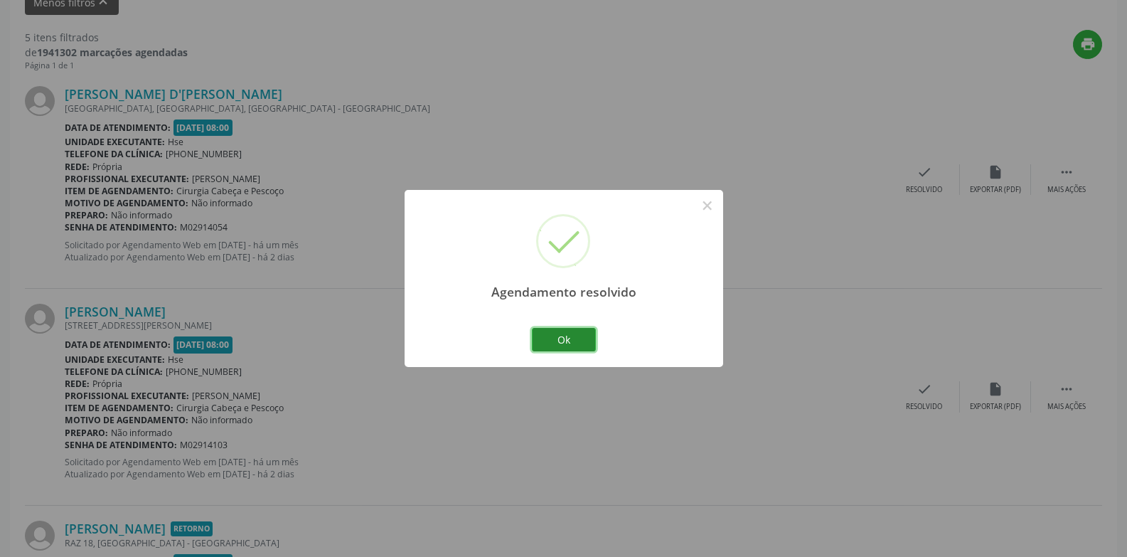
click at [584, 337] on button "Ok" at bounding box center [564, 340] width 64 height 24
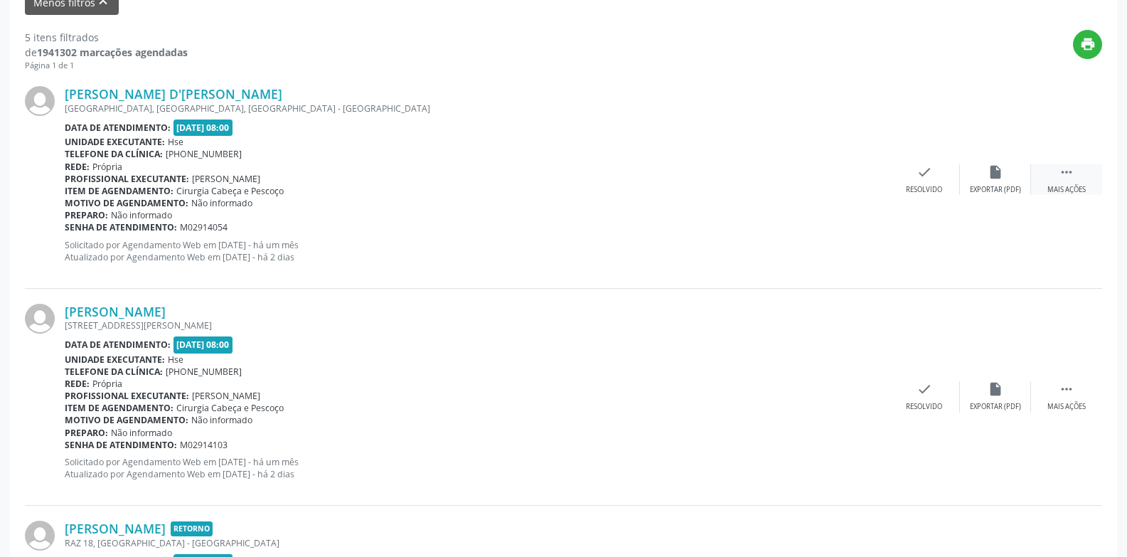
drag, startPoint x: 1071, startPoint y: 178, endPoint x: 1057, endPoint y: 182, distance: 14.2
click at [1067, 178] on icon "" at bounding box center [1067, 172] width 16 height 16
click at [986, 186] on div "Não compareceu" at bounding box center [995, 190] width 60 height 10
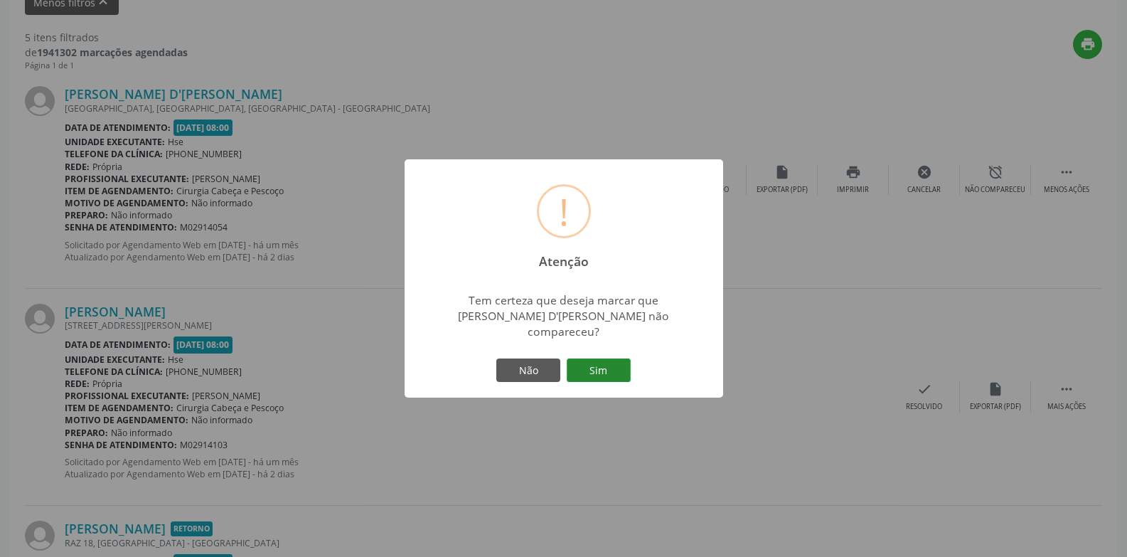
click at [603, 361] on button "Sim" at bounding box center [599, 370] width 64 height 24
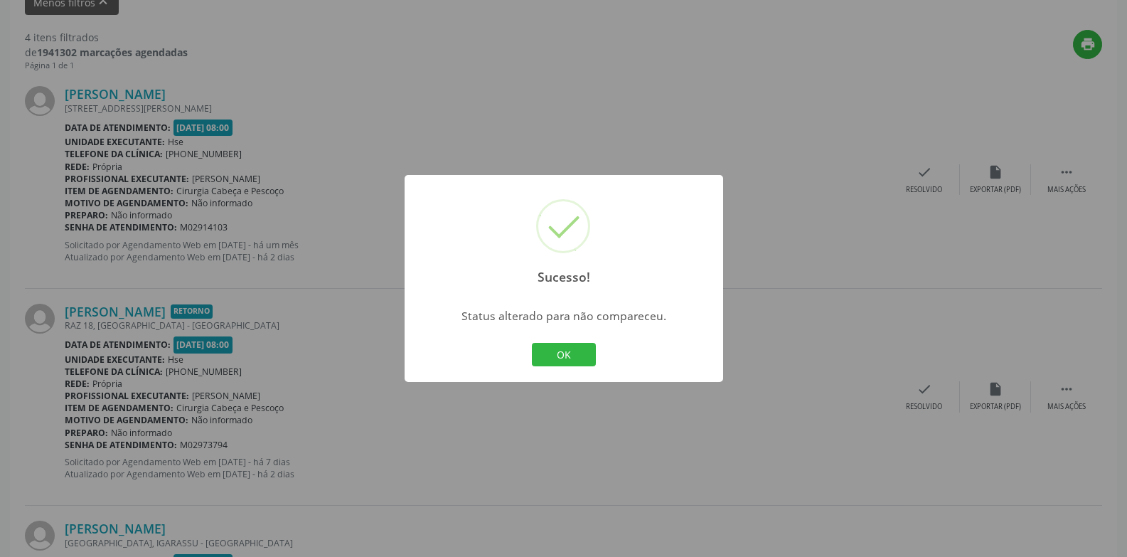
click at [576, 356] on button "OK" at bounding box center [564, 355] width 64 height 24
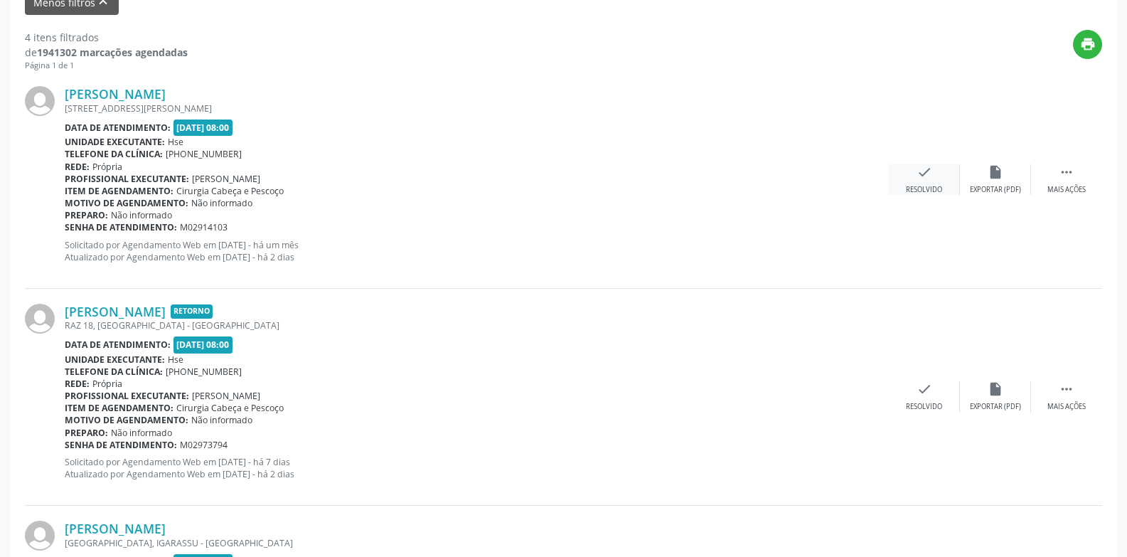
click at [924, 176] on icon "check" at bounding box center [925, 172] width 16 height 16
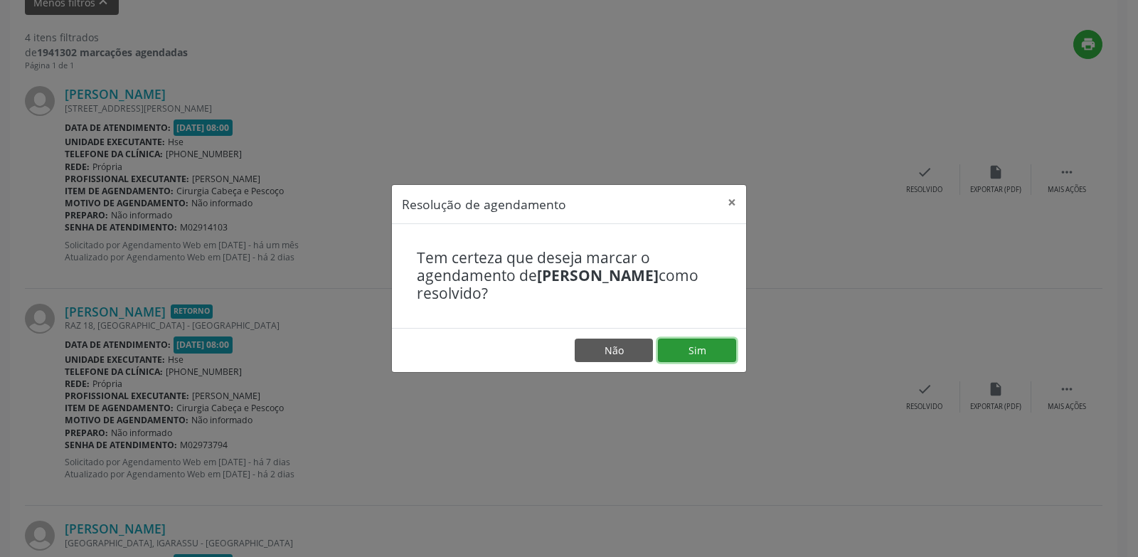
click at [715, 348] on button "Sim" at bounding box center [697, 350] width 78 height 24
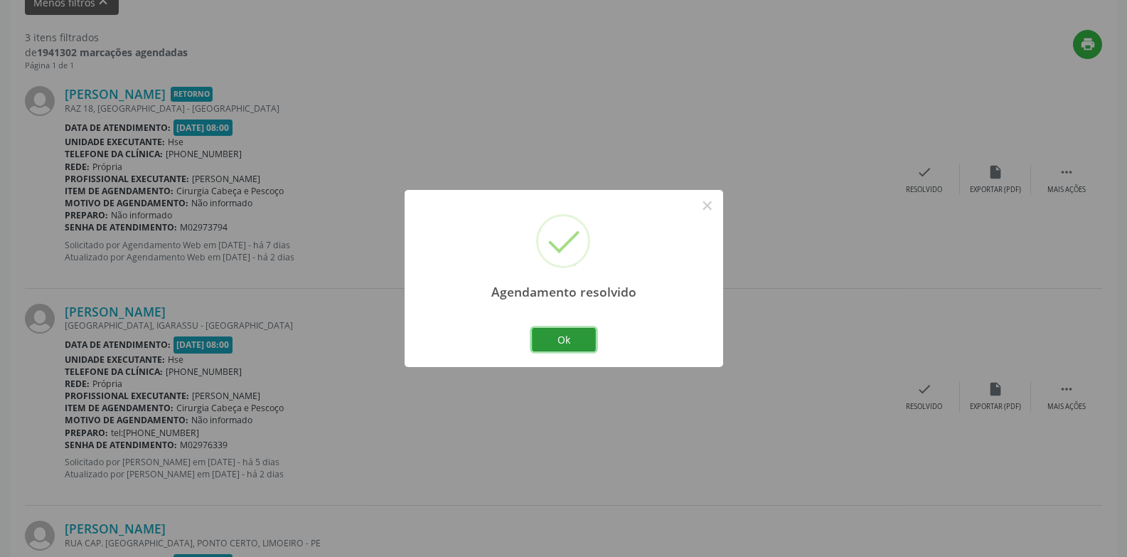
click at [574, 343] on button "Ok" at bounding box center [564, 340] width 64 height 24
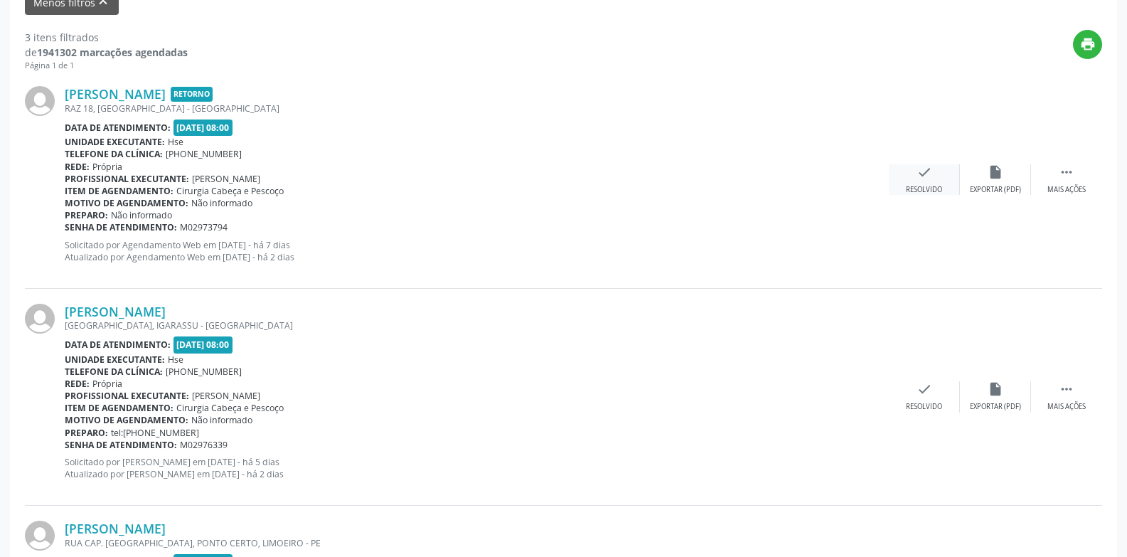
click at [922, 183] on div "check Resolvido" at bounding box center [924, 179] width 71 height 31
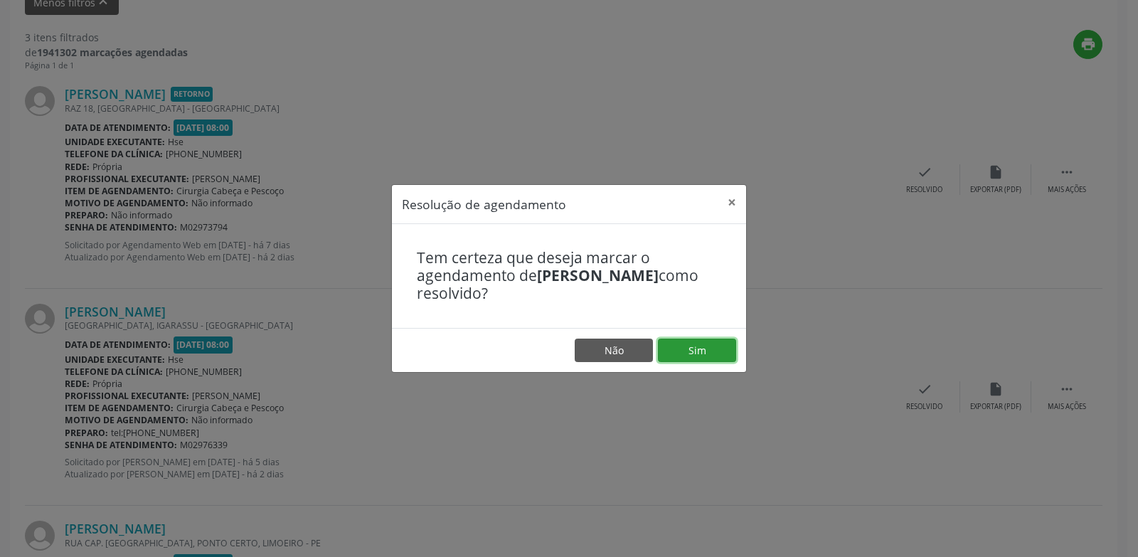
click at [712, 350] on button "Sim" at bounding box center [697, 350] width 78 height 24
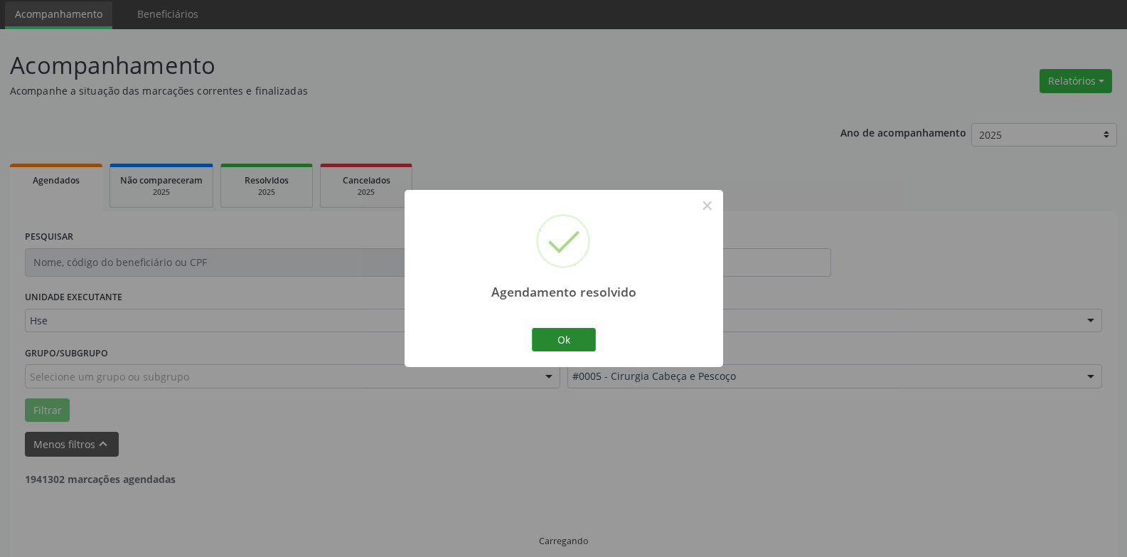
scroll to position [64, 0]
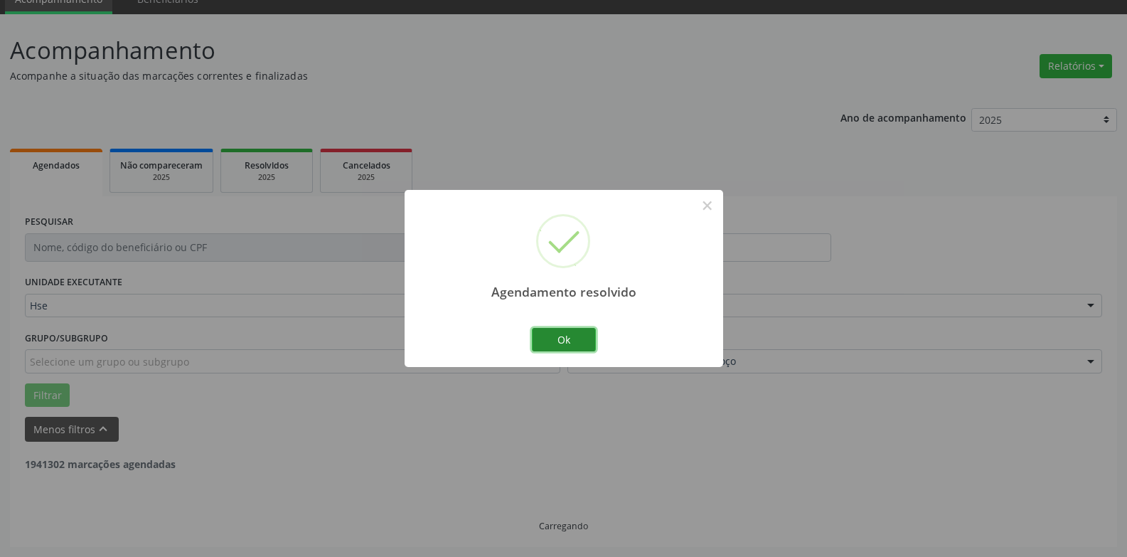
click at [576, 346] on button "Ok" at bounding box center [564, 340] width 64 height 24
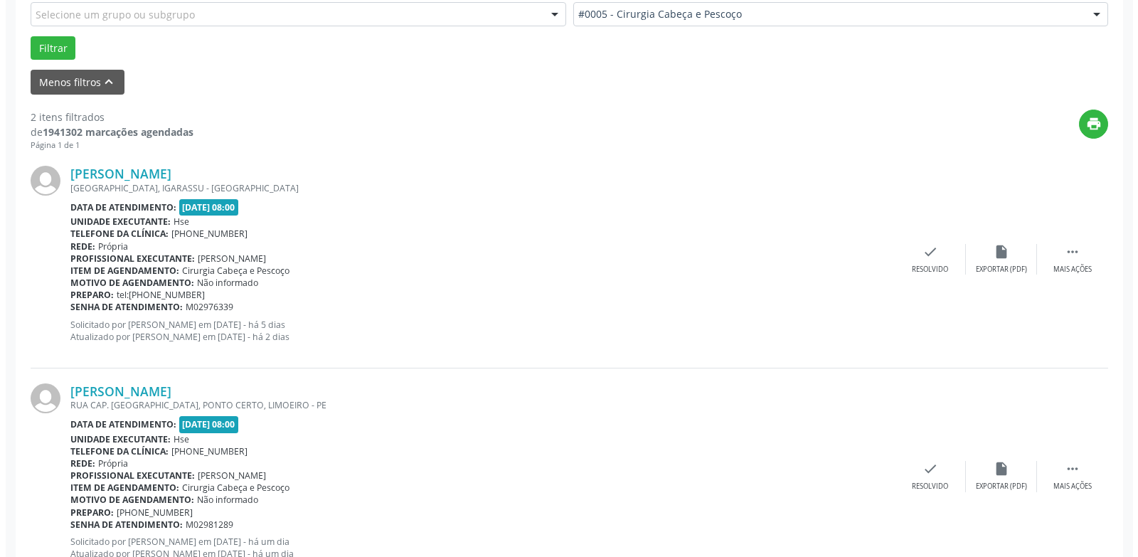
scroll to position [420, 0]
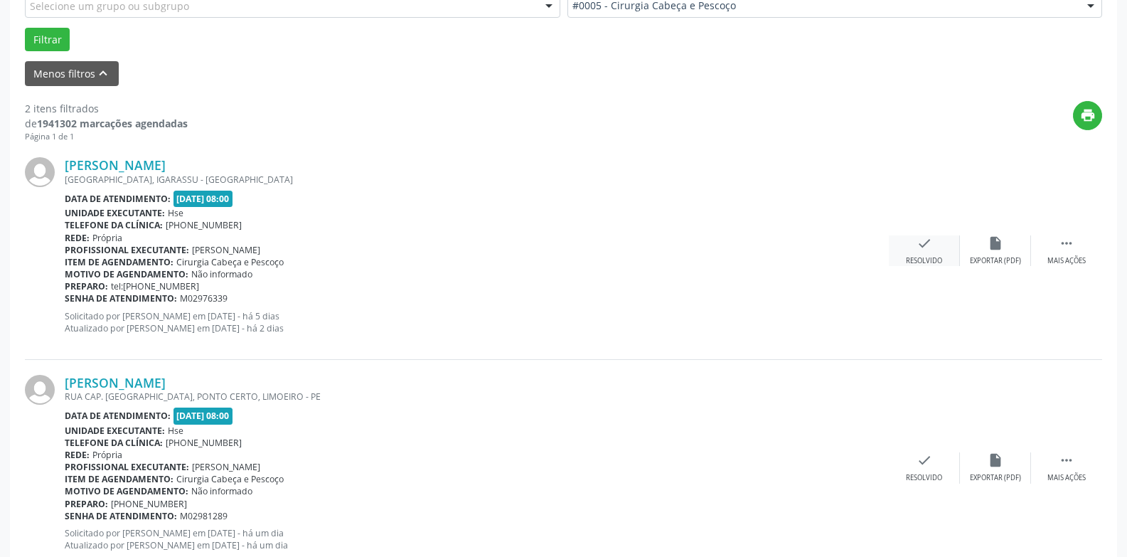
click at [929, 248] on icon "check" at bounding box center [925, 243] width 16 height 16
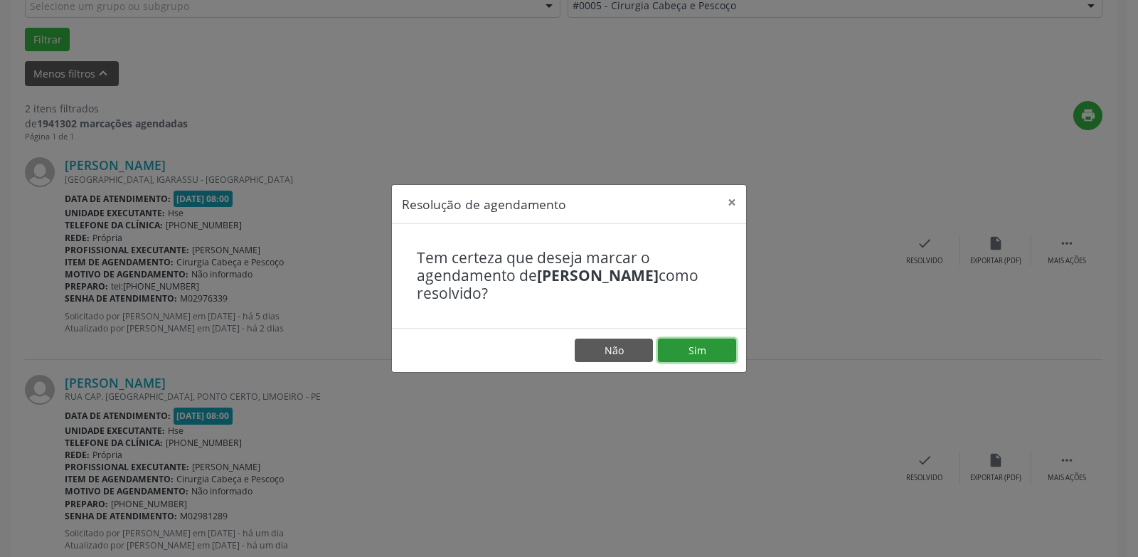
click at [715, 352] on button "Sim" at bounding box center [697, 350] width 78 height 24
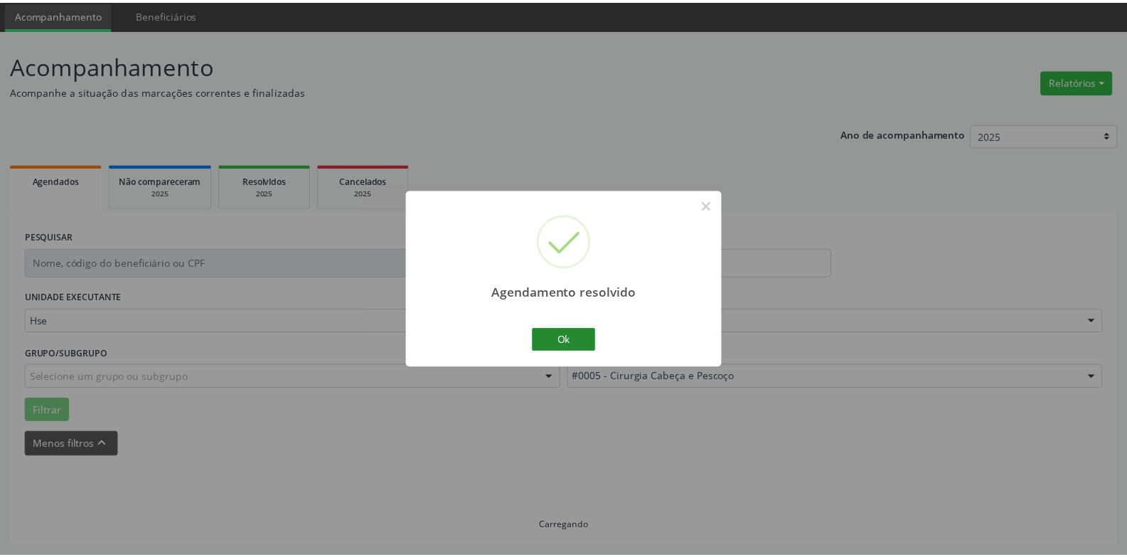
scroll to position [49, 0]
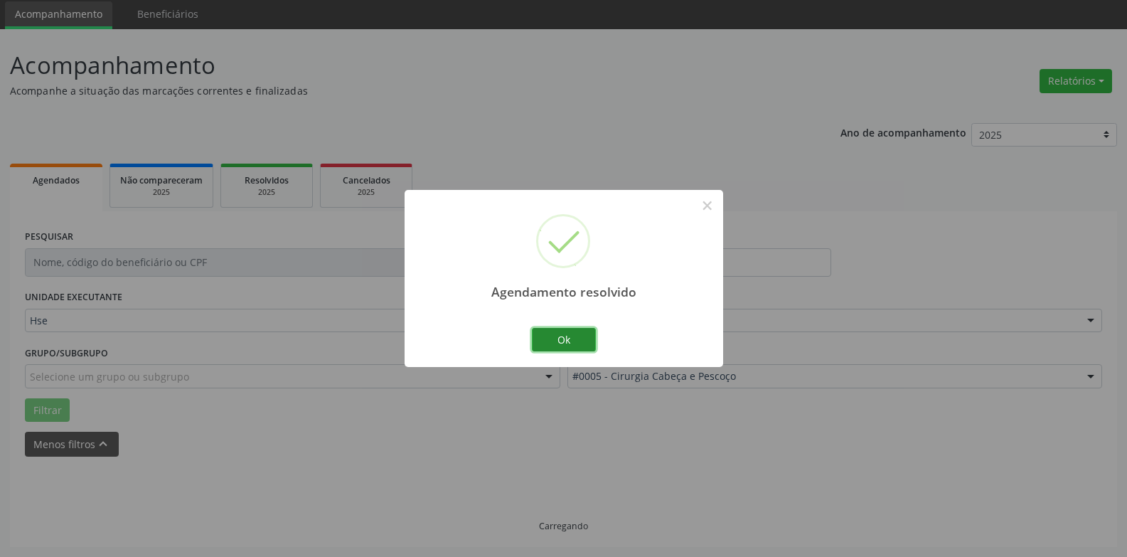
click at [580, 340] on button "Ok" at bounding box center [564, 340] width 64 height 24
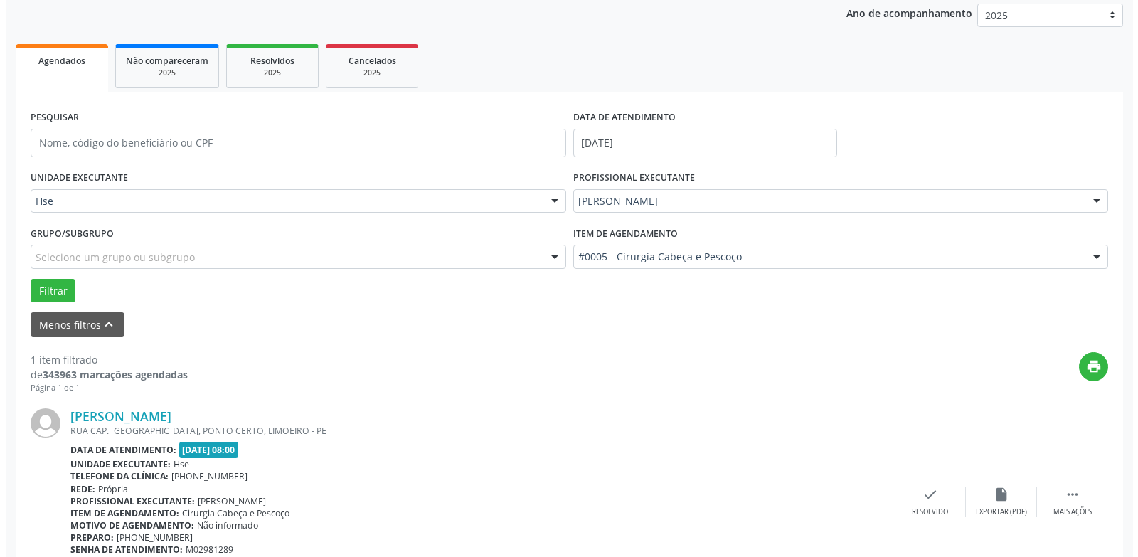
scroll to position [247, 0]
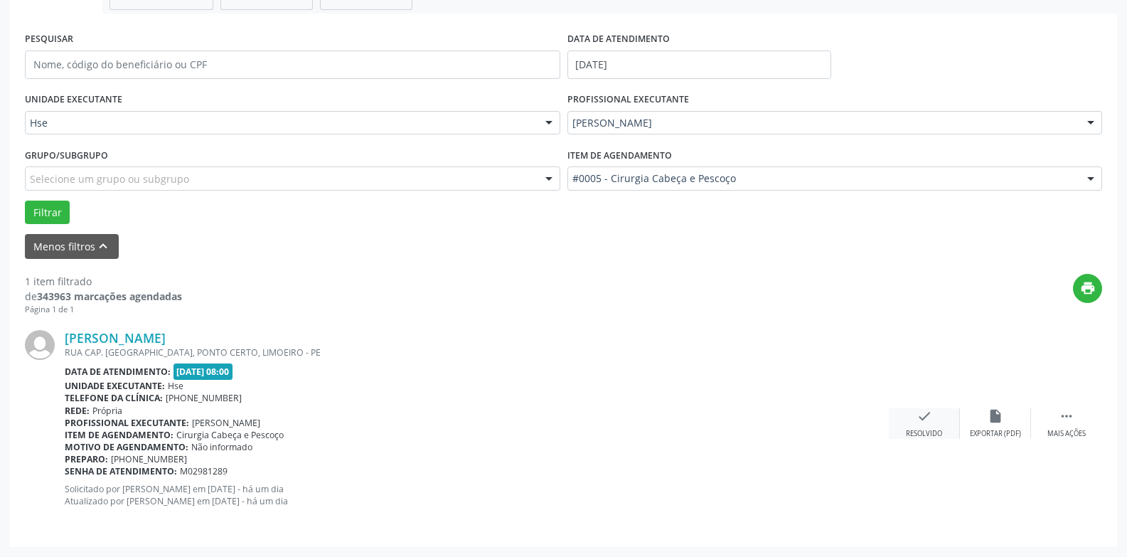
click at [917, 425] on div "check Resolvido" at bounding box center [924, 423] width 71 height 31
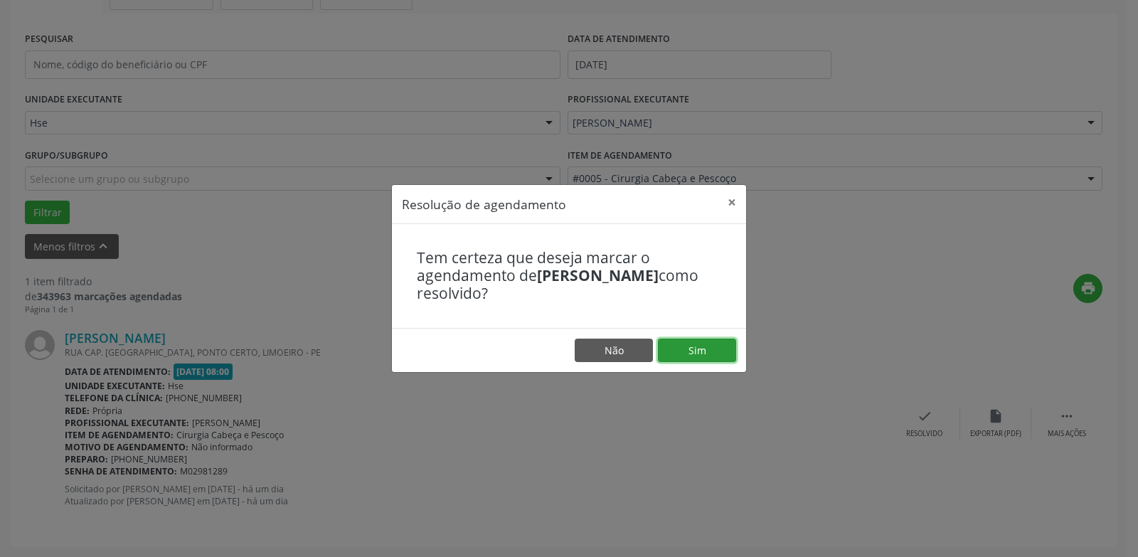
click at [695, 346] on button "Sim" at bounding box center [697, 350] width 78 height 24
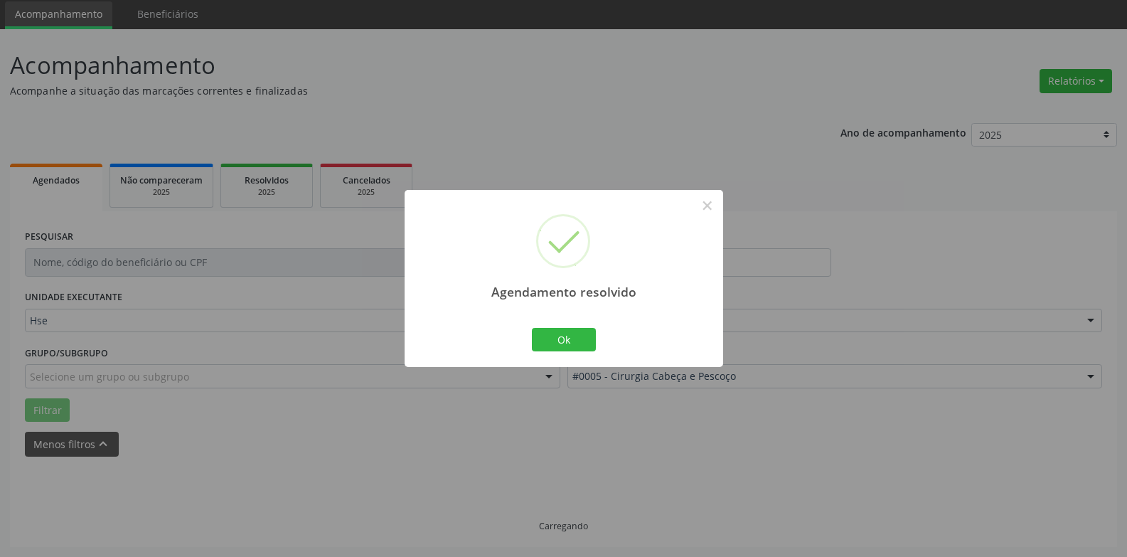
scroll to position [18, 0]
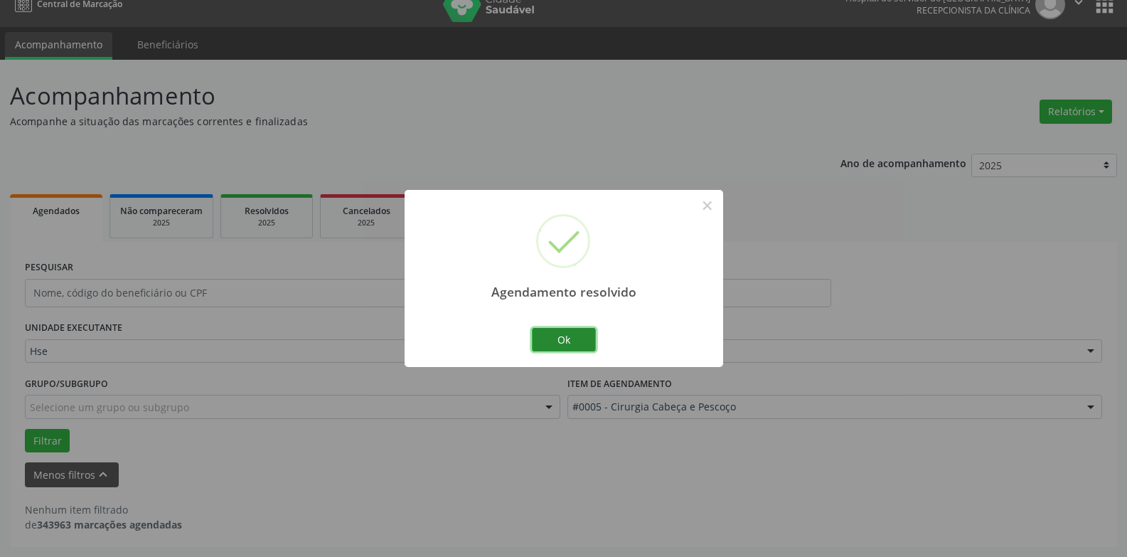
click at [559, 343] on button "Ok" at bounding box center [564, 340] width 64 height 24
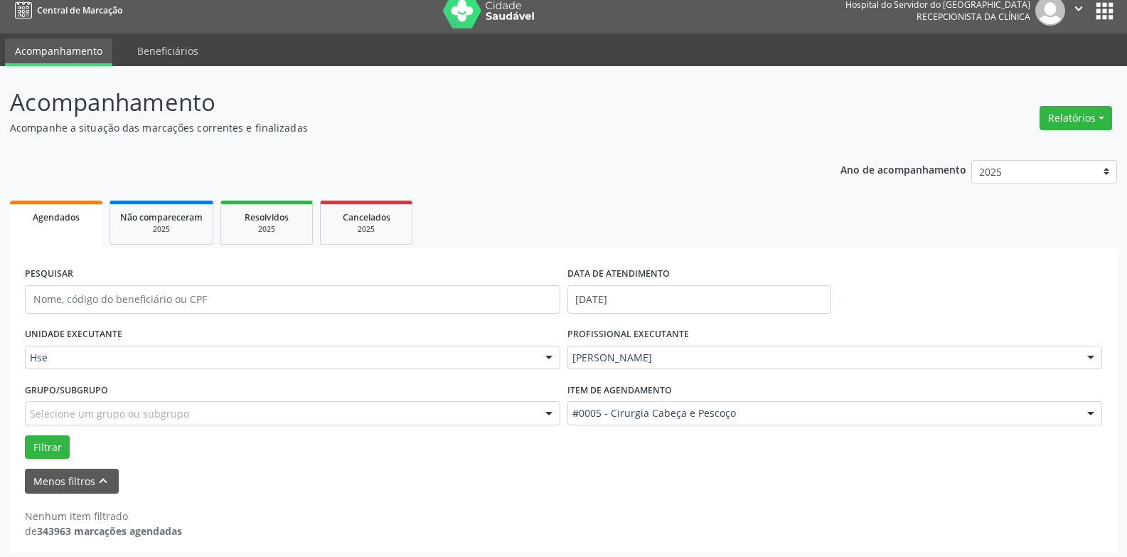
scroll to position [0, 0]
